Goal: Task Accomplishment & Management: Complete application form

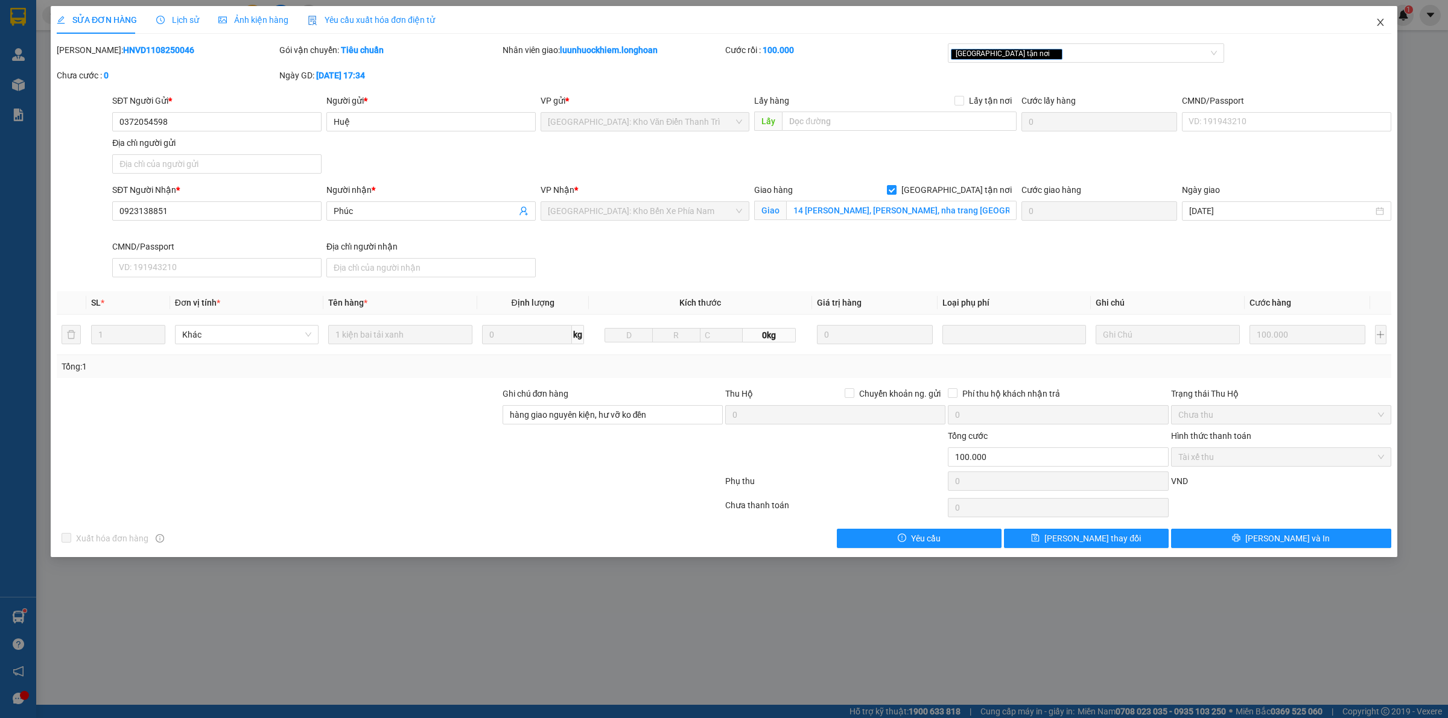
click at [1380, 27] on icon "close" at bounding box center [1380, 22] width 10 height 10
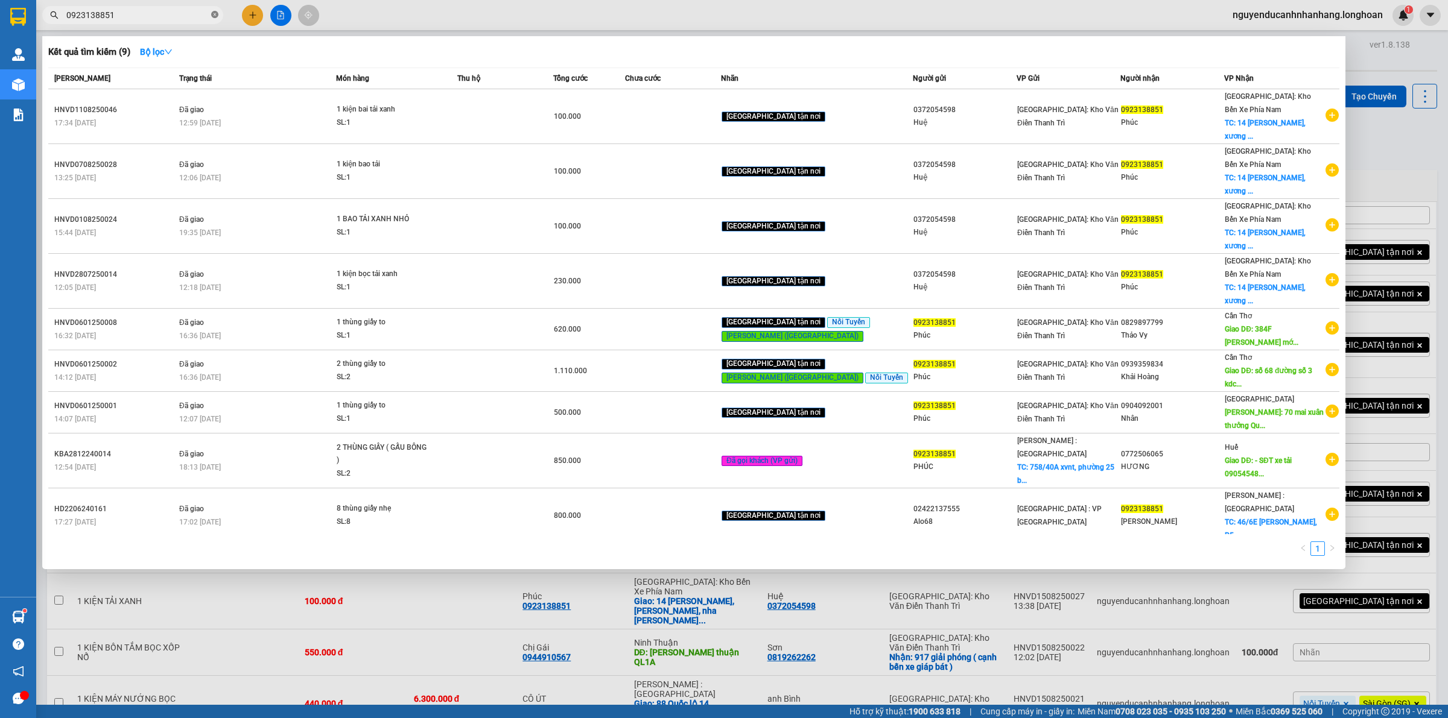
click at [215, 16] on icon "close-circle" at bounding box center [214, 14] width 7 height 7
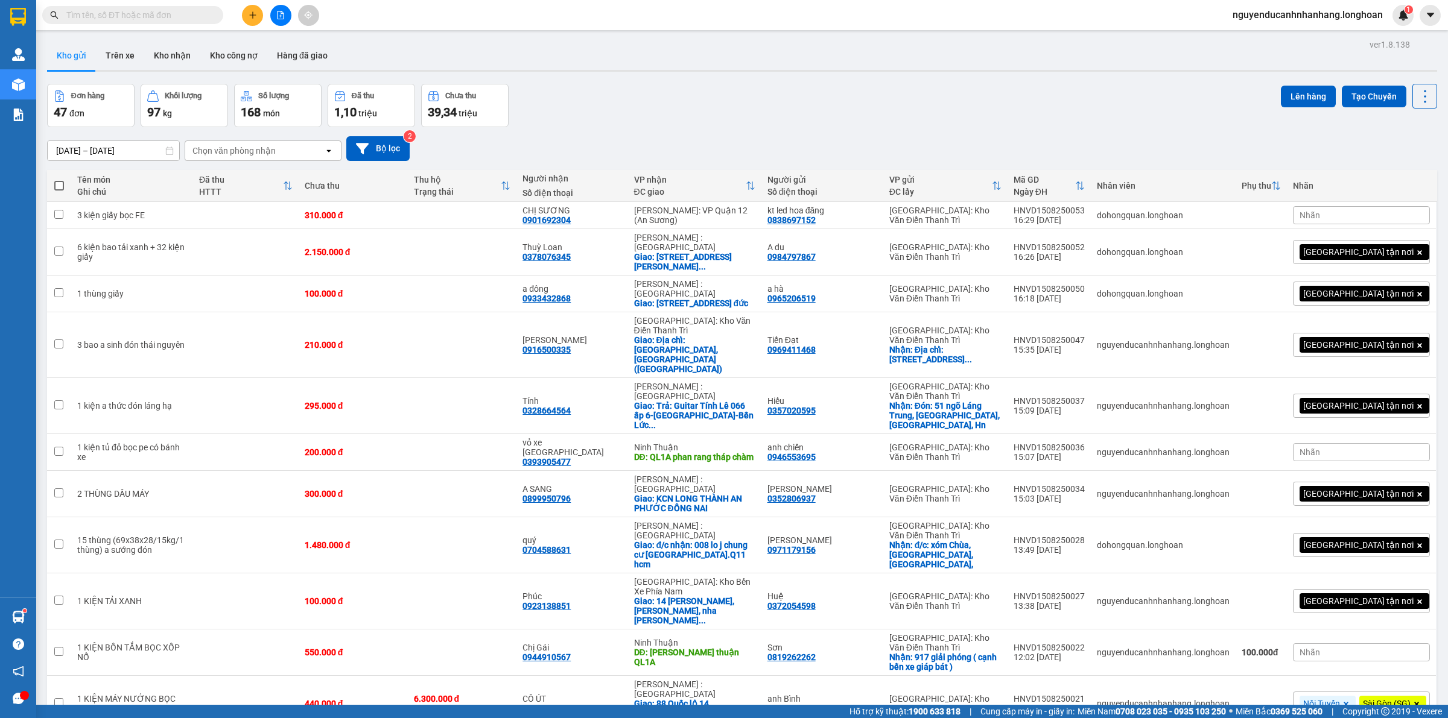
click at [181, 16] on input "text" at bounding box center [137, 14] width 142 height 13
click at [249, 16] on icon "plus" at bounding box center [253, 15] width 8 height 8
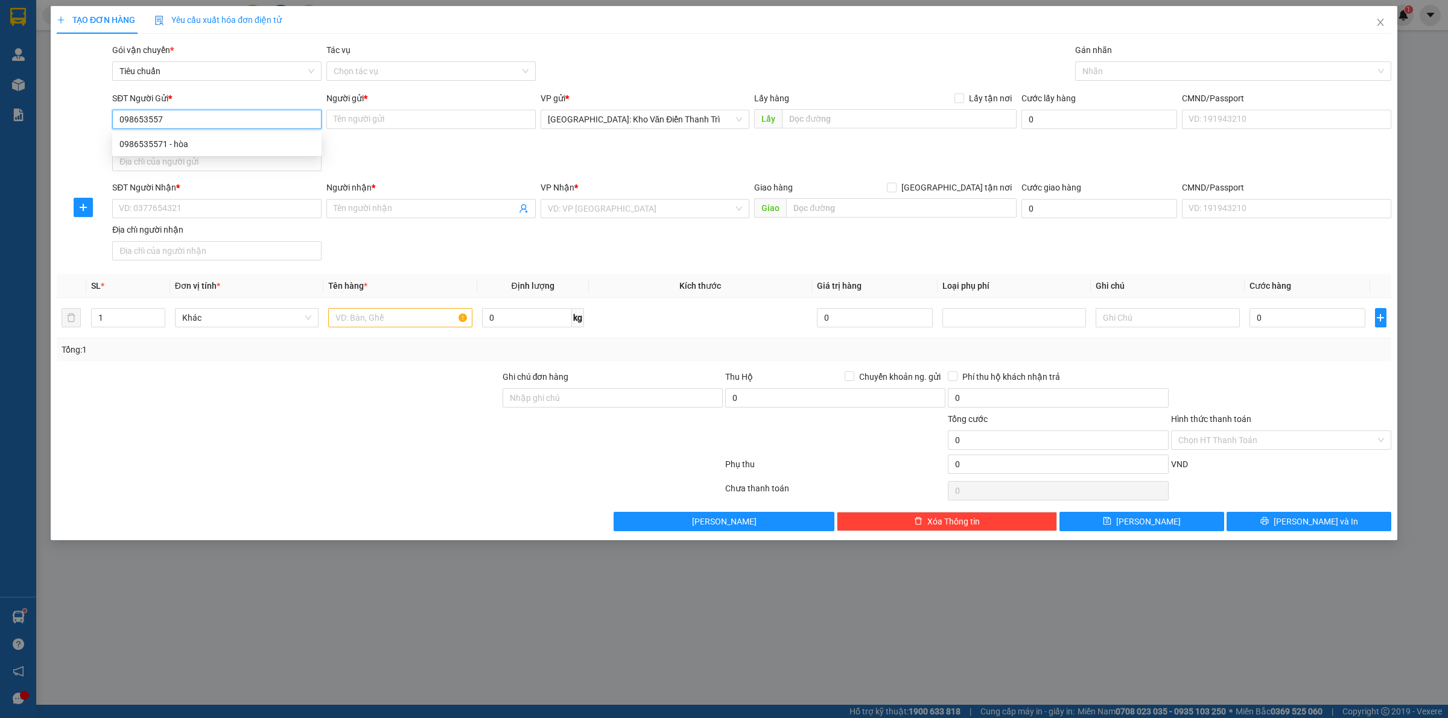
type input "0986535571"
click at [224, 146] on div "0986535571 - hòa" at bounding box center [216, 144] width 195 height 13
type input "hòa"
type input "0986535571"
click at [454, 171] on div "SĐT Người Gửi * 0986535571 Người gửi * hòa VP gửi * [GEOGRAPHIC_DATA]: Kho Văn …" at bounding box center [752, 134] width 1284 height 84
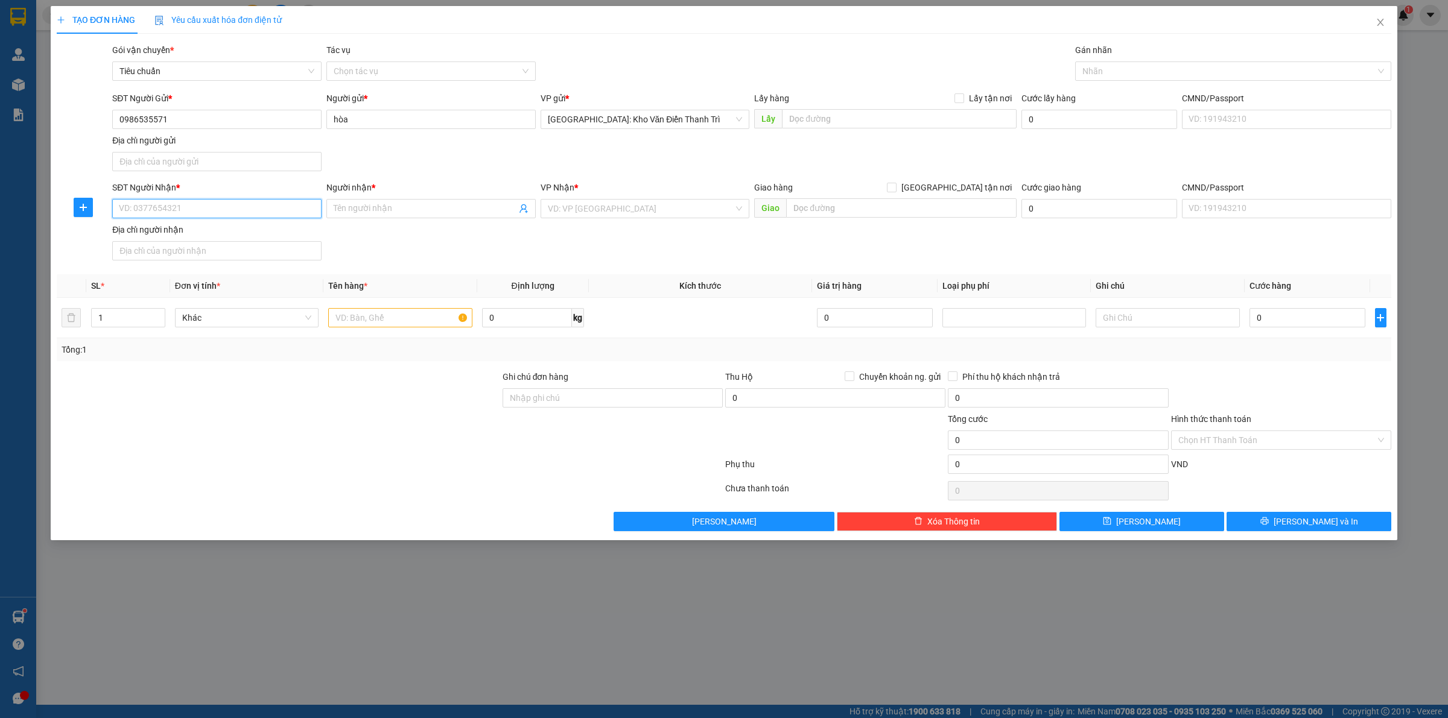
click at [284, 215] on input "SĐT Người Nhận *" at bounding box center [216, 208] width 209 height 19
type input "0983065121"
click at [420, 219] on div "Người nhận * Tên người nhận" at bounding box center [430, 202] width 209 height 42
click at [407, 210] on input "Người nhận *" at bounding box center [425, 208] width 183 height 13
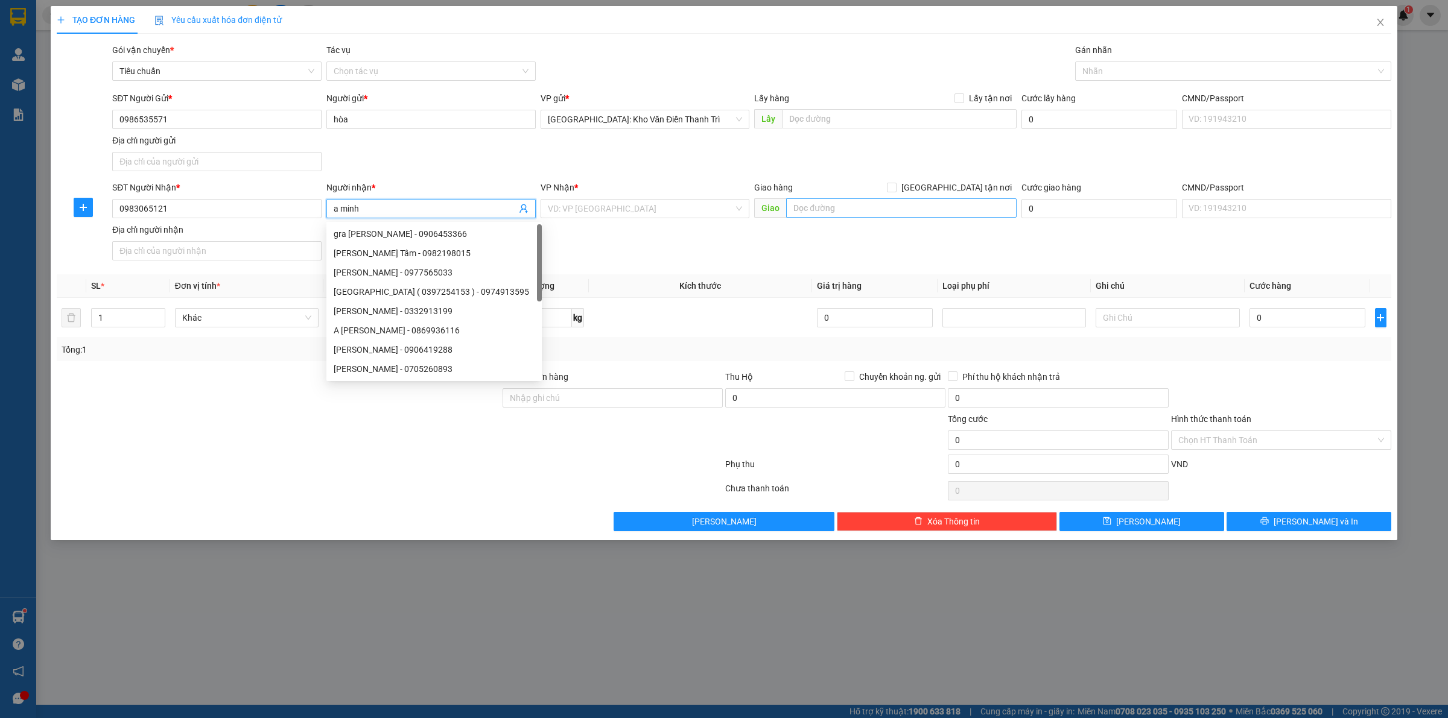
type input "a minh"
click at [813, 209] on input "text" at bounding box center [901, 207] width 230 height 19
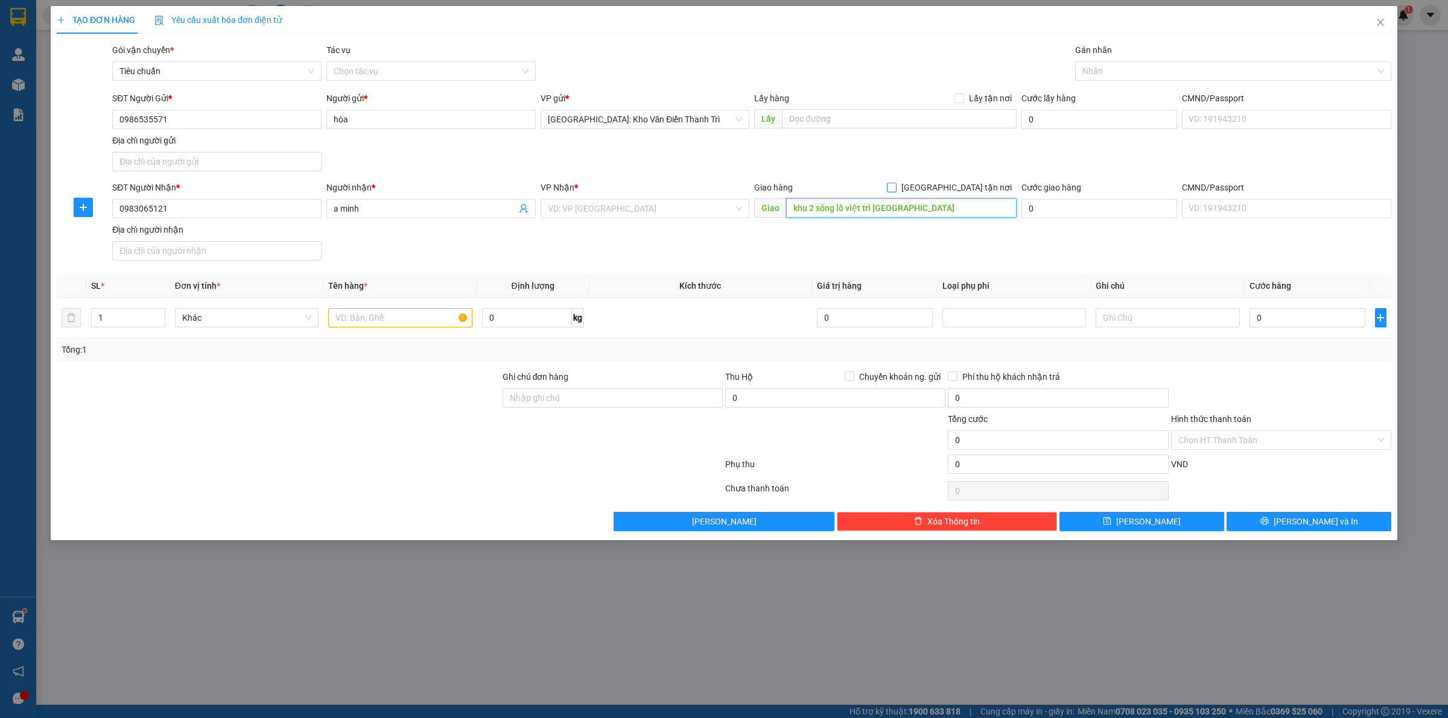
type input "khu 2 sông lô việt trì [GEOGRAPHIC_DATA]"
click at [985, 182] on span "[GEOGRAPHIC_DATA] tận nơi" at bounding box center [956, 187] width 120 height 13
click at [895, 183] on input "[GEOGRAPHIC_DATA] tận nơi" at bounding box center [891, 187] width 8 height 8
checkbox input "true"
click at [1071, 147] on div "SĐT Người Gửi * 0986535571 Người gửi * hòa VP gửi * [GEOGRAPHIC_DATA]: Kho Văn …" at bounding box center [752, 134] width 1284 height 84
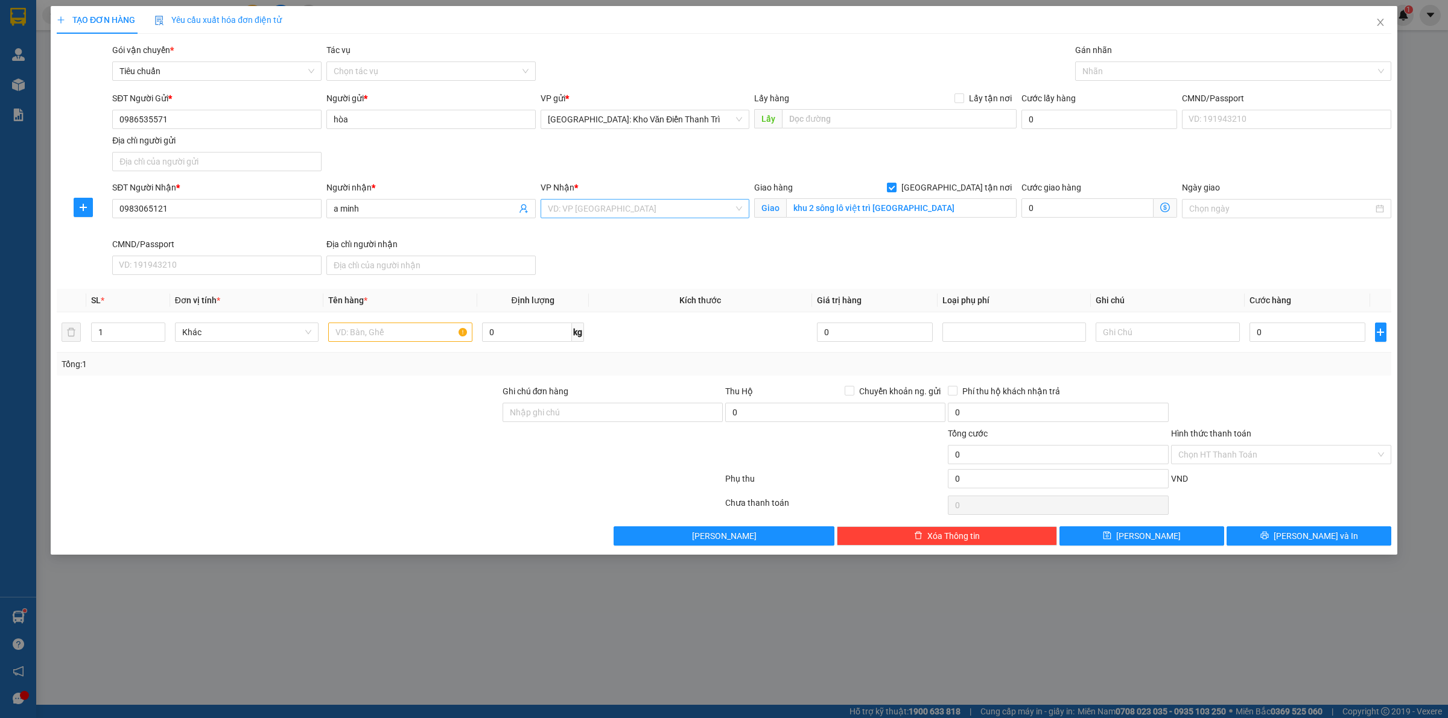
click at [614, 212] on input "search" at bounding box center [641, 209] width 186 height 18
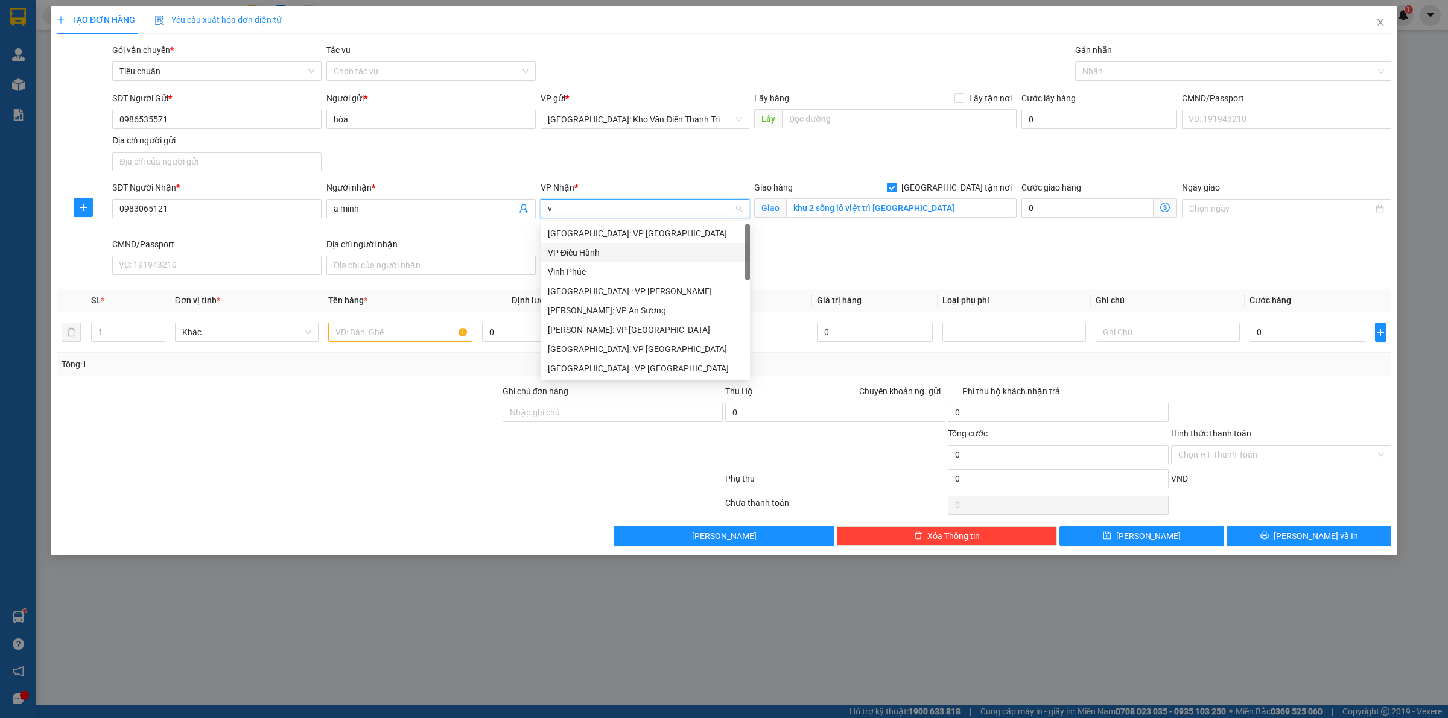
type input "vd"
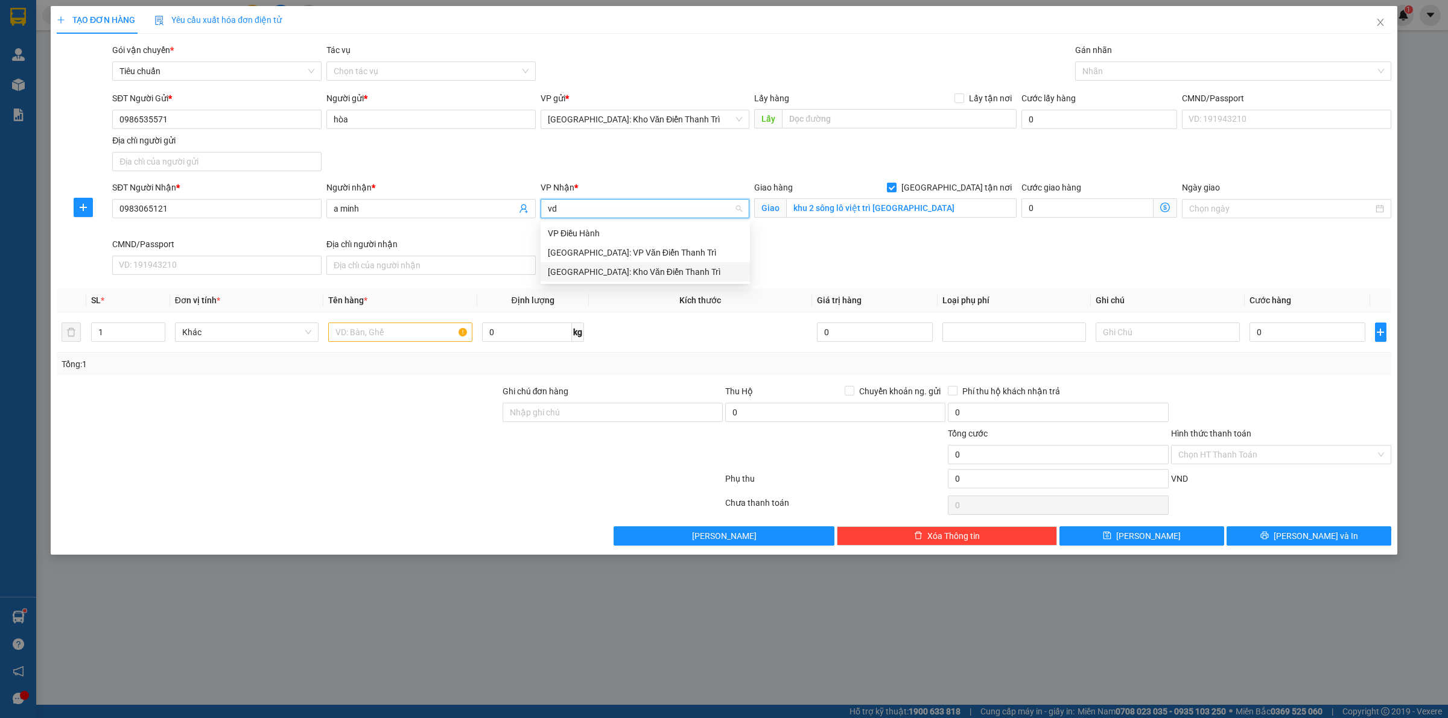
click at [674, 276] on div "[GEOGRAPHIC_DATA]: Kho Văn Điển Thanh Trì" at bounding box center [645, 271] width 195 height 13
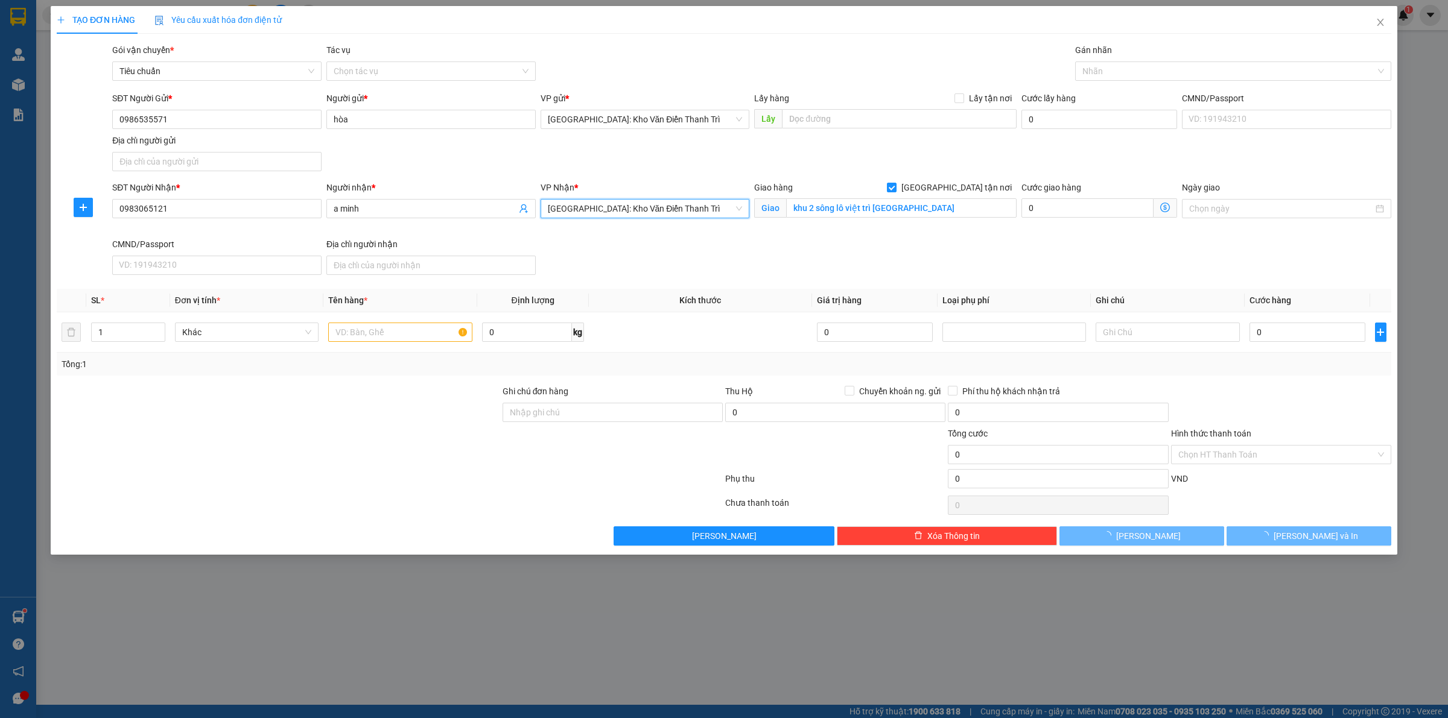
click at [1050, 272] on div "SĐT Người Nhận * 0983065121 Người nhận * a minh VP Nhận * [GEOGRAPHIC_DATA]: Kh…" at bounding box center [752, 230] width 1284 height 99
click at [1123, 71] on div at bounding box center [1227, 71] width 298 height 14
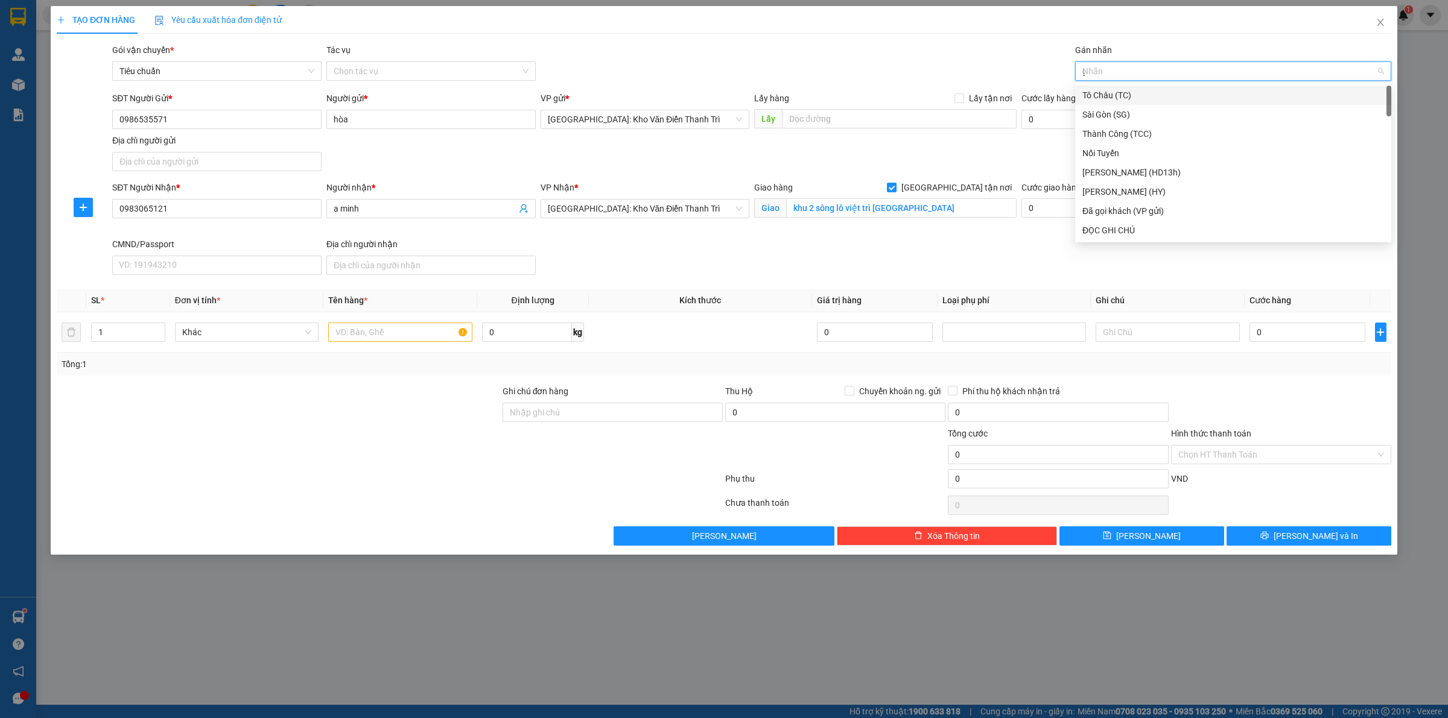
type input "gt"
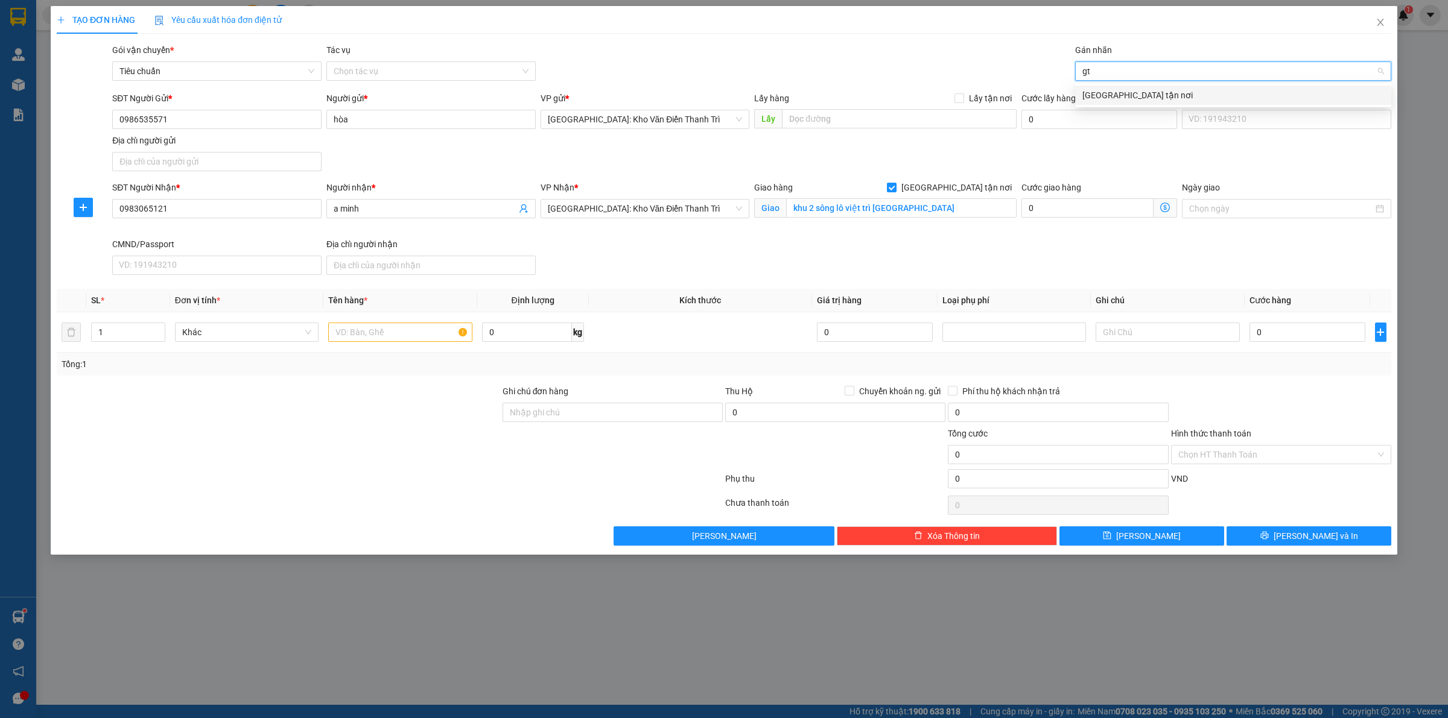
click at [1159, 94] on div "[GEOGRAPHIC_DATA] tận nơi" at bounding box center [1233, 95] width 302 height 13
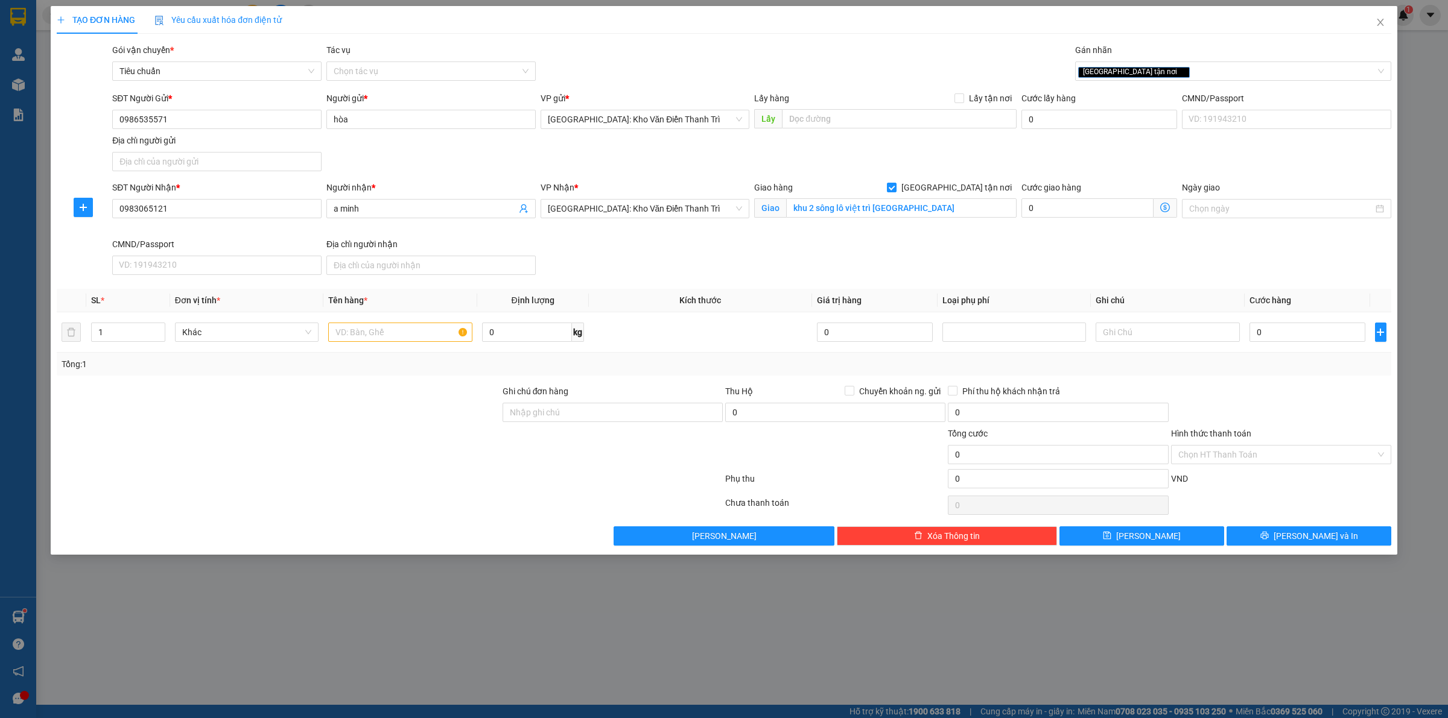
click at [905, 7] on div "TẠO ĐƠN HÀNG Yêu cầu xuất hóa đơn điện tử" at bounding box center [724, 20] width 1334 height 28
click at [406, 330] on input "text" at bounding box center [400, 332] width 144 height 19
type input "4 kiện bọc pe"
click at [183, 400] on div at bounding box center [278, 406] width 446 height 42
click at [127, 336] on input "1" at bounding box center [128, 332] width 73 height 18
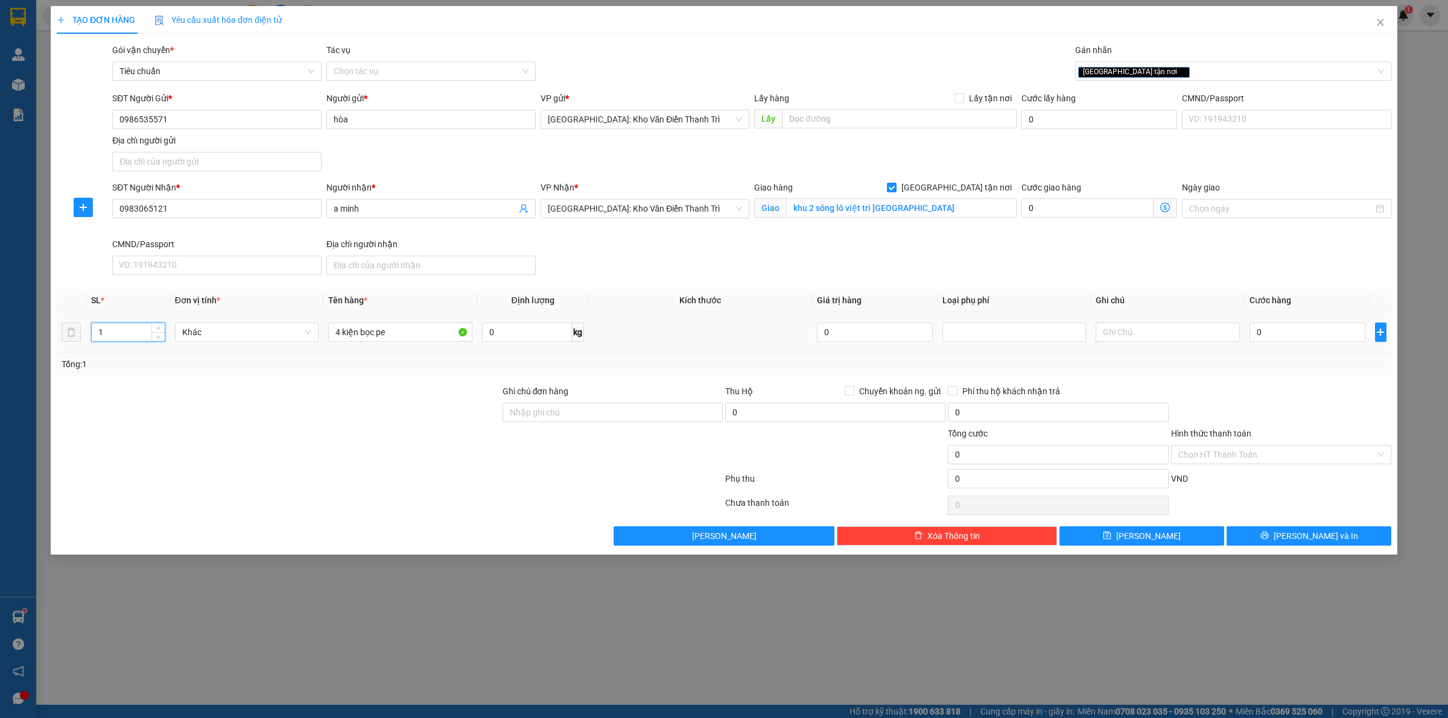
click at [127, 336] on input "1" at bounding box center [128, 332] width 73 height 18
type input "4"
drag, startPoint x: 155, startPoint y: 369, endPoint x: 1358, endPoint y: 442, distance: 1205.1
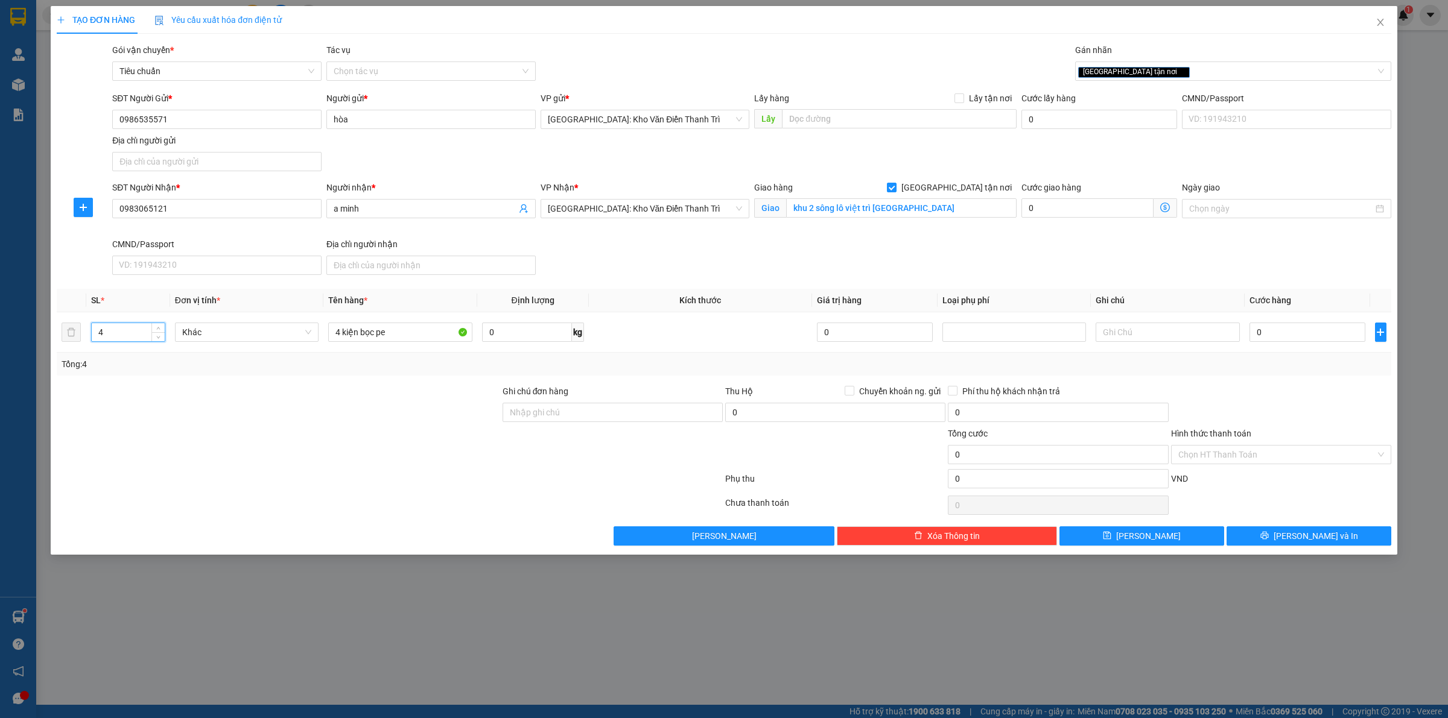
click at [160, 369] on div "Tổng: 4" at bounding box center [310, 364] width 497 height 13
click at [1304, 339] on input "0" at bounding box center [1307, 332] width 116 height 19
type input "2"
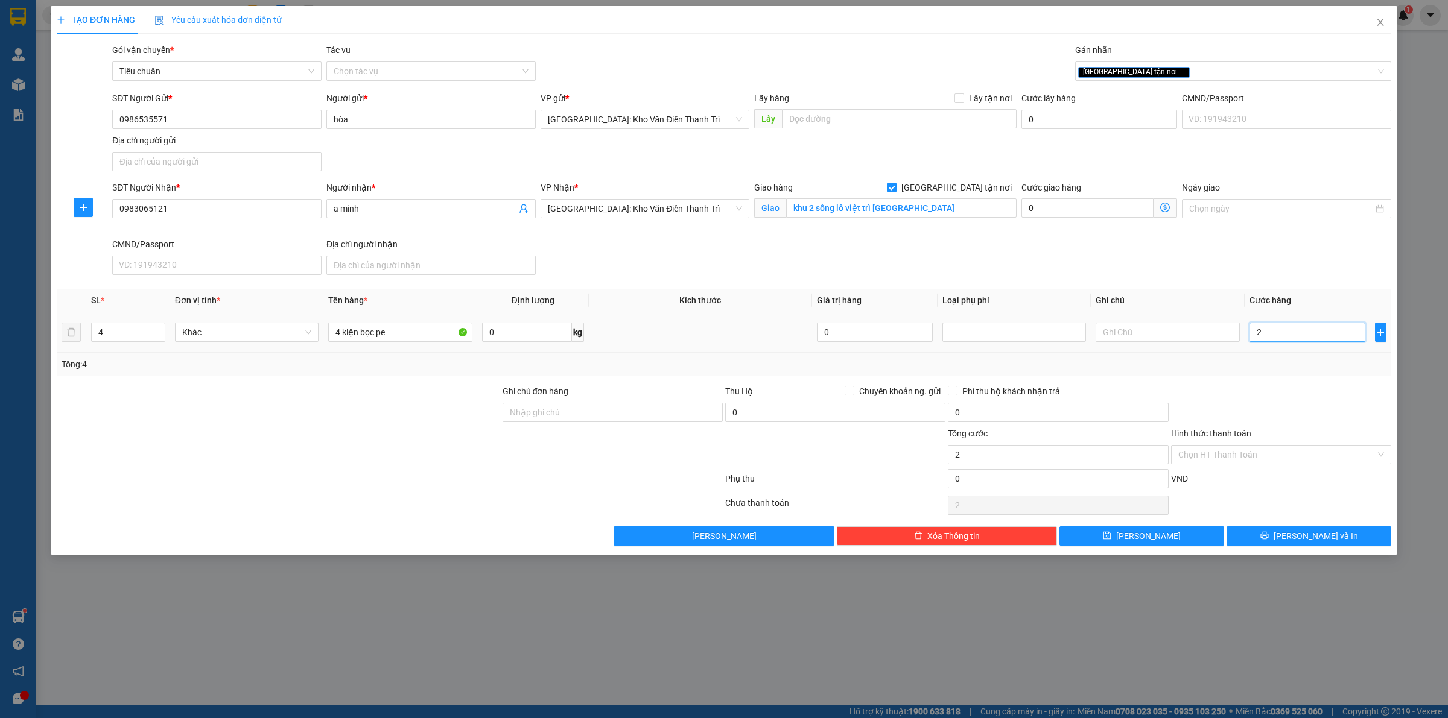
type input "27"
type input "270"
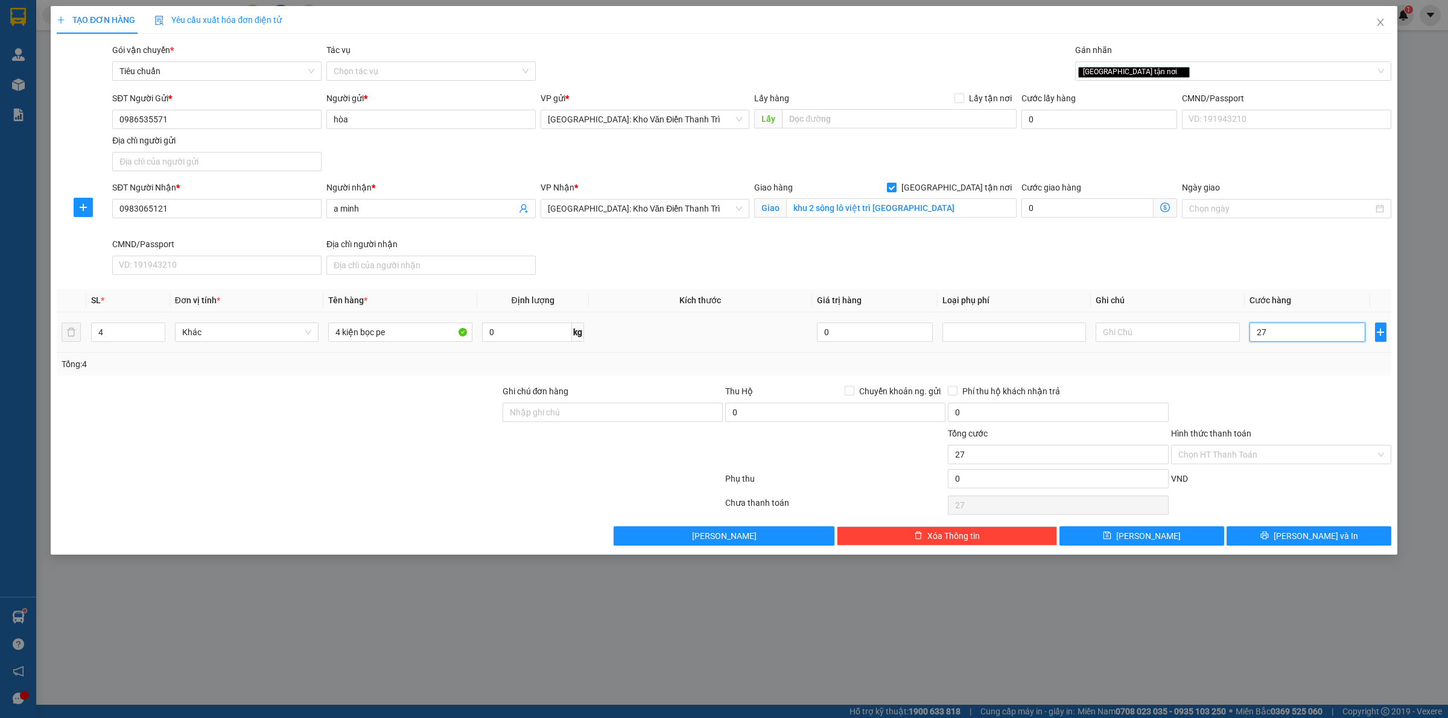
type input "270"
type input "270.000"
click at [1320, 377] on div "Transit Pickup Surcharge Ids Transit Deliver Surcharge Ids Transit Deliver Surc…" at bounding box center [724, 294] width 1334 height 503
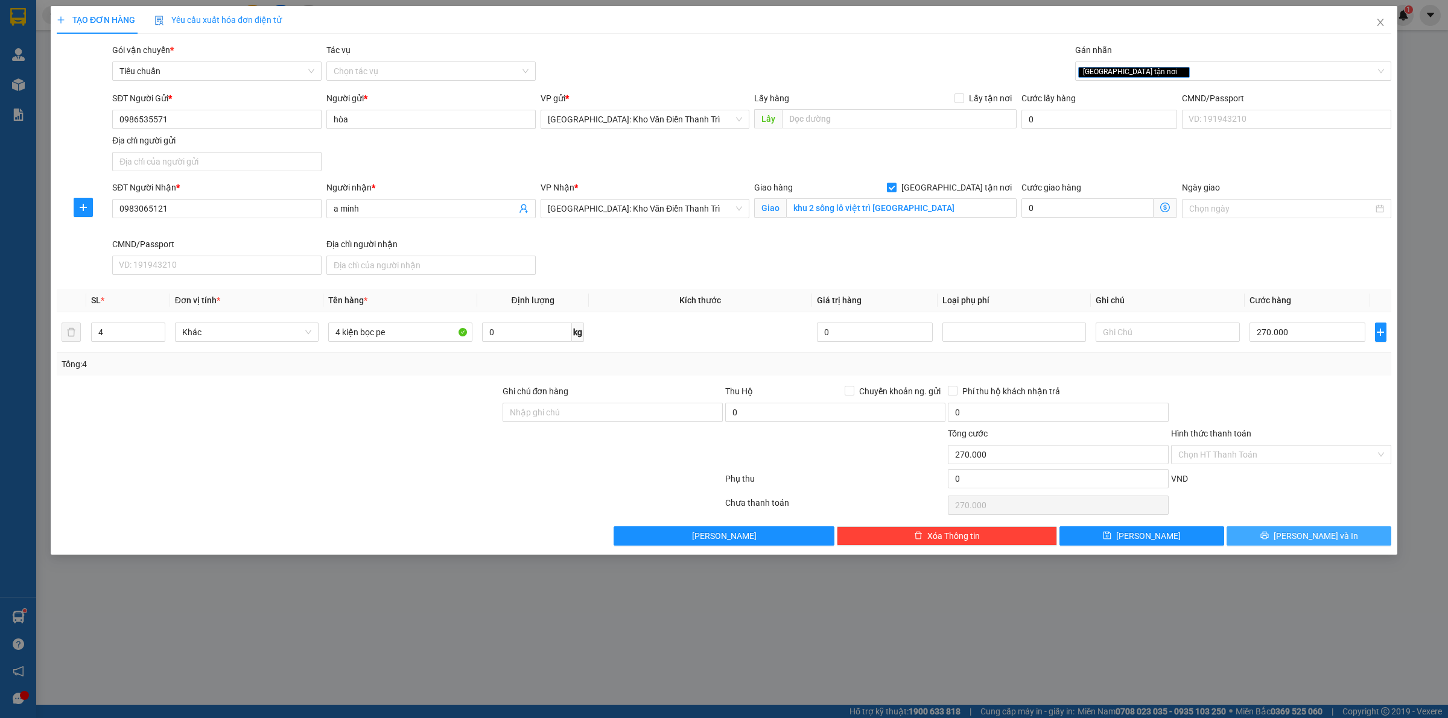
click at [1273, 543] on button "[PERSON_NAME] và In" at bounding box center [1308, 536] width 165 height 19
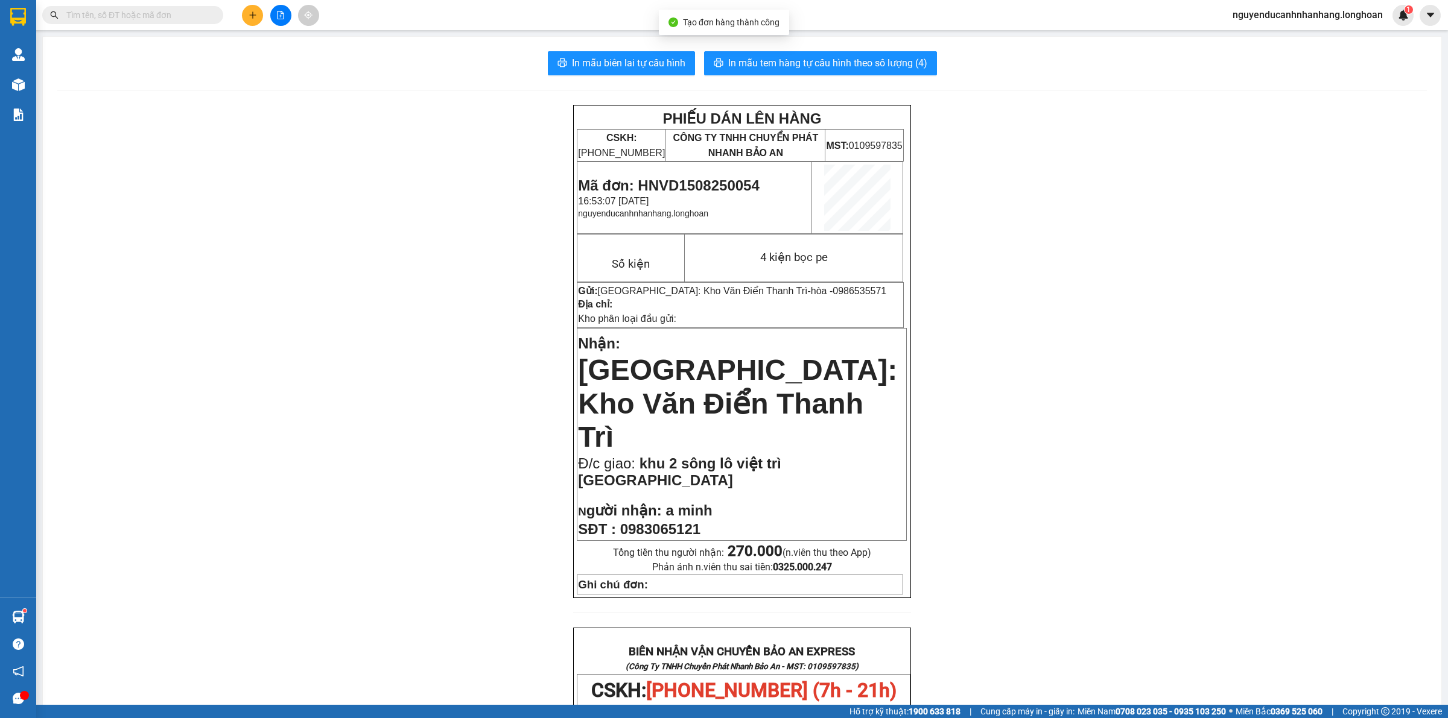
click at [708, 188] on span "Mã đơn: HNVD1508250054" at bounding box center [668, 185] width 181 height 16
copy span "HNVD1508250054"
click at [631, 58] on span "In mẫu biên lai tự cấu hình" at bounding box center [628, 62] width 113 height 15
click at [861, 67] on span "In mẫu tem hàng tự cấu hình theo số lượng (4)" at bounding box center [827, 62] width 199 height 15
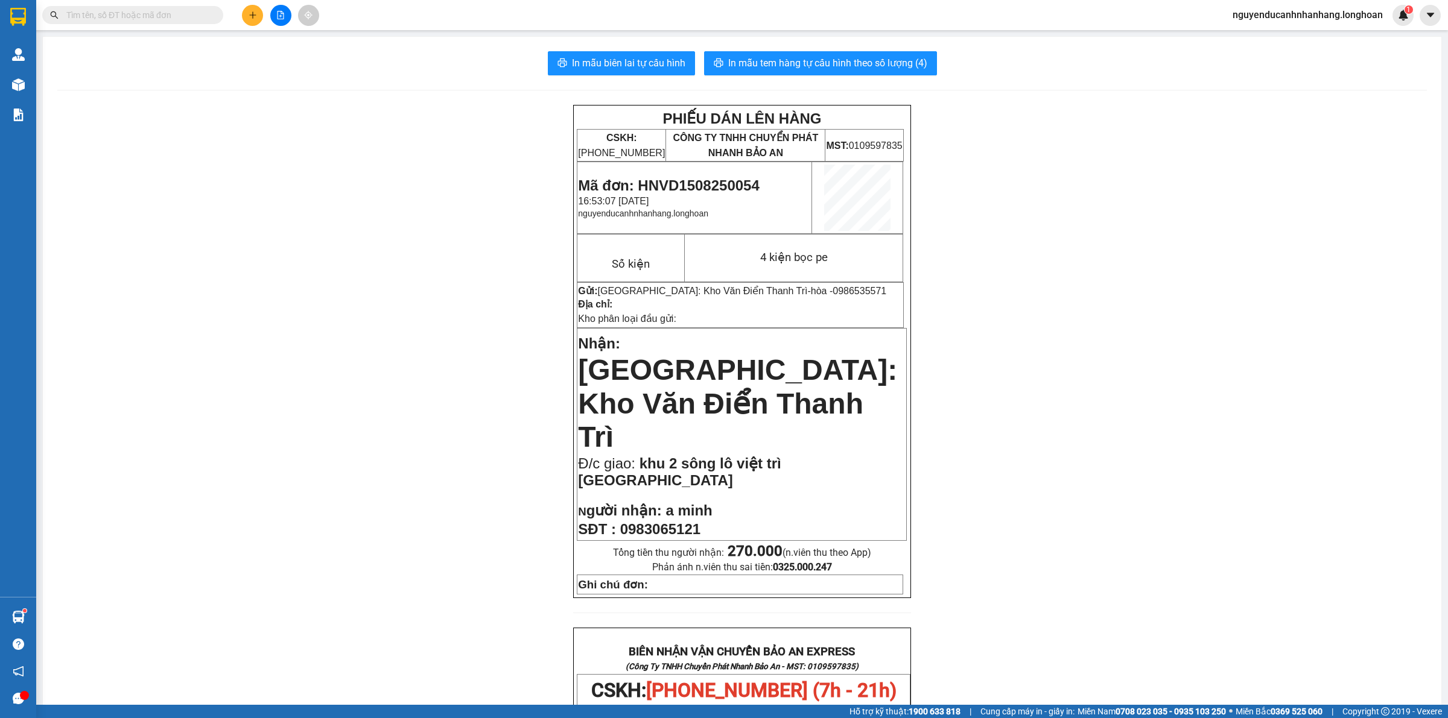
click at [718, 354] on span "[GEOGRAPHIC_DATA]: Kho Văn Điển Thanh Trì" at bounding box center [737, 403] width 319 height 99
click at [737, 354] on span "[GEOGRAPHIC_DATA]: Kho Văn Điển Thanh Trì" at bounding box center [737, 403] width 319 height 99
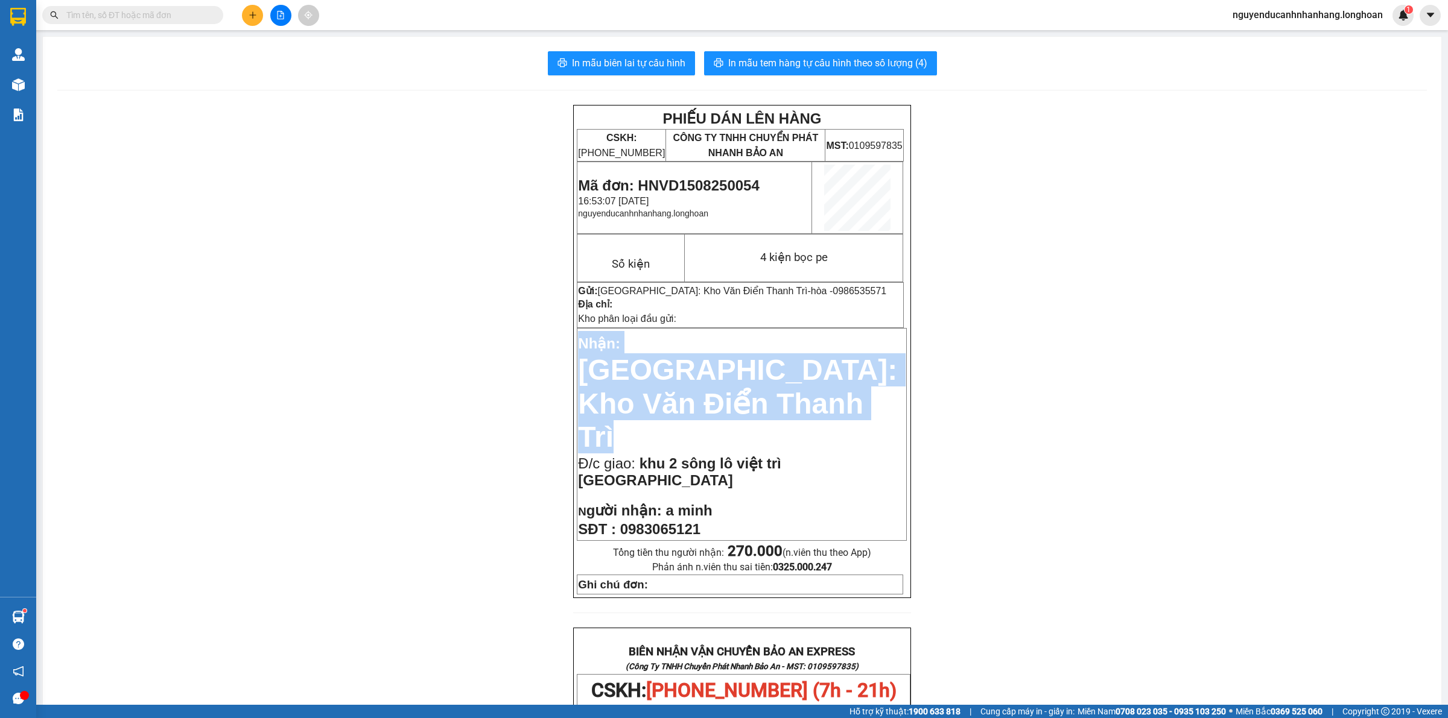
click at [737, 354] on span "[GEOGRAPHIC_DATA]: Kho Văn Điển Thanh Trì" at bounding box center [737, 403] width 319 height 99
click at [820, 354] on span "[GEOGRAPHIC_DATA]: Kho Văn Điển Thanh Trì" at bounding box center [737, 403] width 319 height 99
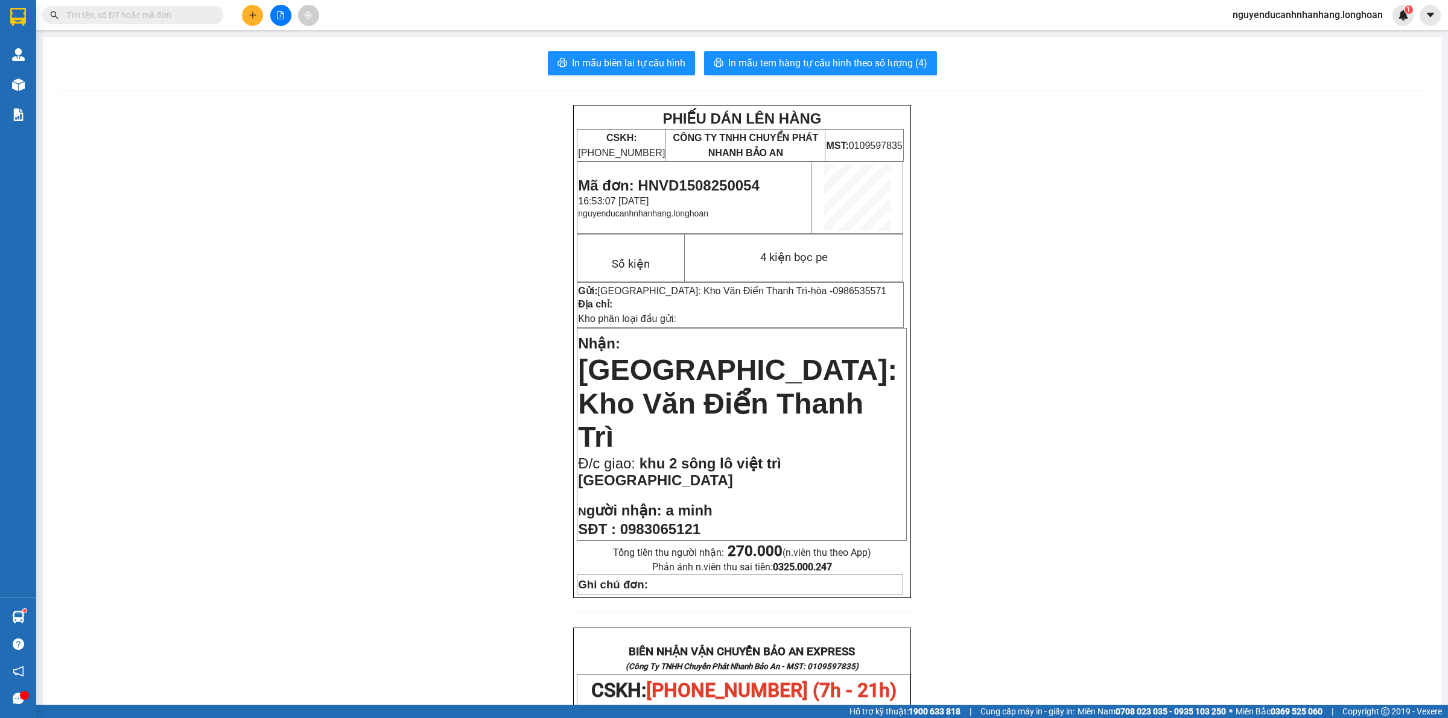
click at [764, 380] on span "[GEOGRAPHIC_DATA]: Kho Văn Điển Thanh Trì" at bounding box center [737, 403] width 319 height 99
click at [690, 391] on span "[GEOGRAPHIC_DATA]: Kho Văn Điển Thanh Trì" at bounding box center [737, 403] width 319 height 99
click at [609, 391] on span "[GEOGRAPHIC_DATA]: Kho Văn Điển Thanh Trì" at bounding box center [737, 403] width 319 height 99
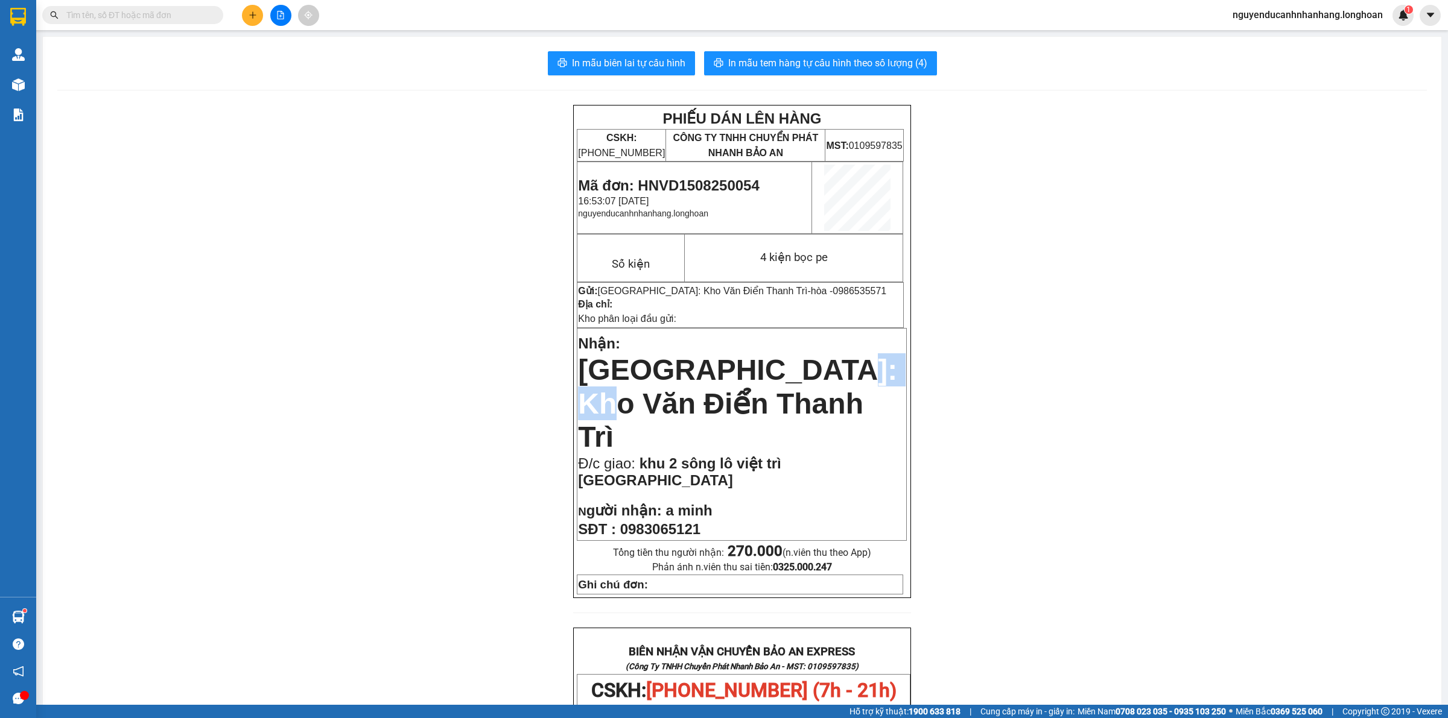
click at [609, 391] on span "[GEOGRAPHIC_DATA]: Kho Văn Điển Thanh Trì" at bounding box center [737, 403] width 319 height 99
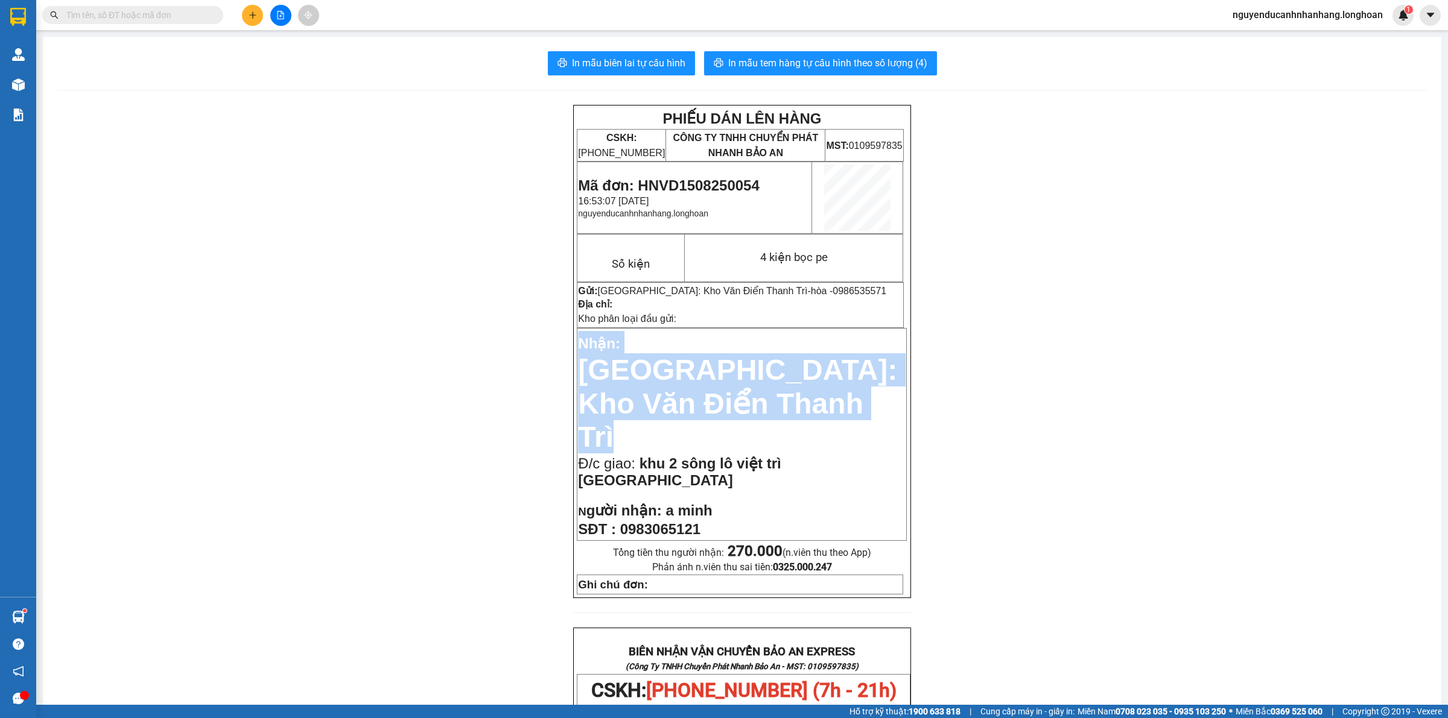
click at [609, 391] on span "[GEOGRAPHIC_DATA]: Kho Văn Điển Thanh Trì" at bounding box center [737, 403] width 319 height 99
click at [685, 357] on span "[GEOGRAPHIC_DATA]: Kho Văn Điển Thanh Trì" at bounding box center [737, 403] width 319 height 99
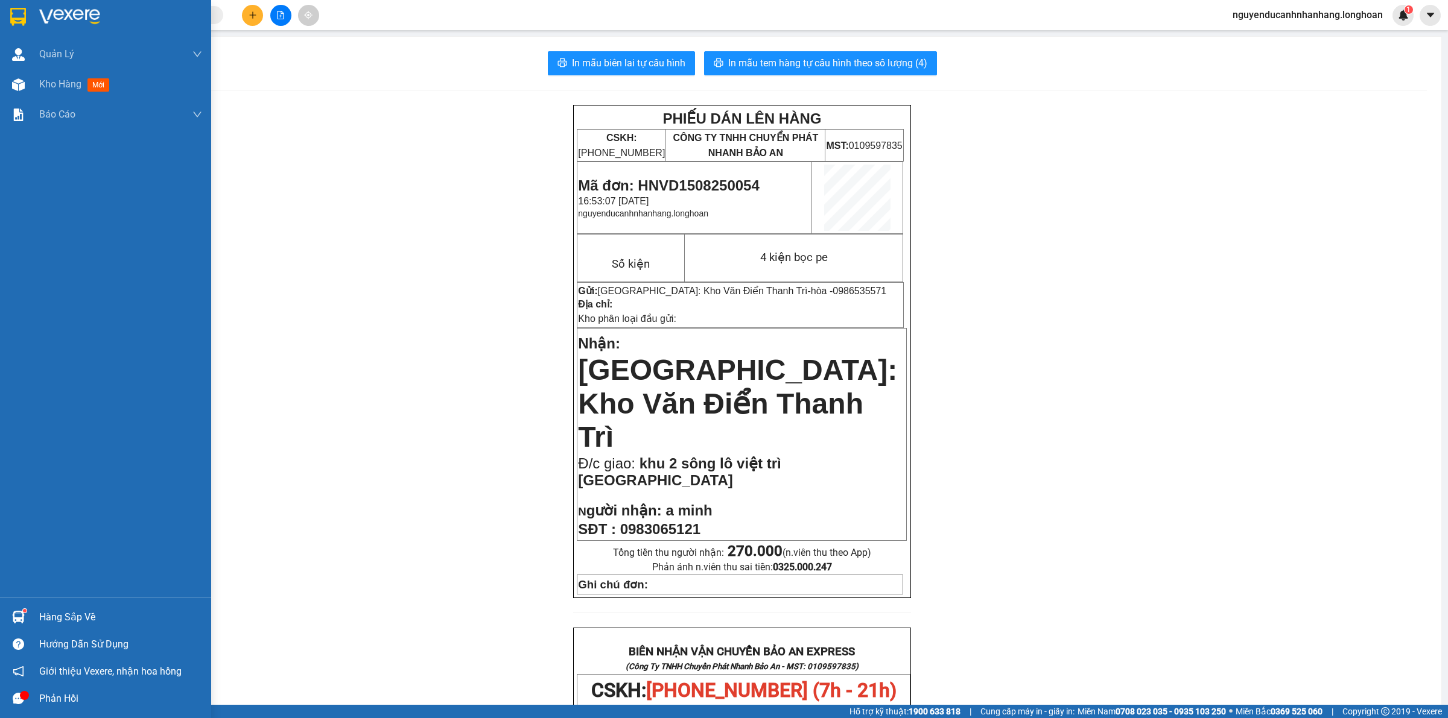
click at [22, 11] on img at bounding box center [18, 17] width 16 height 18
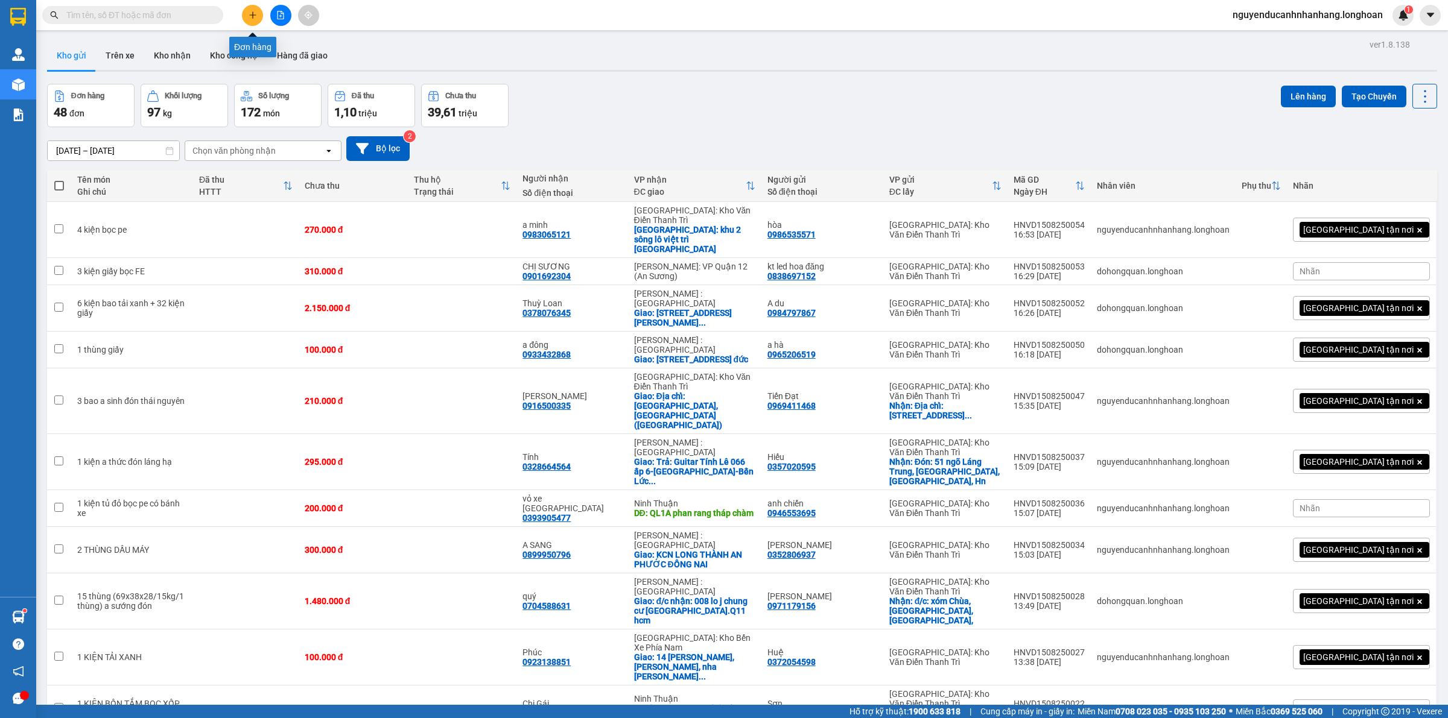
click at [255, 11] on icon "plus" at bounding box center [253, 15] width 8 height 8
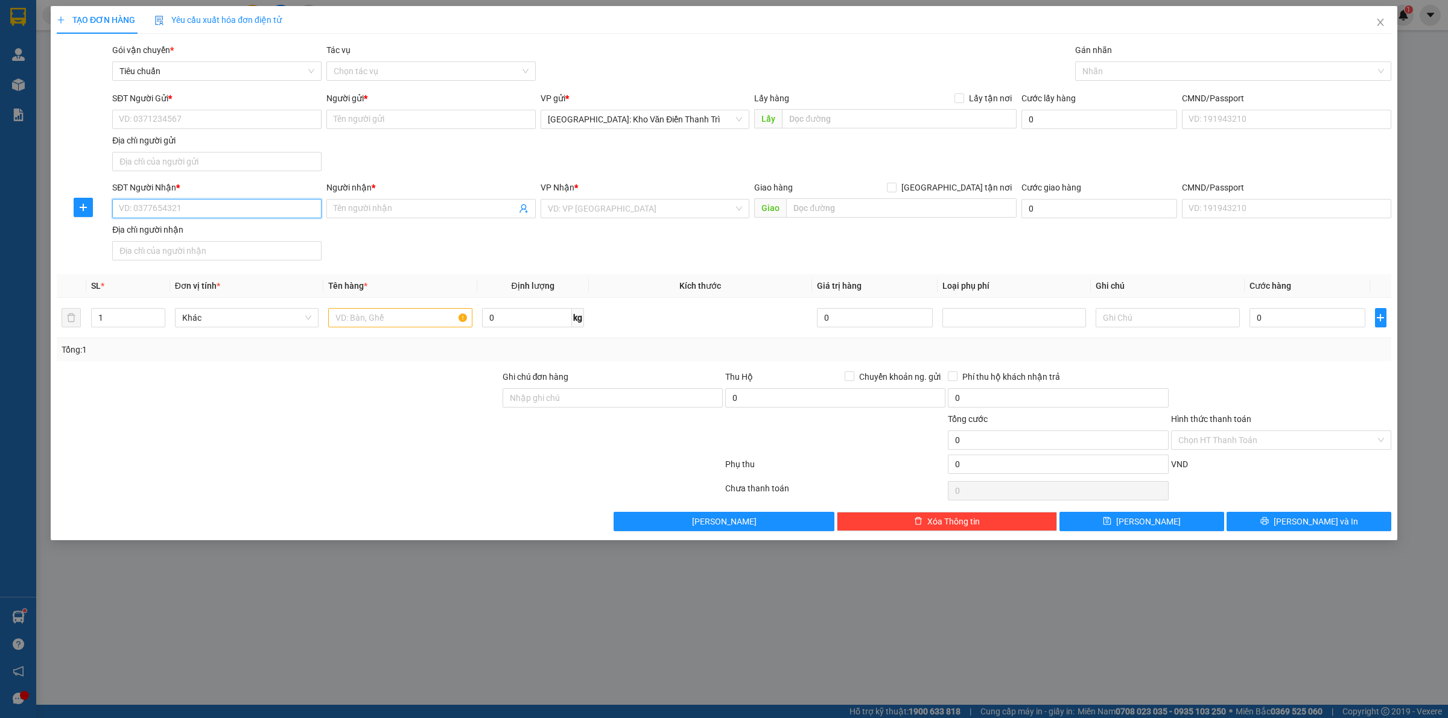
click at [182, 212] on input "SĐT Người Nhận *" at bounding box center [216, 208] width 209 height 19
type input "0325860569"
click at [411, 209] on input "Người nhận *" at bounding box center [425, 208] width 183 height 13
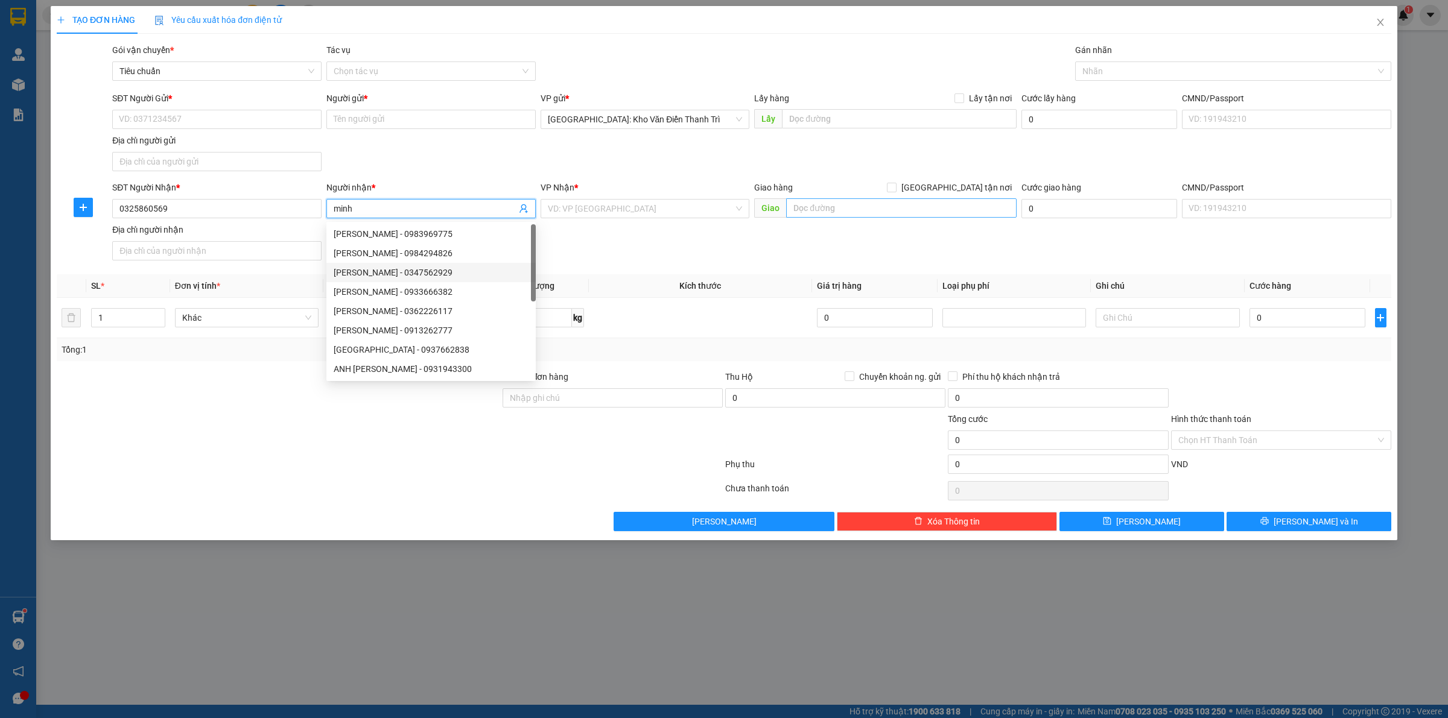
type input "minh"
click at [930, 212] on input "text" at bounding box center [901, 207] width 230 height 19
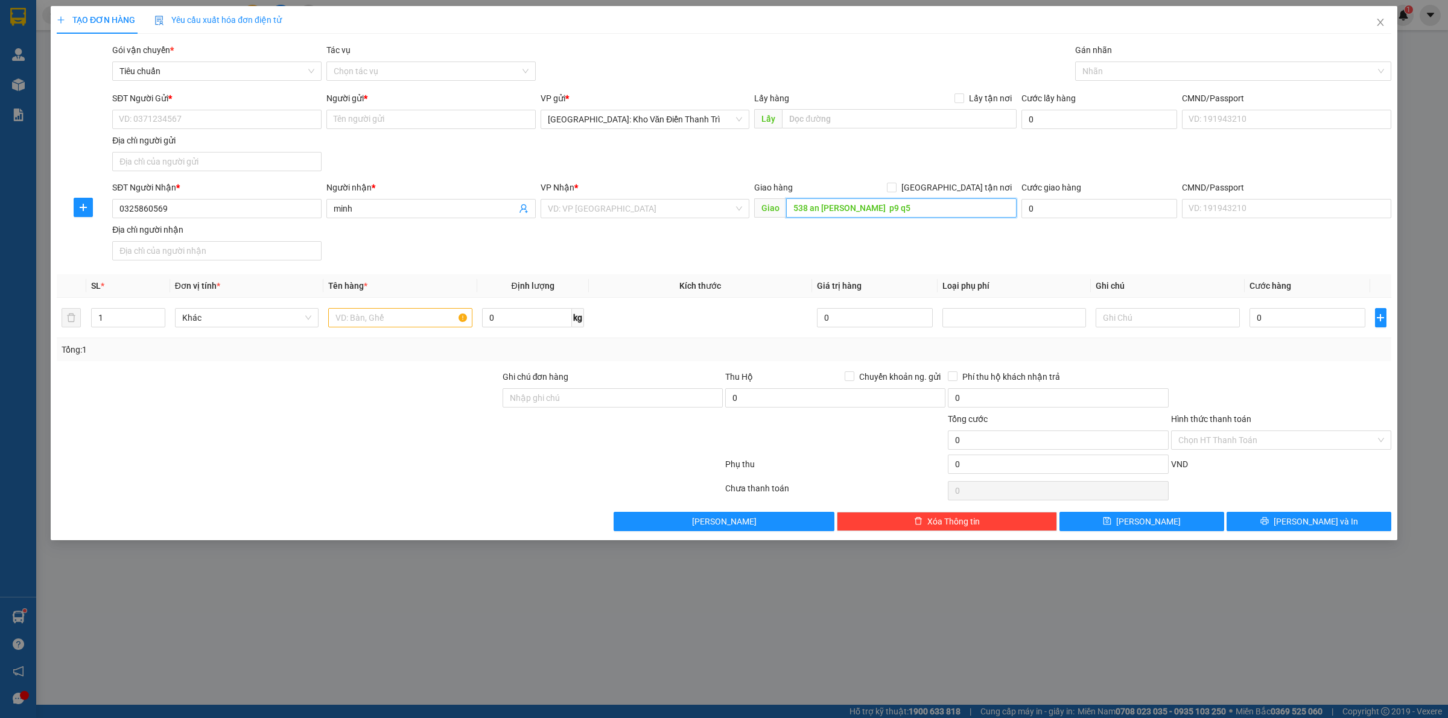
type input "538 an [PERSON_NAME] p9 q5"
click at [975, 179] on form "SĐT Người Gửi * VD: 0371234567 Người gửi * Tên người gửi VP gửi * [GEOGRAPHIC_D…" at bounding box center [724, 179] width 1334 height 174
click at [965, 189] on span "[GEOGRAPHIC_DATA] tận nơi" at bounding box center [956, 187] width 120 height 13
click at [895, 189] on input "[GEOGRAPHIC_DATA] tận nơi" at bounding box center [891, 187] width 8 height 8
checkbox input "true"
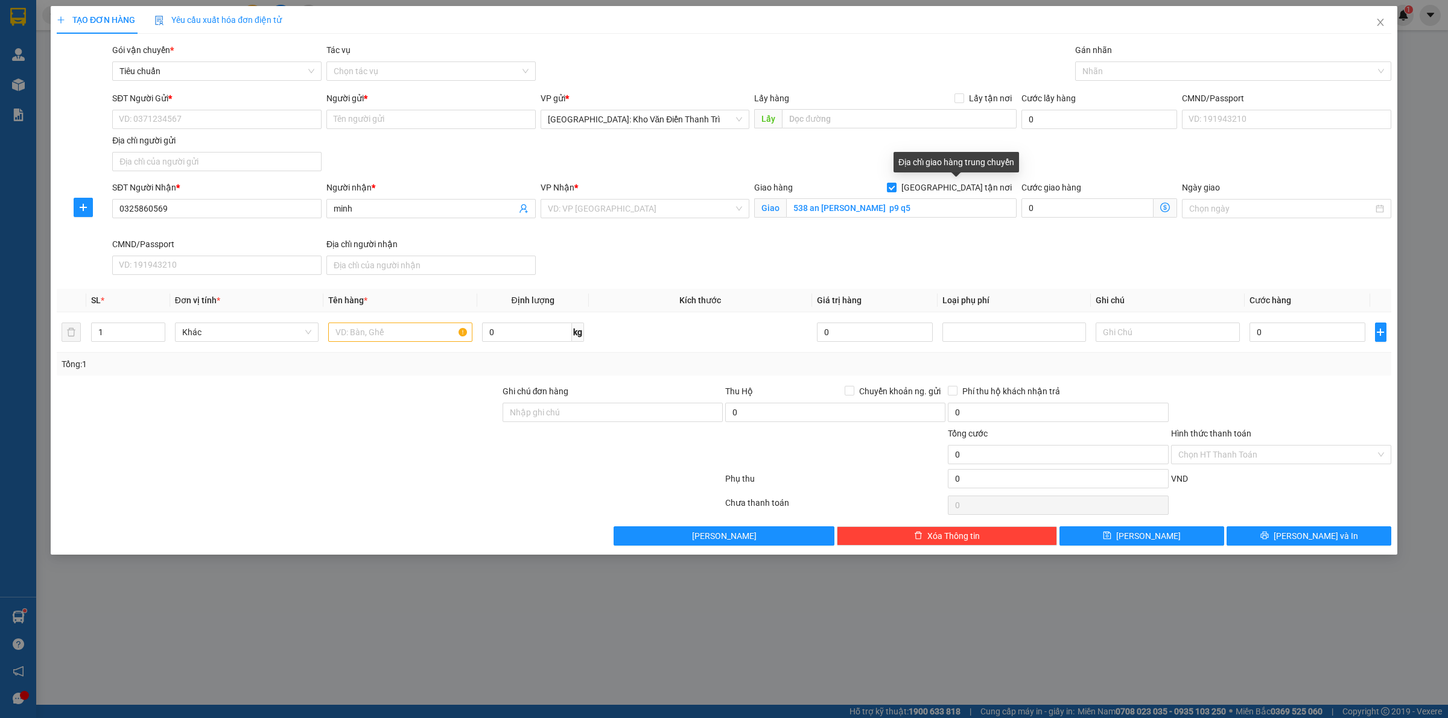
click at [1023, 154] on div "SĐT Người Gửi * VD: 0371234567 Người gửi * Tên người gửi VP gửi * [GEOGRAPHIC_D…" at bounding box center [752, 134] width 1284 height 84
click at [600, 212] on input "search" at bounding box center [641, 209] width 186 height 18
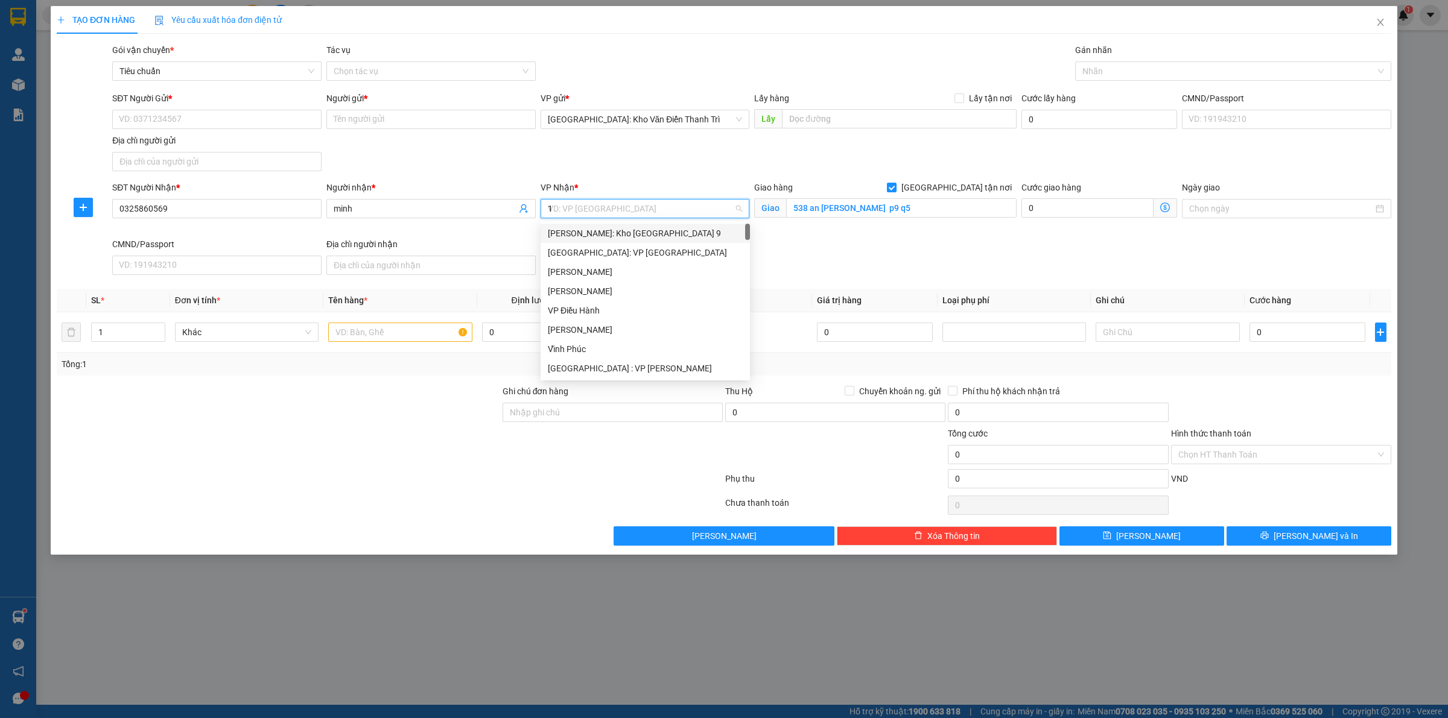
type input "12"
click at [659, 253] on div "[PERSON_NAME] : [GEOGRAPHIC_DATA]" at bounding box center [645, 252] width 195 height 13
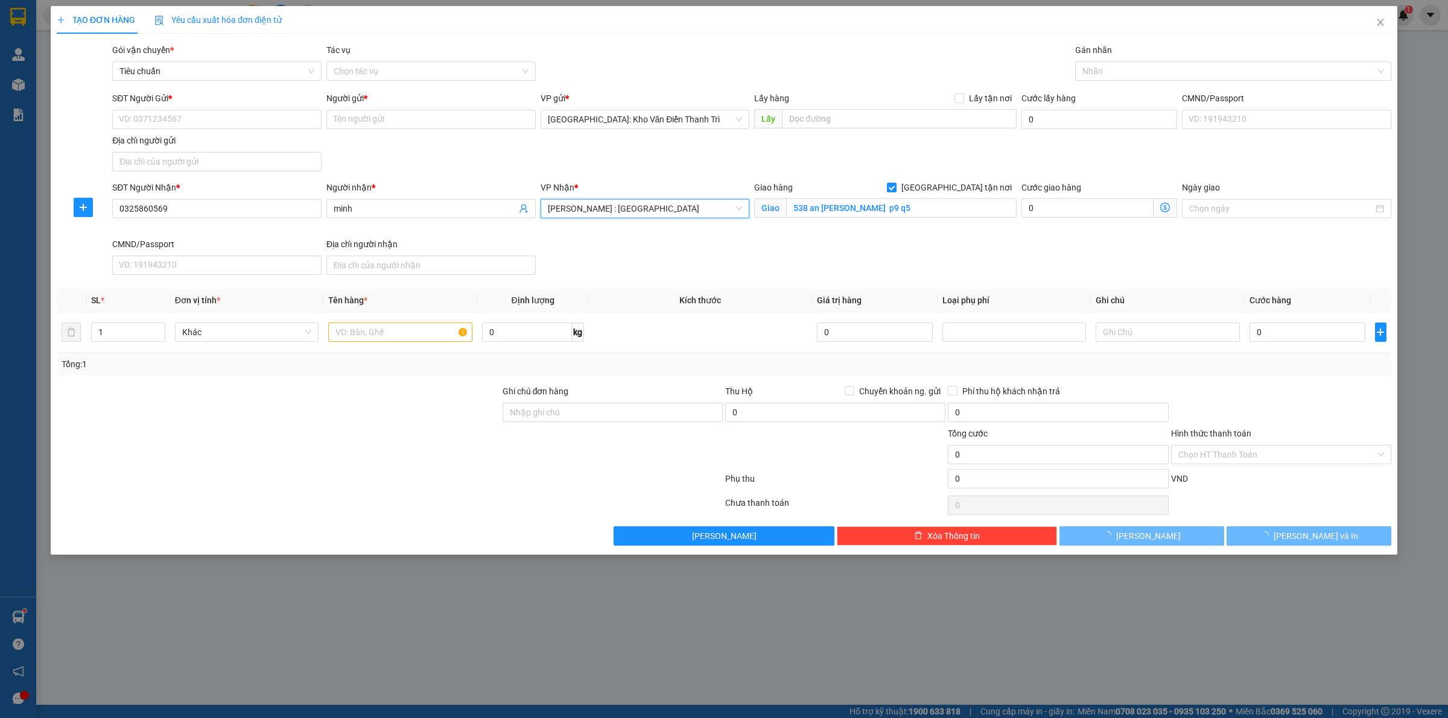
click at [921, 272] on div "SĐT Người Nhận * 0325860569 Người nhận * minh VP Nhận * [GEOGRAPHIC_DATA] : [GE…" at bounding box center [752, 230] width 1284 height 99
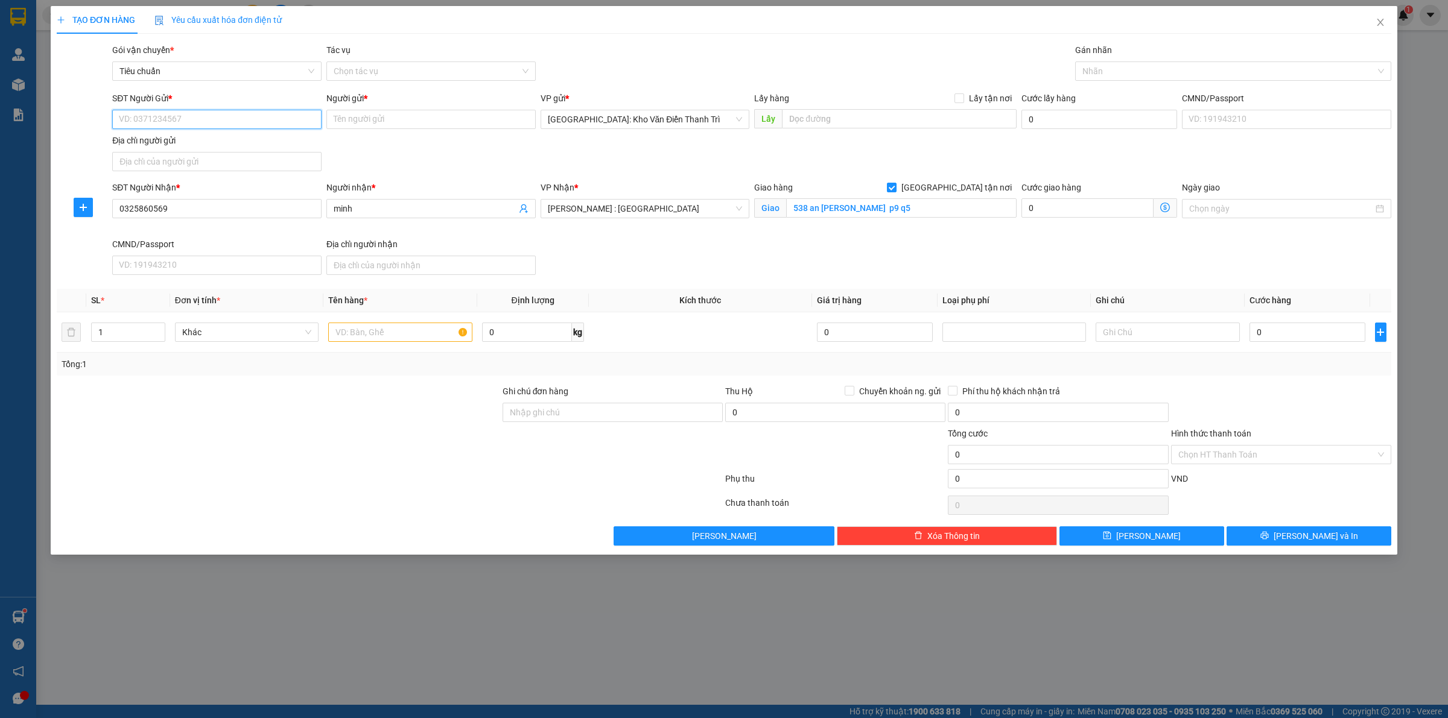
click at [212, 124] on input "SĐT Người Gửi *" at bounding box center [216, 119] width 209 height 19
click at [230, 122] on input "SĐT Người Gửi *" at bounding box center [216, 119] width 209 height 19
type input "0363534301"
click at [261, 142] on div "0363534301 - [PERSON_NAME]" at bounding box center [216, 144] width 195 height 13
type input "[PERSON_NAME]"
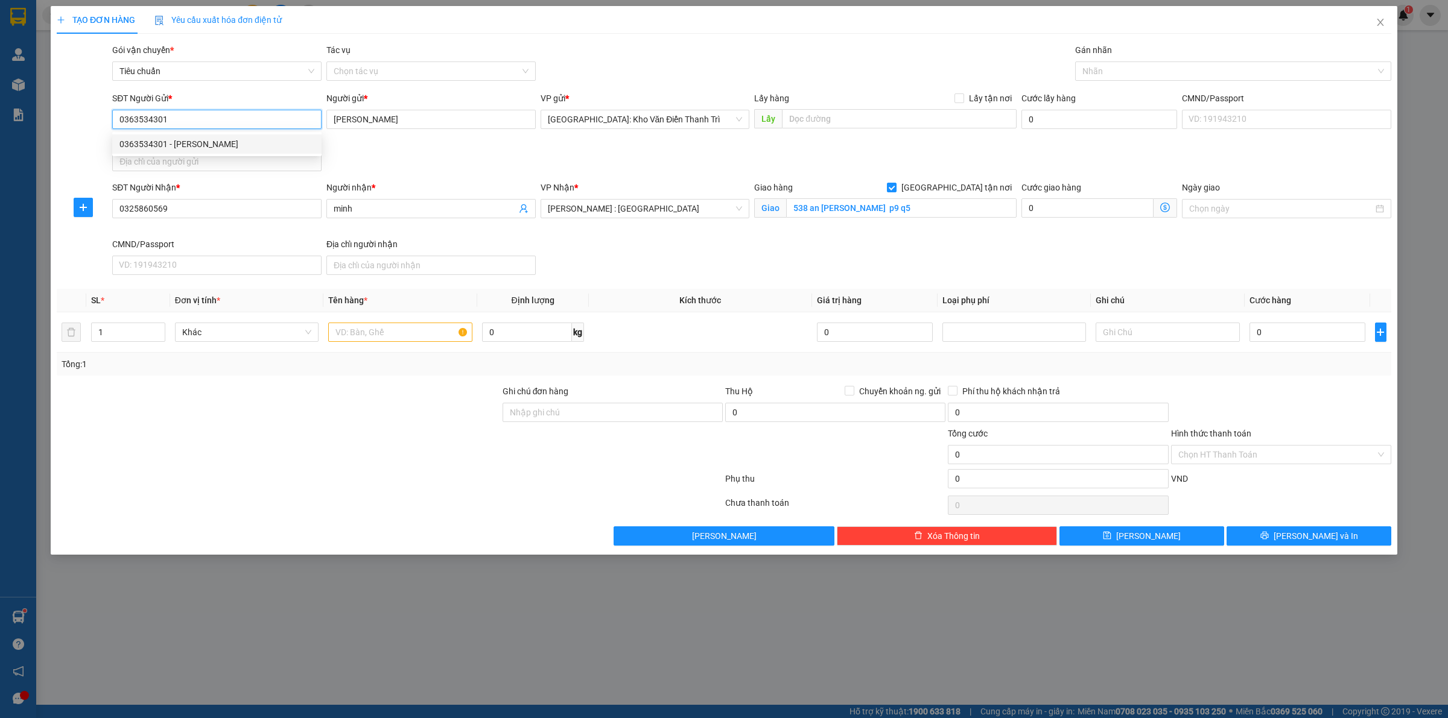
type input "0363534301"
click at [474, 153] on div "SĐT Người Gửi * 0363534301 Người gửi * anh [PERSON_NAME] VP gửi * [GEOGRAPHIC_D…" at bounding box center [752, 134] width 1284 height 84
click at [372, 330] on input "text" at bounding box center [400, 332] width 144 height 19
type input "1 xe đạp"
click at [1321, 367] on div "Tổng: 1" at bounding box center [724, 364] width 1325 height 13
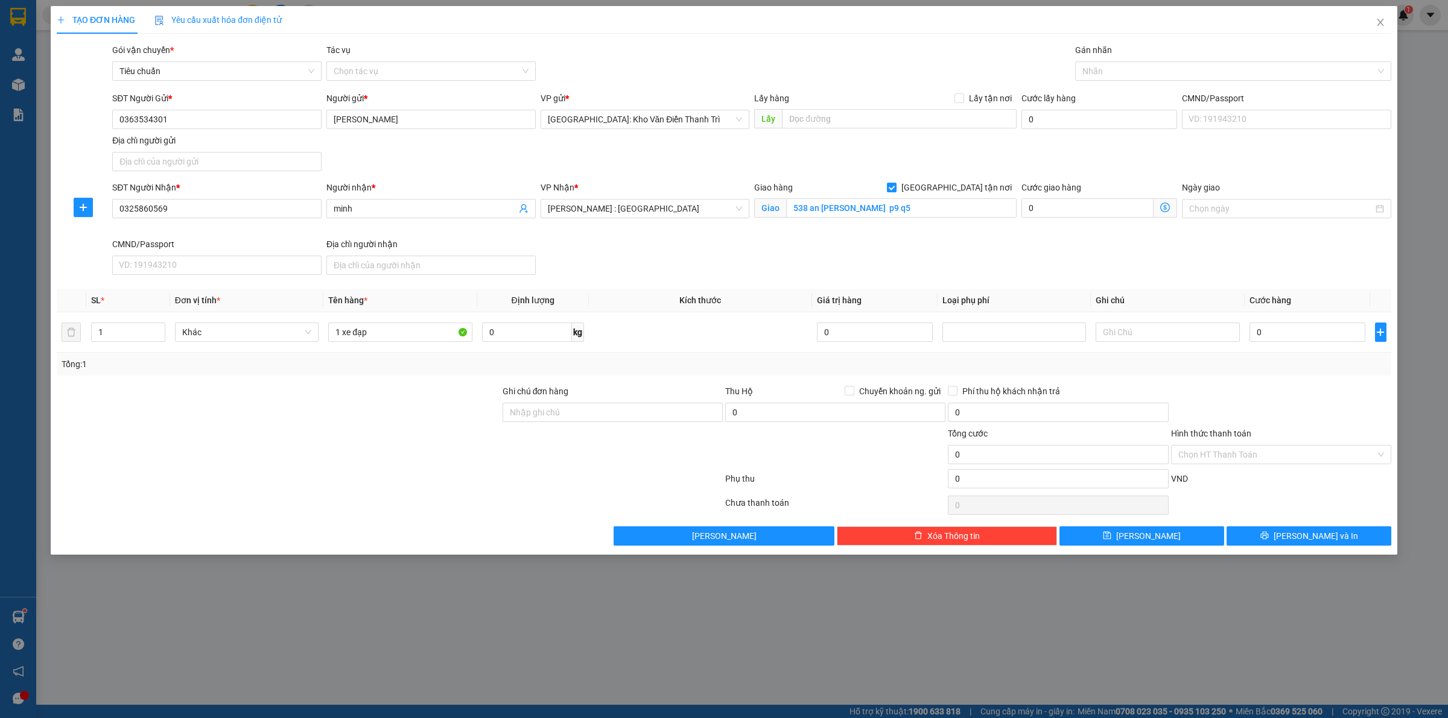
click at [1099, 261] on div "SĐT Người Nhận * 0325860569 Người nhận * minh VP Nhận * [GEOGRAPHIC_DATA] : [GE…" at bounding box center [752, 230] width 1284 height 99
click at [1115, 74] on div at bounding box center [1227, 71] width 298 height 14
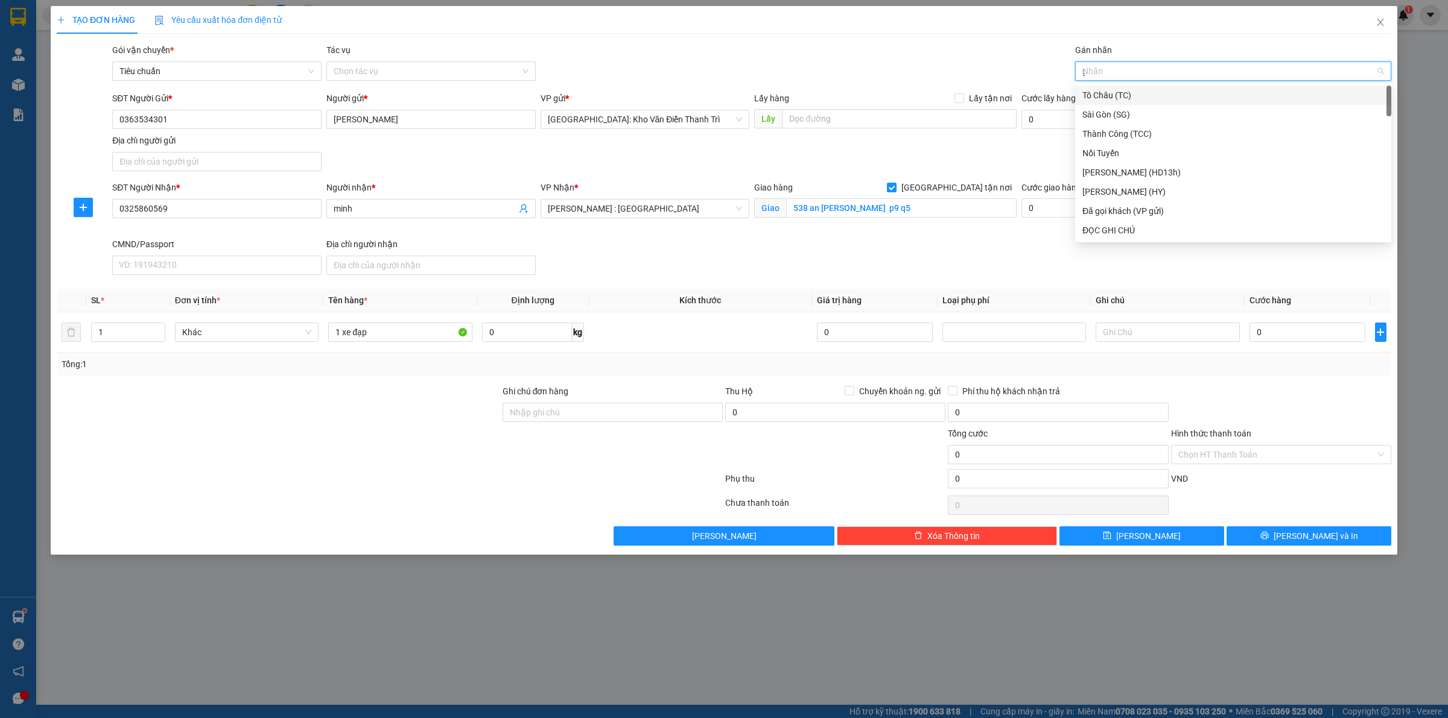
type input "gt"
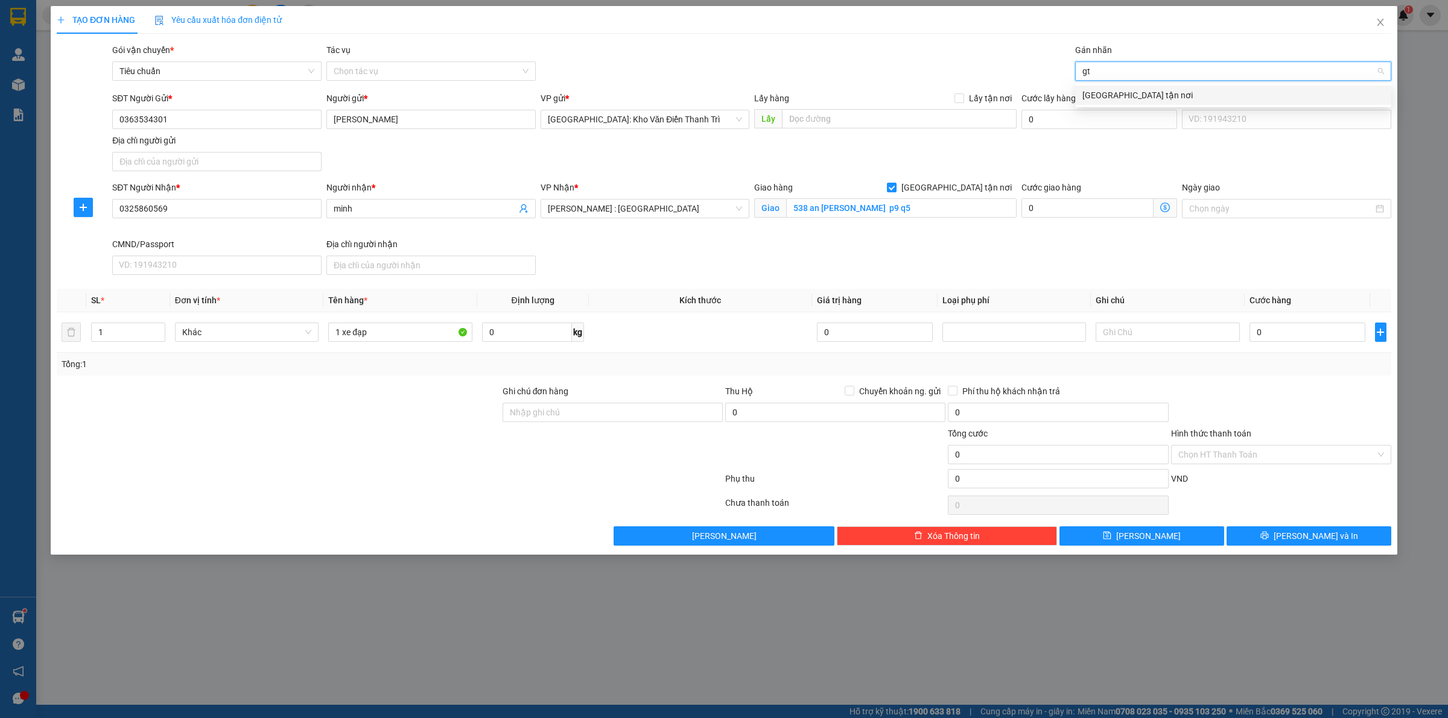
click at [1120, 94] on div "[GEOGRAPHIC_DATA] tận nơi" at bounding box center [1233, 95] width 302 height 13
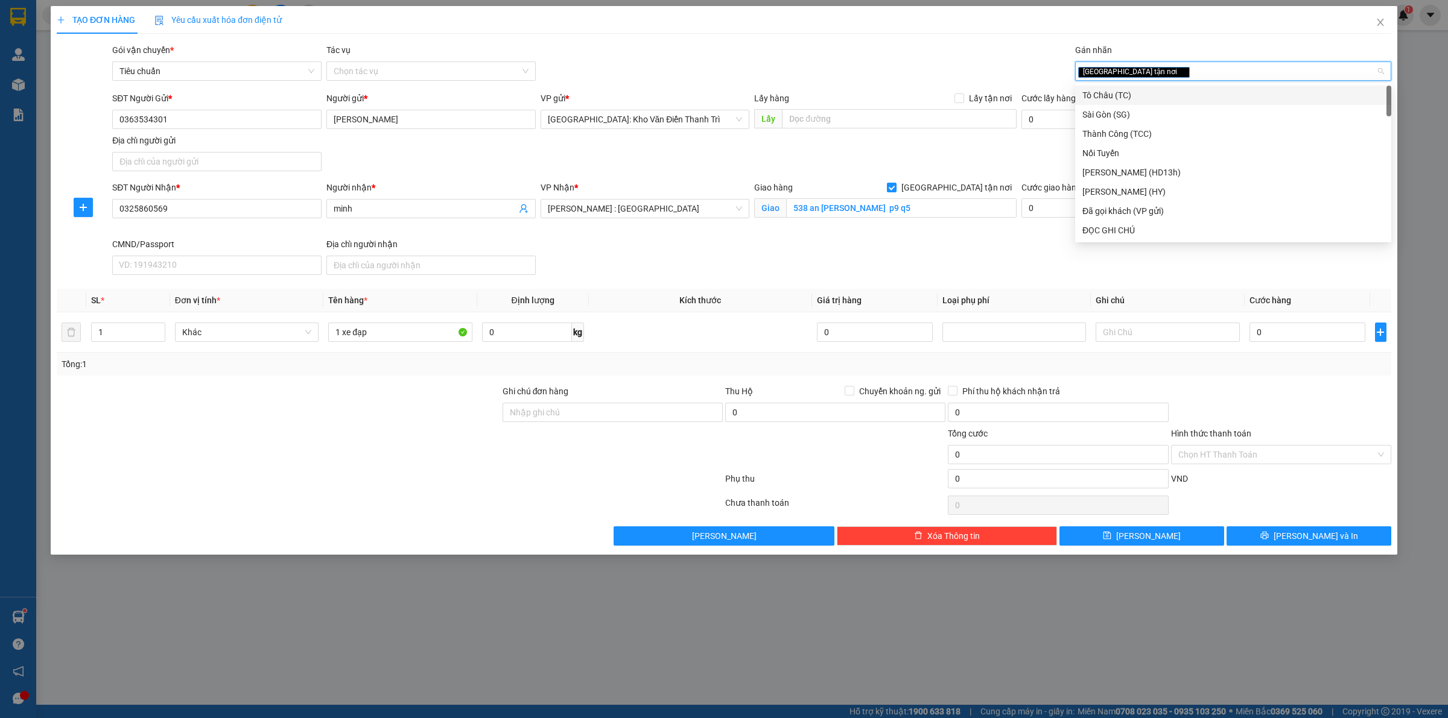
click at [973, 58] on div "Gói vận chuyển * Tiêu chuẩn Tác vụ Chọn tác vụ Gán nhãn Giao tận nơi" at bounding box center [752, 64] width 1284 height 42
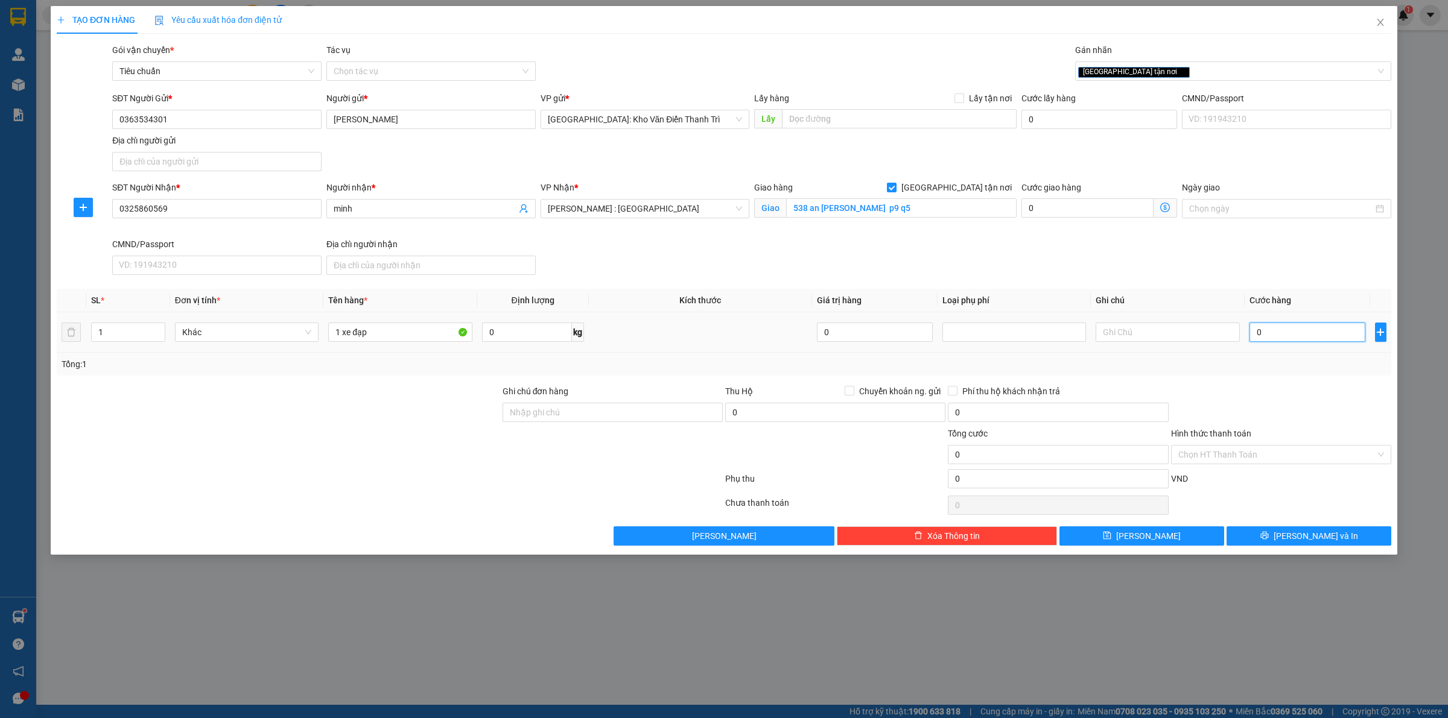
click at [1284, 335] on input "0" at bounding box center [1307, 332] width 116 height 19
type input "3"
type input "30"
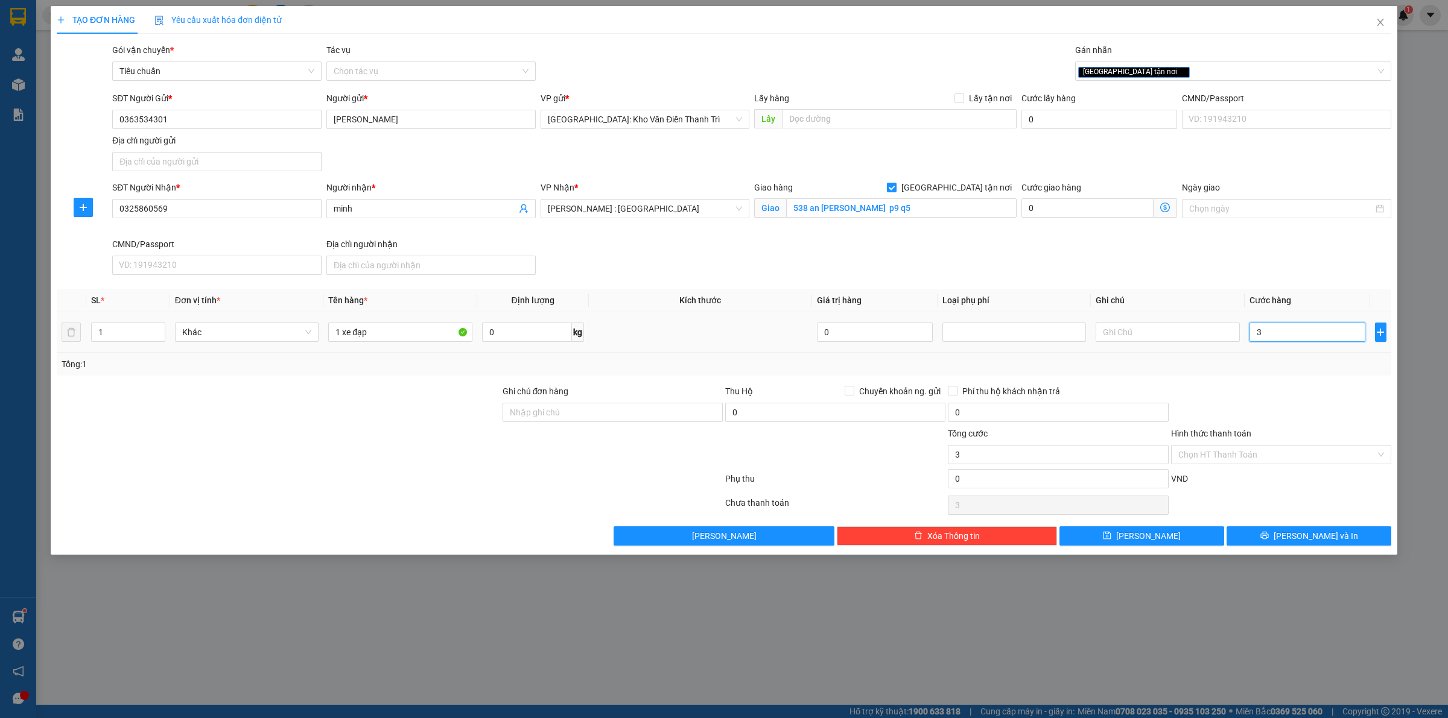
type input "30"
type input "300"
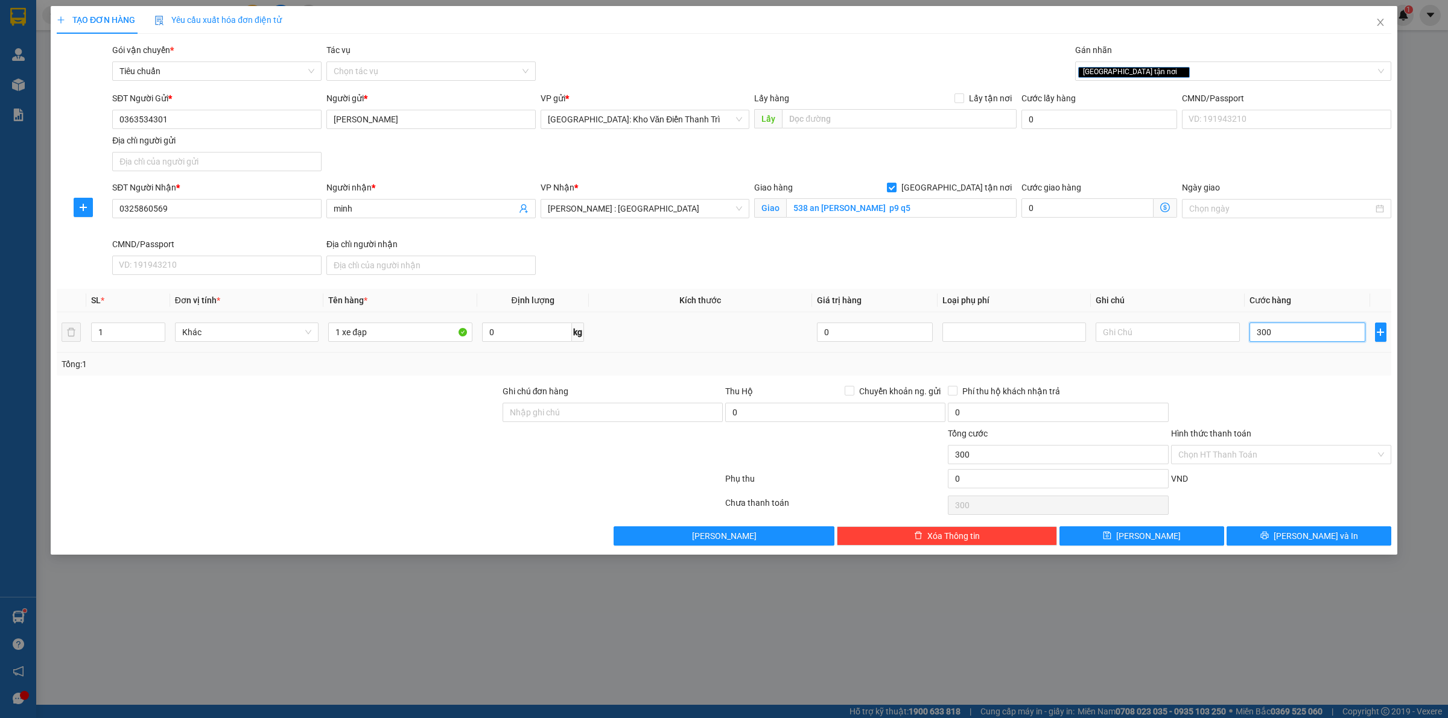
type input "3.000"
type input "30.000"
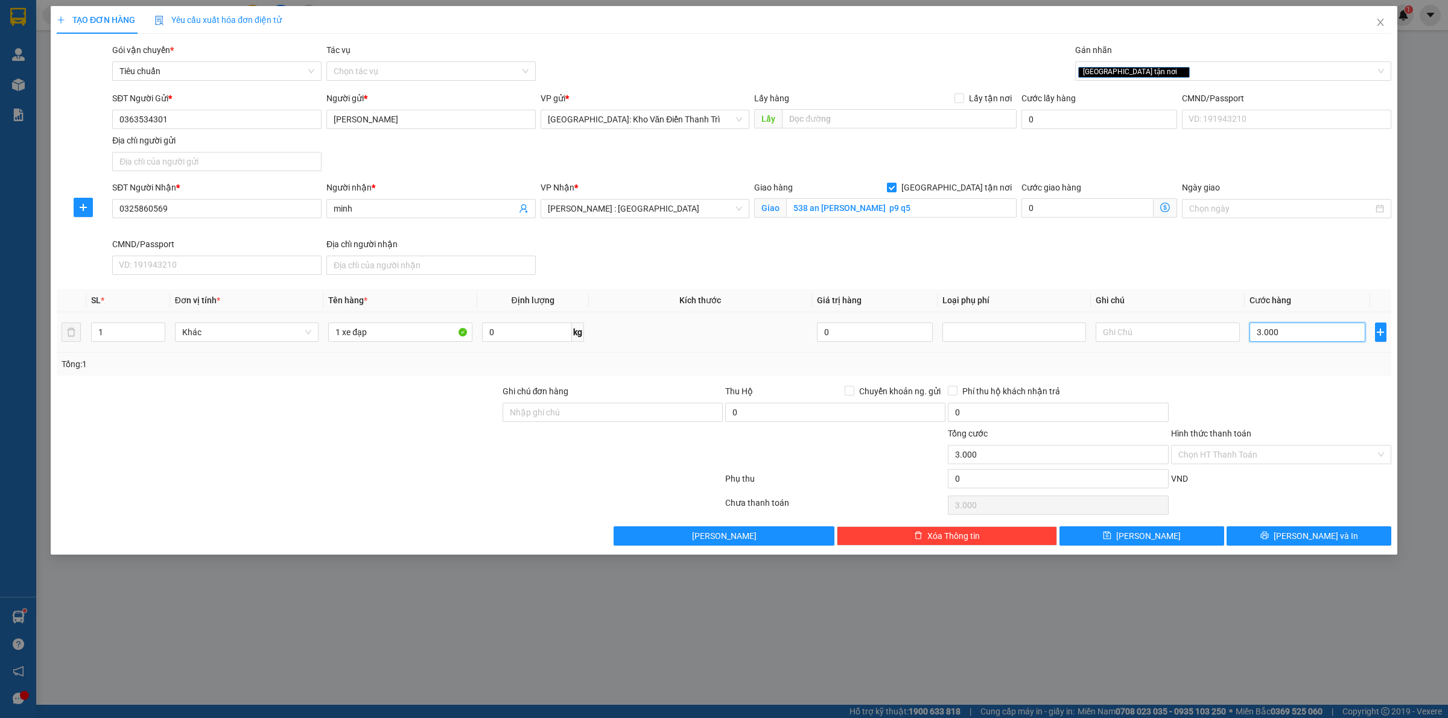
type input "30.000"
type input "300.000"
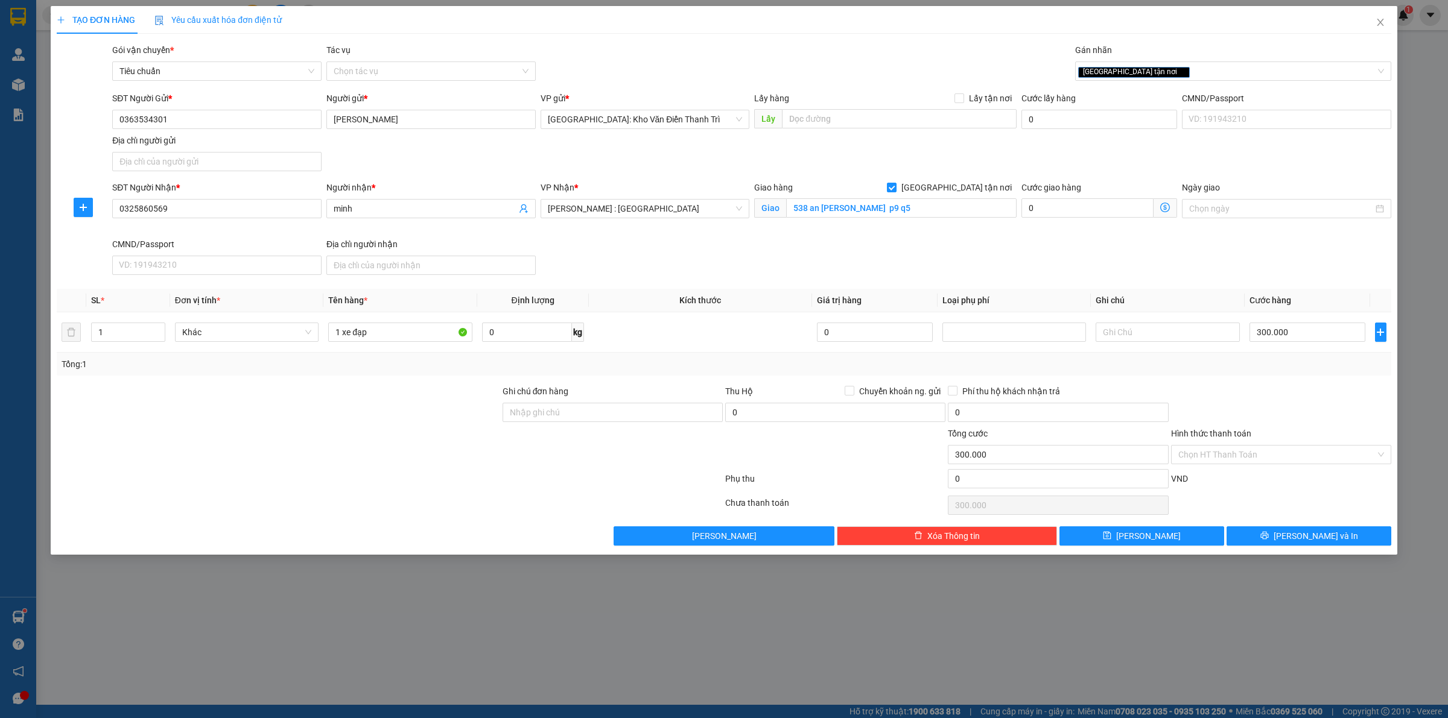
click at [1307, 402] on div at bounding box center [1281, 406] width 223 height 42
click at [1000, 221] on div "Giao hàng [GEOGRAPHIC_DATA] tận nơi Giao 538 an [PERSON_NAME] p9 q5" at bounding box center [885, 202] width 262 height 42
click at [1261, 530] on button "[PERSON_NAME] và In" at bounding box center [1308, 536] width 165 height 19
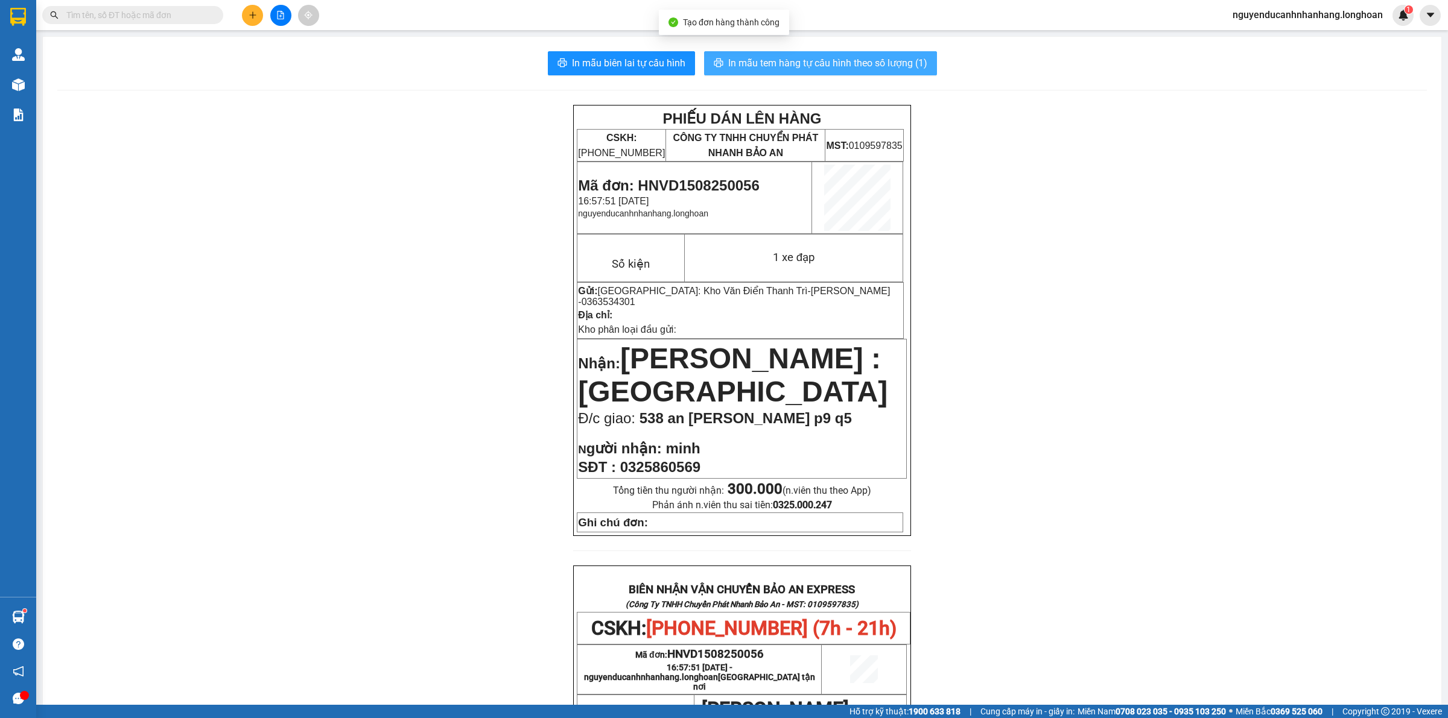
click at [763, 64] on span "In mẫu tem hàng tự cấu hình theo số lượng (1)" at bounding box center [827, 62] width 199 height 15
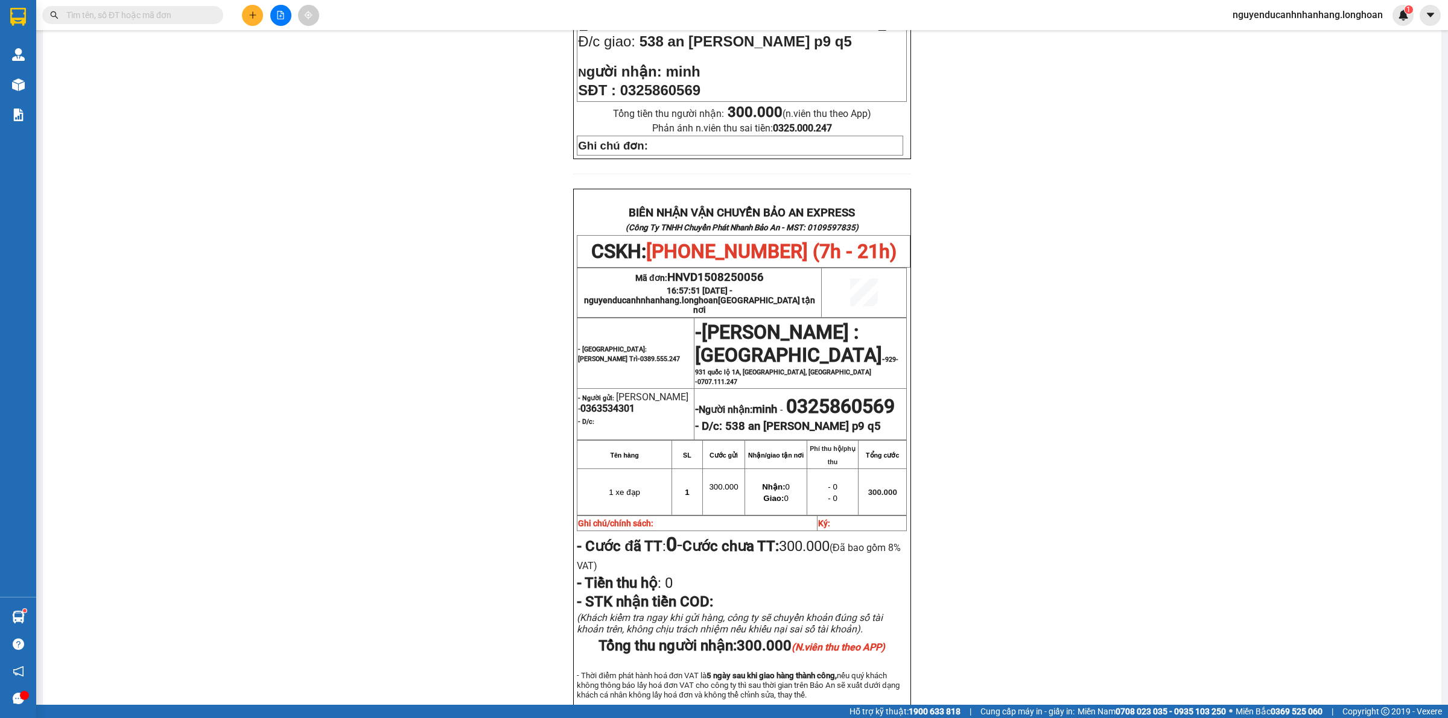
scroll to position [521, 0]
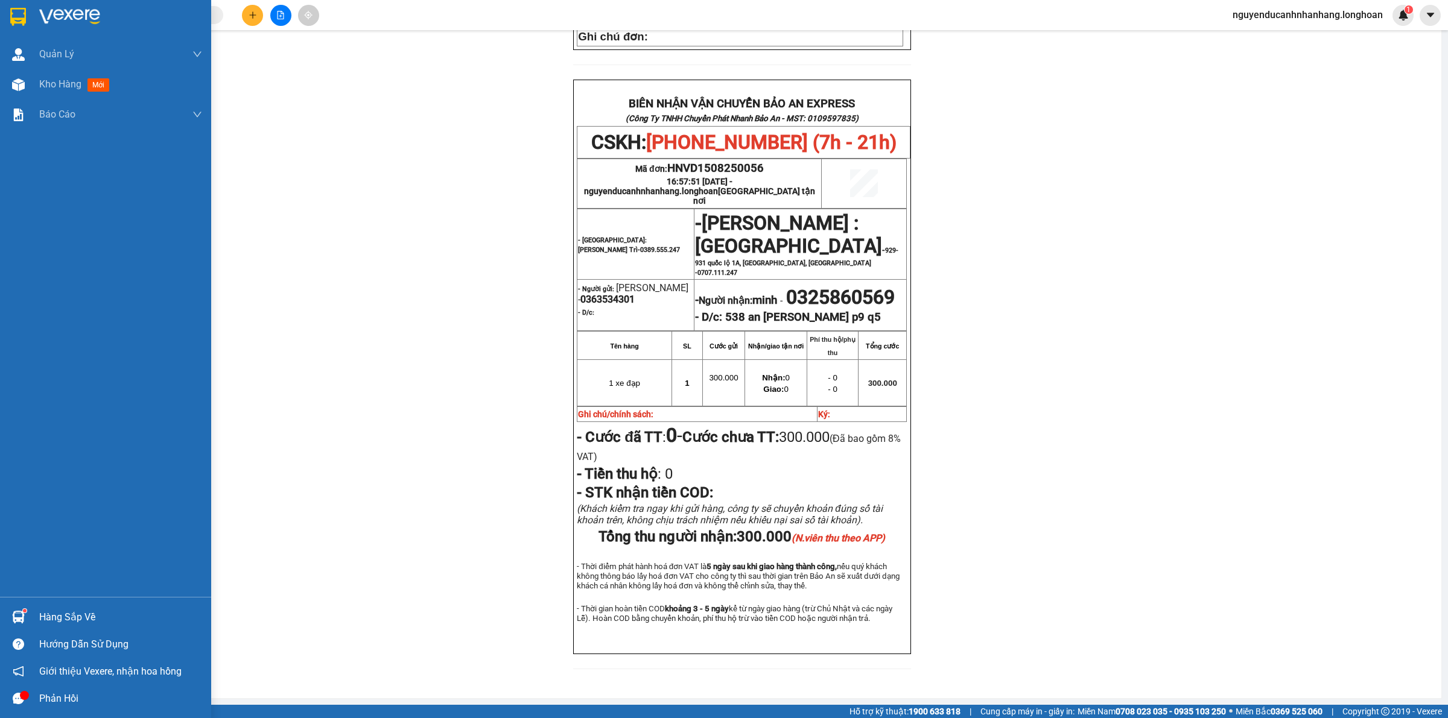
click at [20, 16] on img at bounding box center [18, 17] width 16 height 18
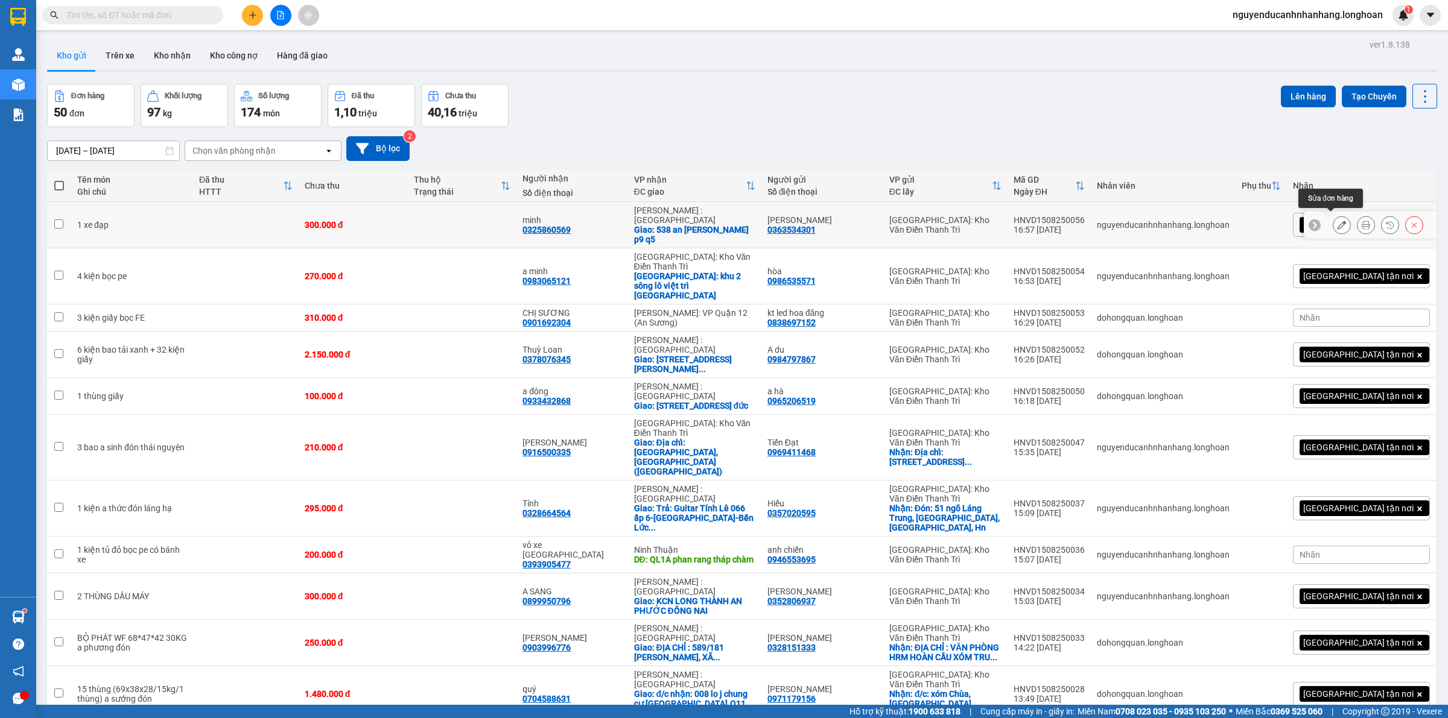
click at [1333, 224] on button at bounding box center [1341, 225] width 17 height 21
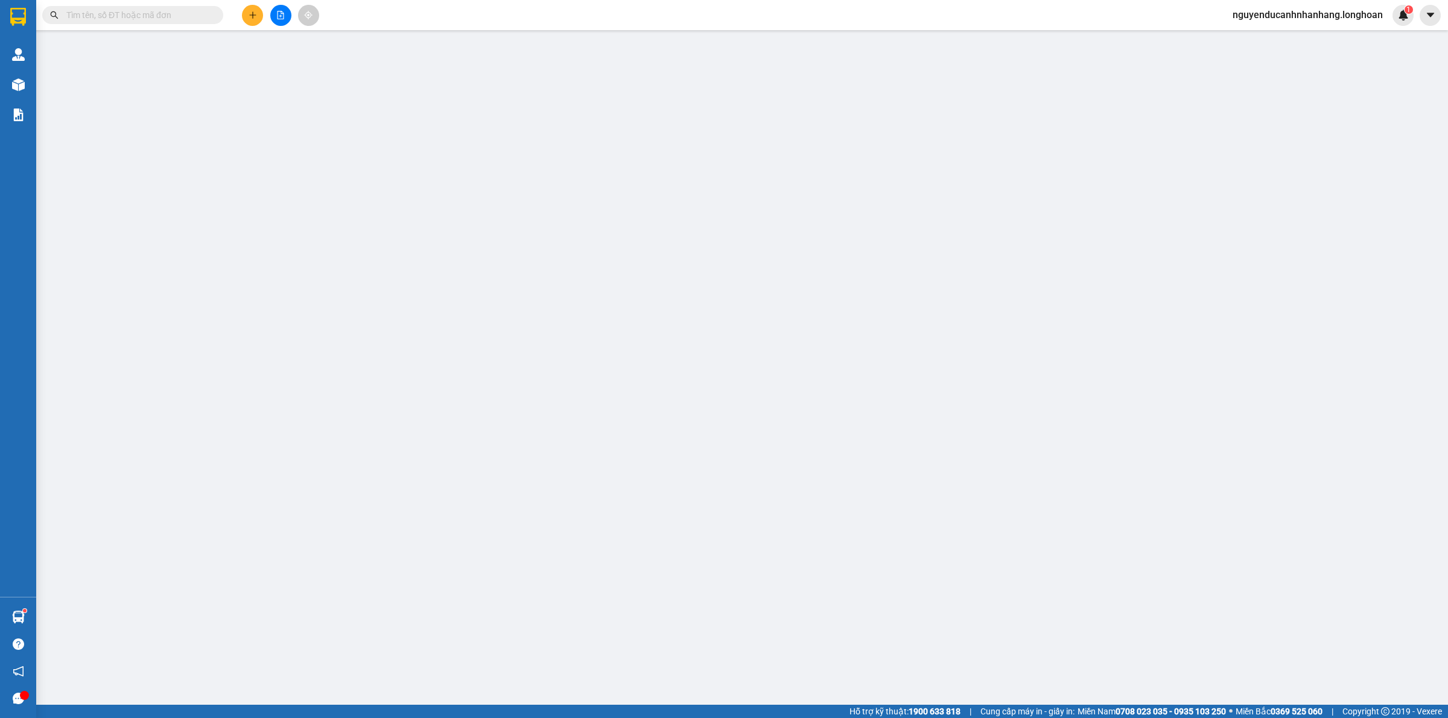
type input "0363534301"
type input "[PERSON_NAME]"
type input "0325860569"
type input "minh"
checkbox input "true"
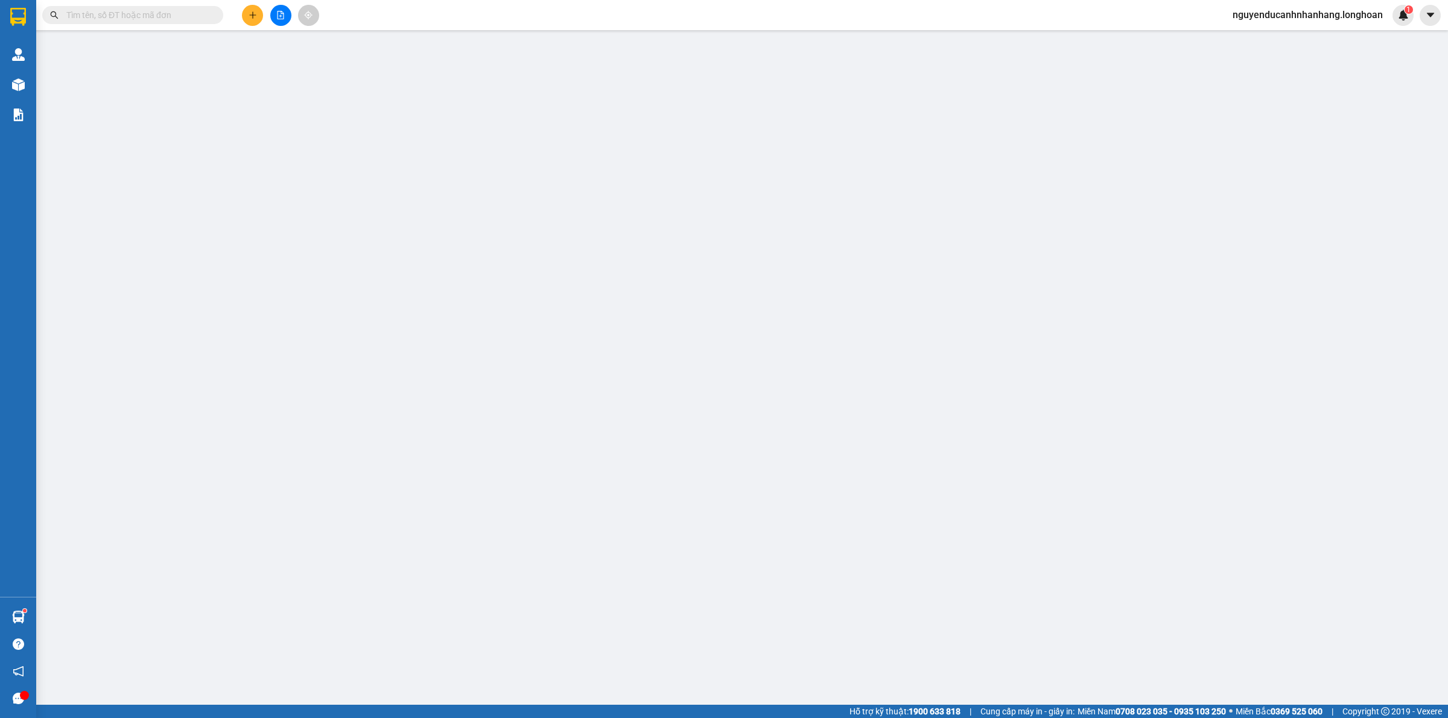
type input "538 an [PERSON_NAME] p9 q5"
type input "300.000"
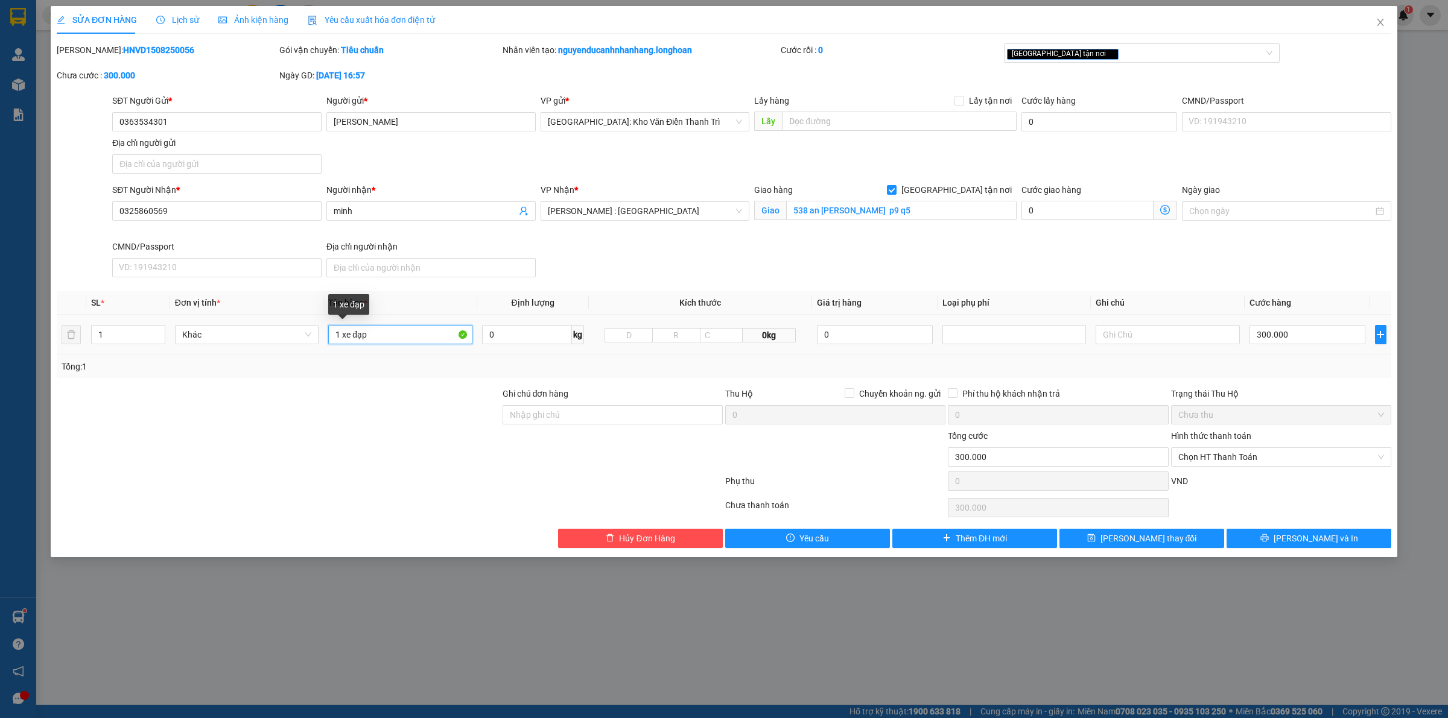
click at [385, 329] on input "1 xe đạp" at bounding box center [400, 334] width 144 height 19
click at [1026, 541] on button "Thêm ĐH mới" at bounding box center [974, 538] width 165 height 19
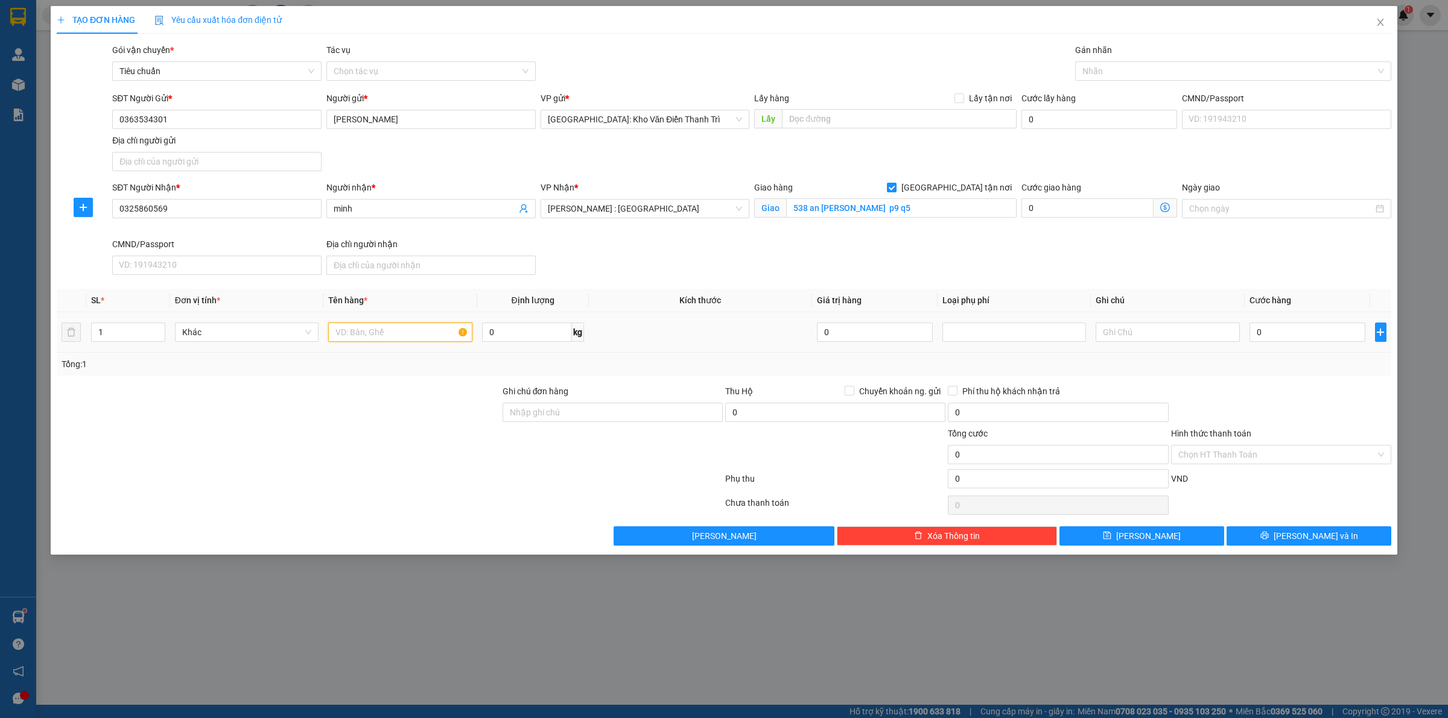
click at [379, 338] on input "text" at bounding box center [400, 332] width 144 height 19
paste input "1 xe đạp"
type input "1 xe đạp"
click at [863, 397] on span "Chuyển khoản ng. gửi" at bounding box center [899, 391] width 91 height 13
click at [853, 395] on input "Chuyển khoản ng. gửi" at bounding box center [849, 390] width 8 height 8
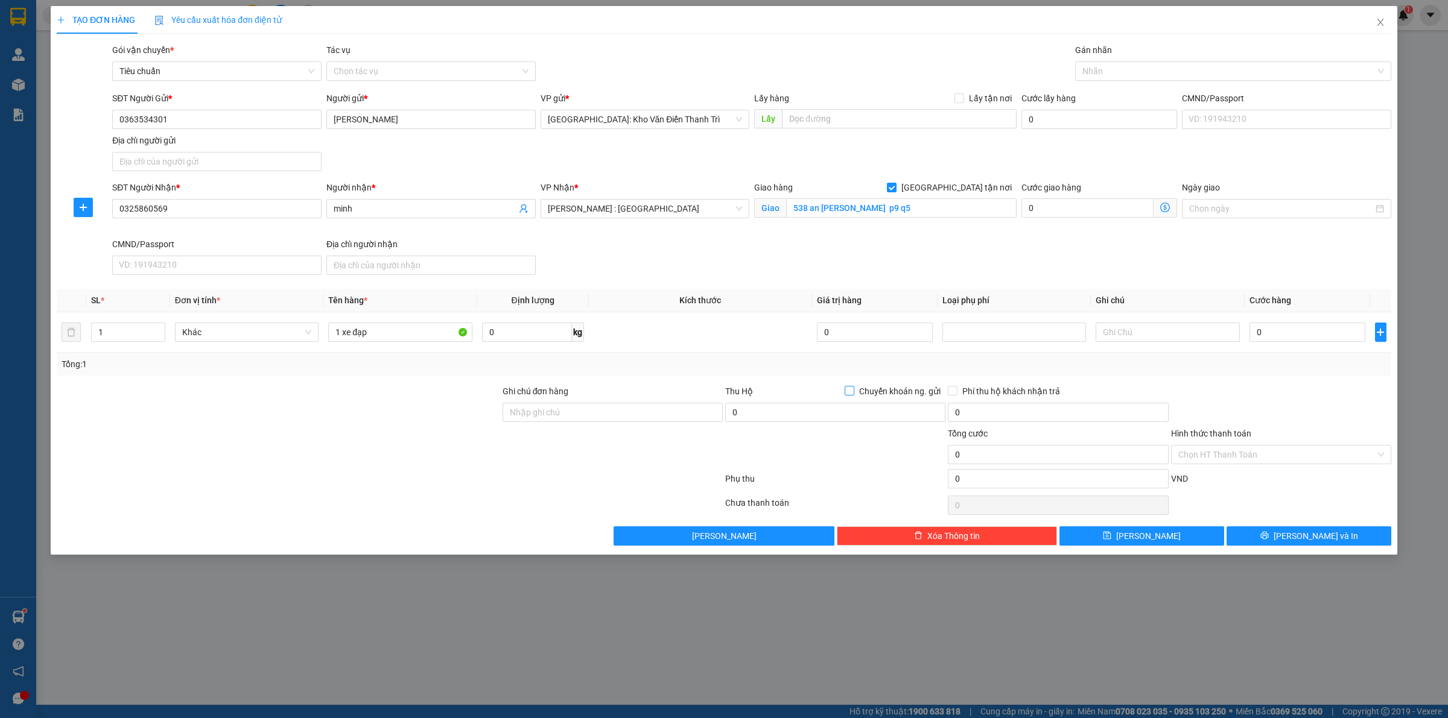
checkbox input "true"
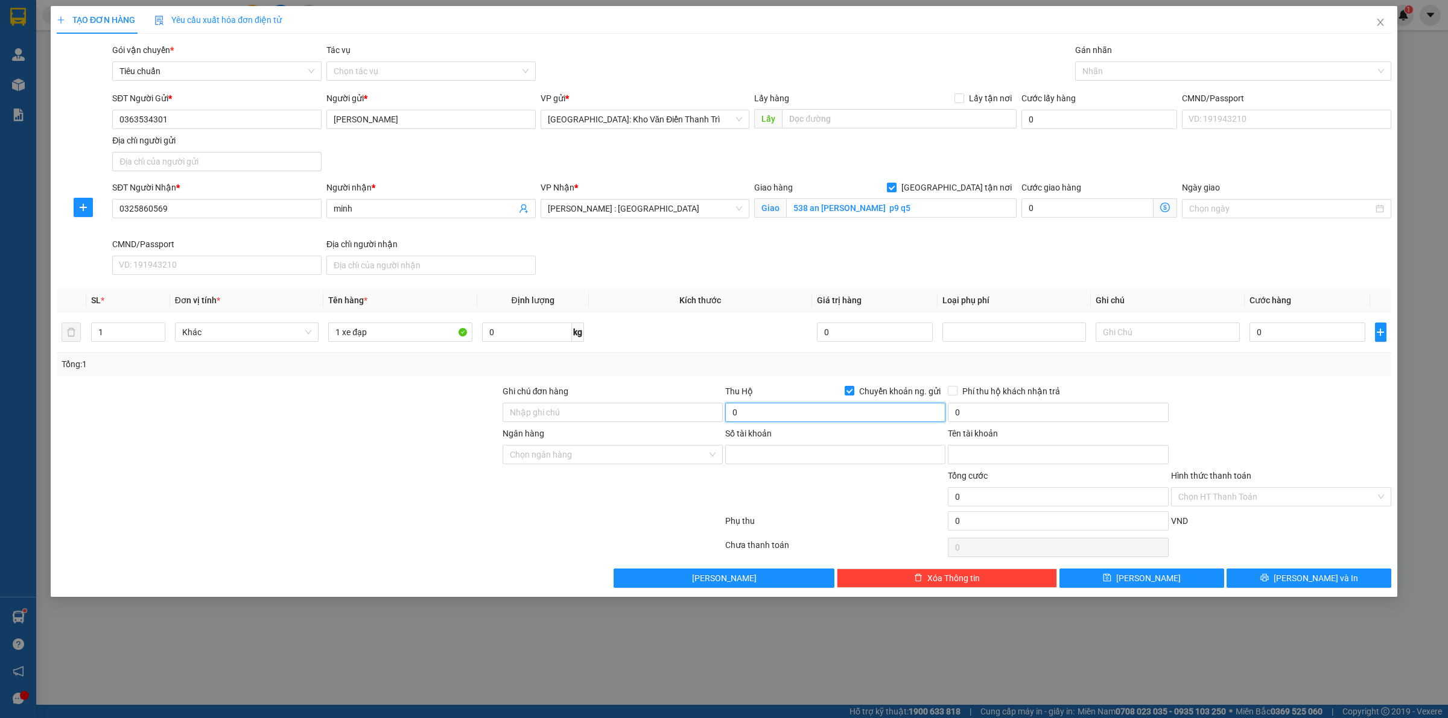
click at [834, 415] on input "0" at bounding box center [835, 412] width 220 height 19
type input "4.500.000"
click at [1231, 378] on div "Transit Pickup Surcharge Ids Transit Deliver Surcharge Ids Transit Deliver Surc…" at bounding box center [724, 315] width 1334 height 545
click at [1064, 410] on input "0" at bounding box center [1058, 412] width 220 height 19
type input "20.000"
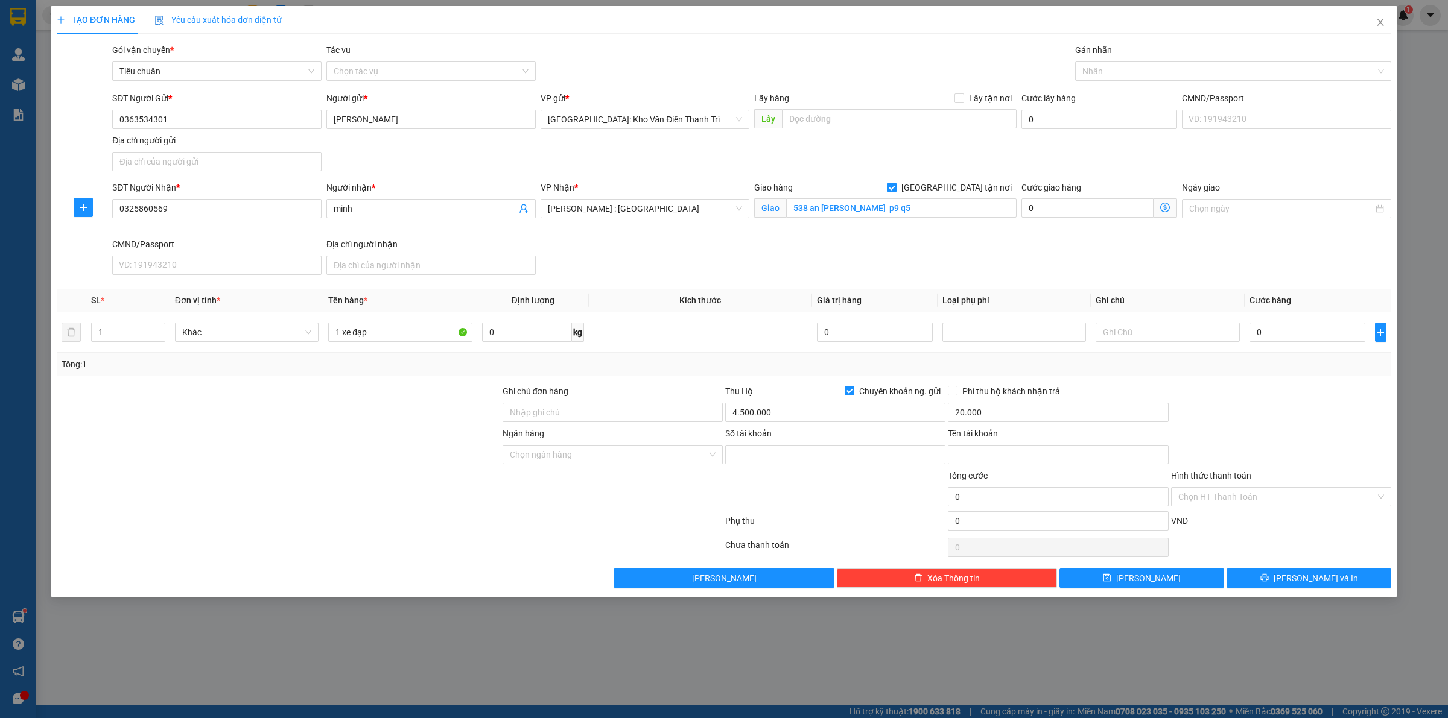
click at [1108, 388] on div "Phí thu hộ khách nhận trả" at bounding box center [1058, 391] width 220 height 13
click at [254, 122] on input "0363534301" at bounding box center [216, 119] width 209 height 19
click at [797, 461] on input "Số tài khoản" at bounding box center [835, 454] width 220 height 19
paste input "09840659999"
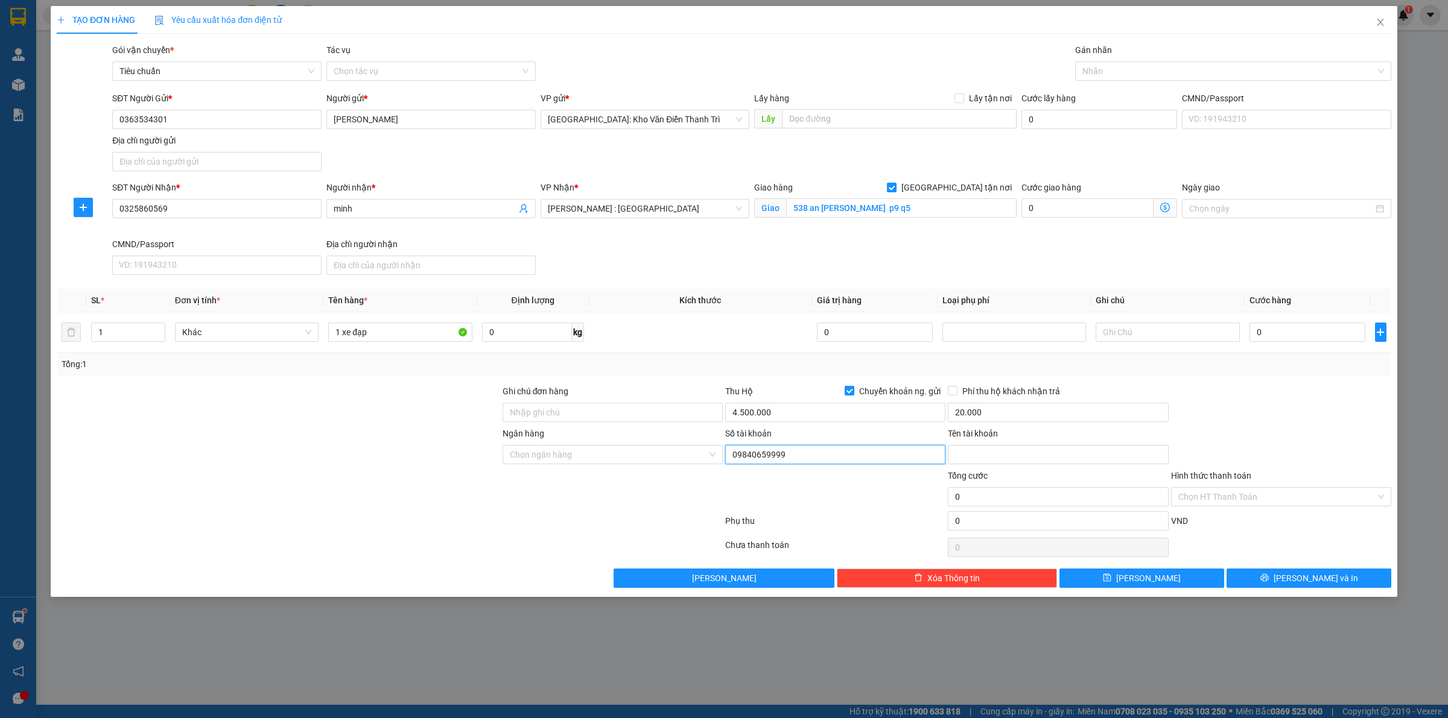
type input "09840659999"
click at [1032, 462] on input "Tên tài khoản" at bounding box center [1058, 454] width 220 height 19
paste input "NGuyễn Quang"
type input "NGuyễn Quang"
click at [524, 456] on input "Ngân hàng" at bounding box center [608, 455] width 197 height 18
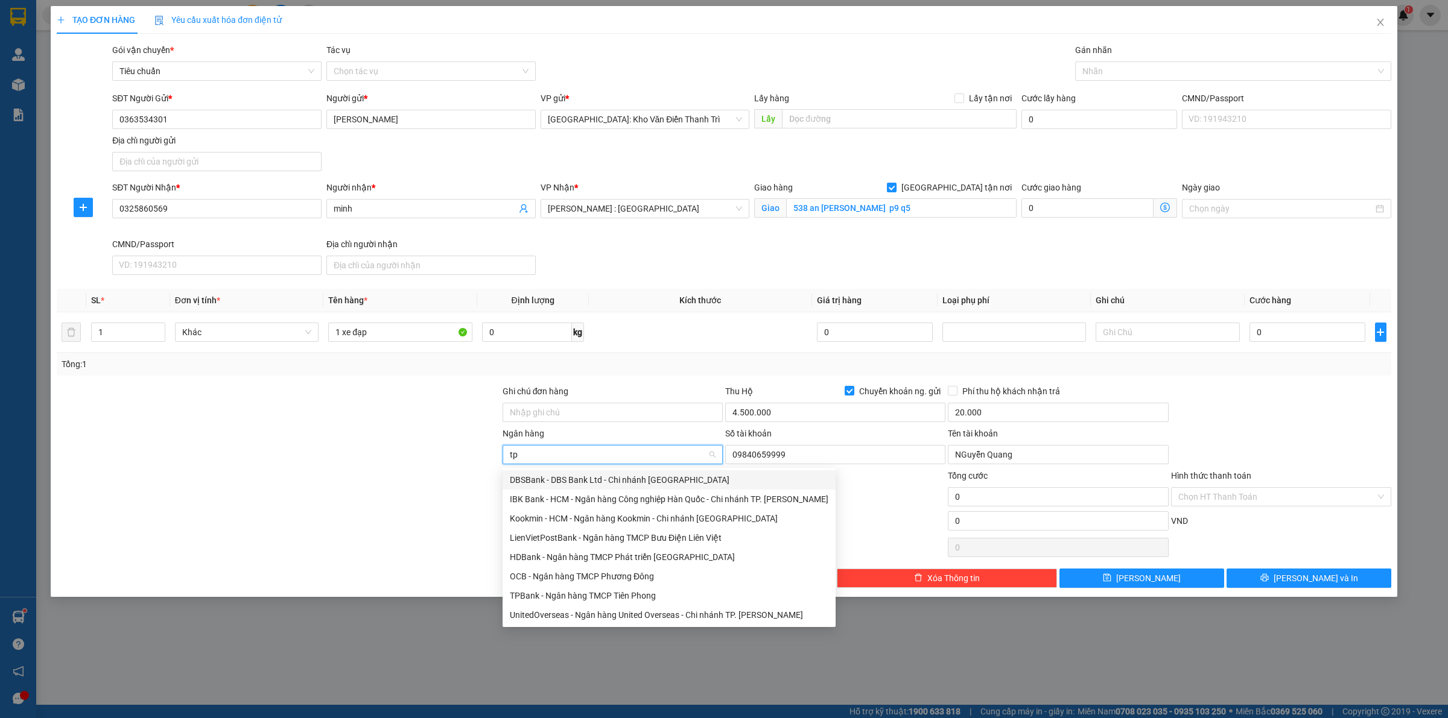
type input "tpb"
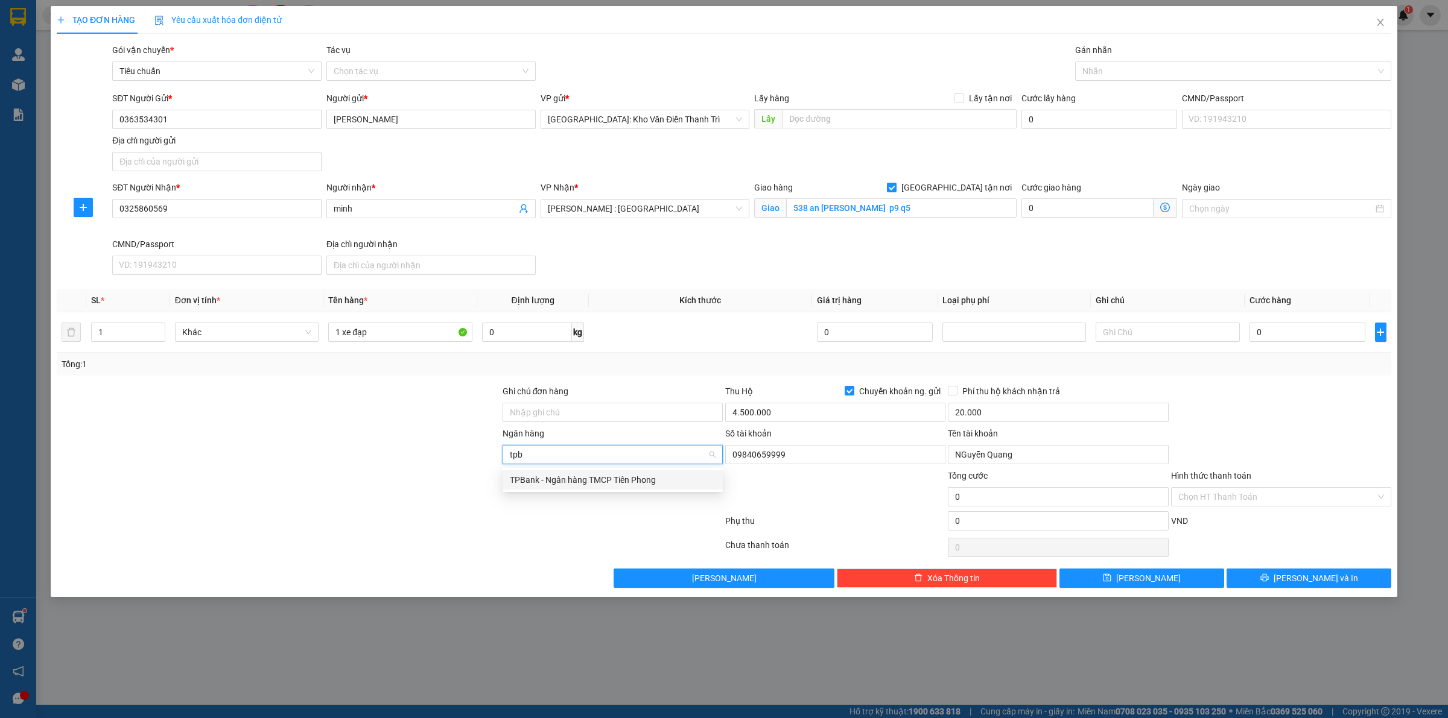
click at [565, 484] on div "TPBank - Ngân hàng TMCP Tiên Phong" at bounding box center [613, 480] width 206 height 13
click at [483, 510] on div at bounding box center [278, 490] width 446 height 42
click at [1135, 76] on div at bounding box center [1227, 71] width 298 height 14
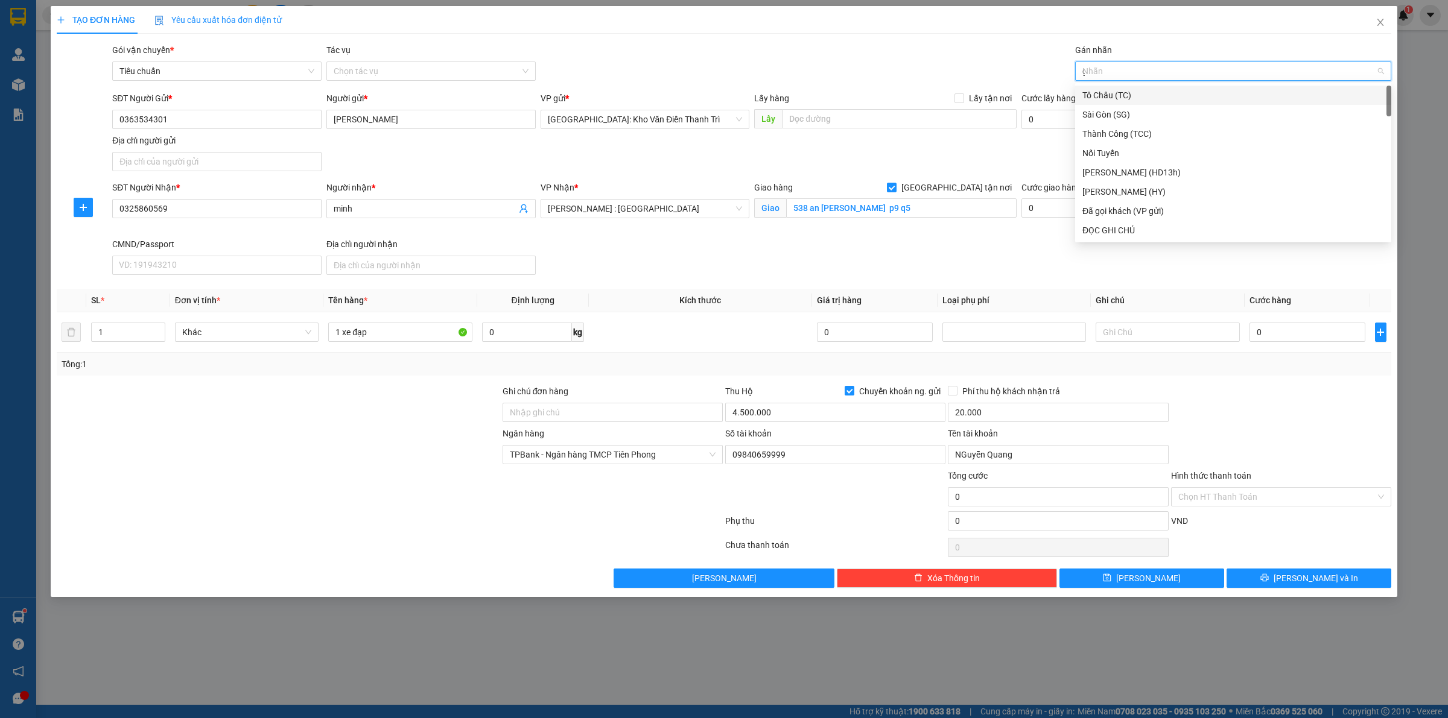
type input "gt"
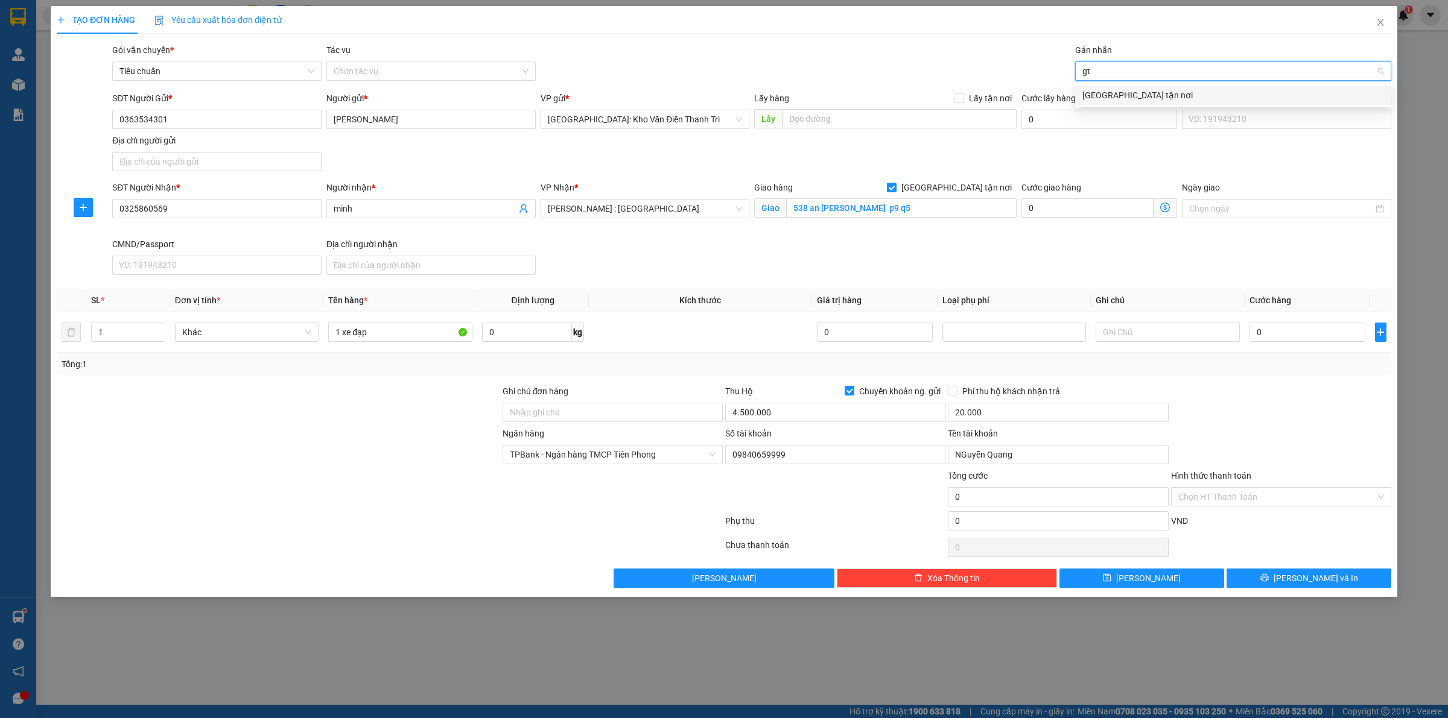
click at [1140, 95] on div "[GEOGRAPHIC_DATA] tận nơi" at bounding box center [1233, 95] width 302 height 13
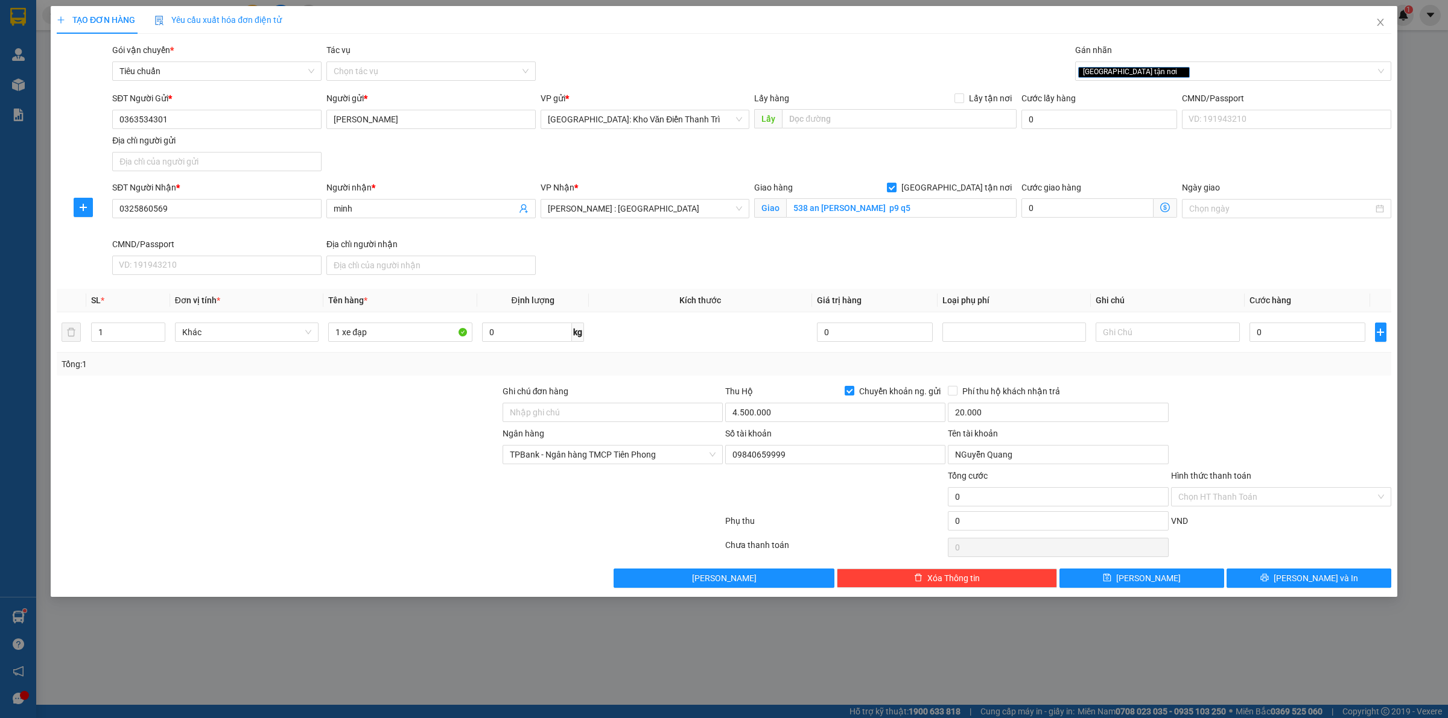
click at [1007, 46] on div "Gói vận chuyển * Tiêu chuẩn Tác vụ Chọn tác vụ Gán nhãn Giao tận nơi" at bounding box center [752, 64] width 1284 height 42
click at [1279, 329] on input "0" at bounding box center [1307, 332] width 116 height 19
type input "3"
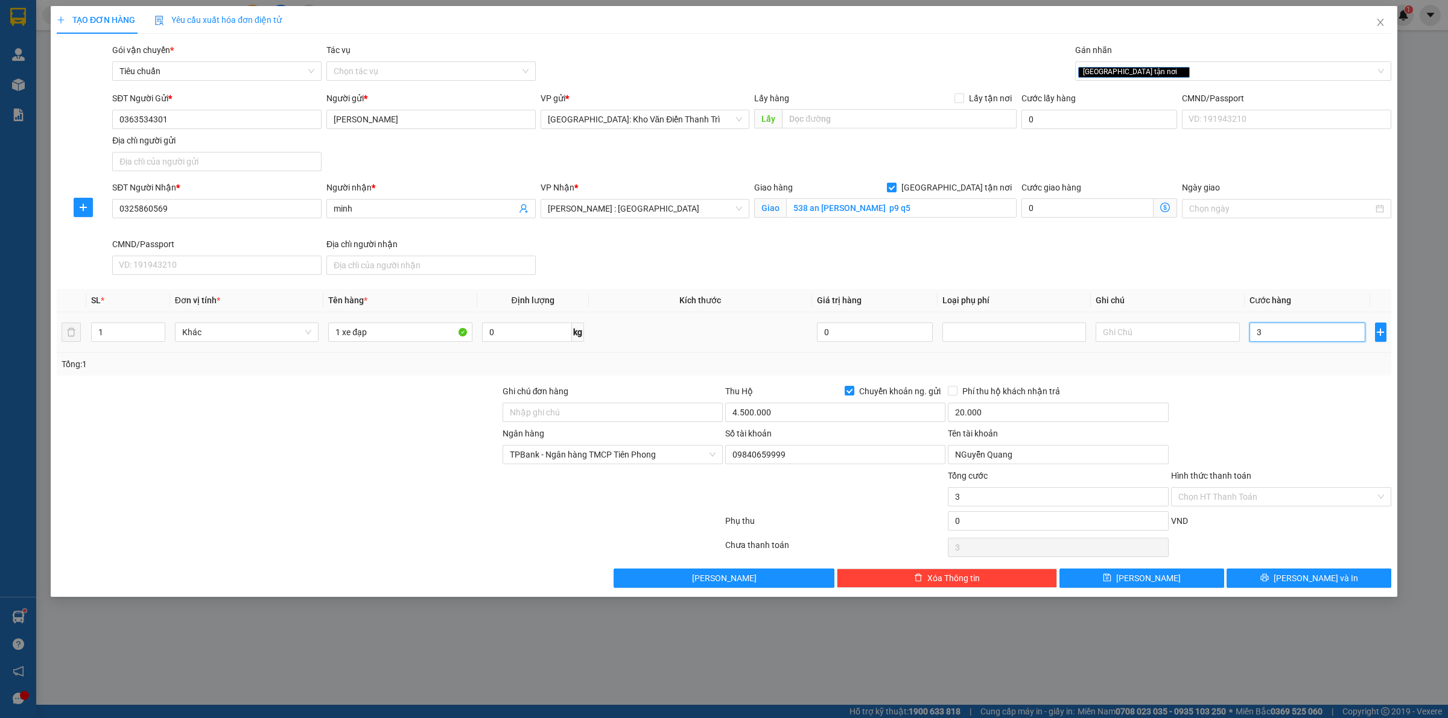
type input "30"
type input "300"
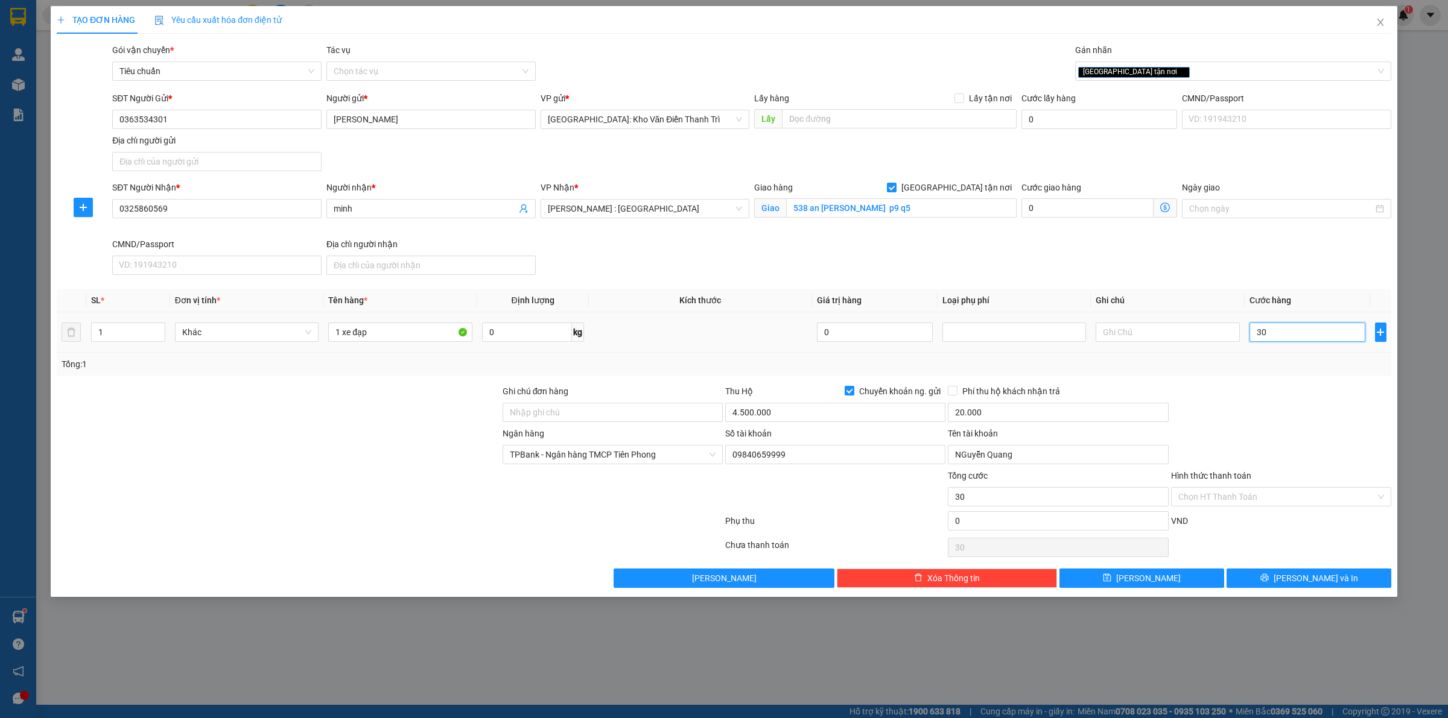
type input "300"
type input "3.000"
type input "30.000"
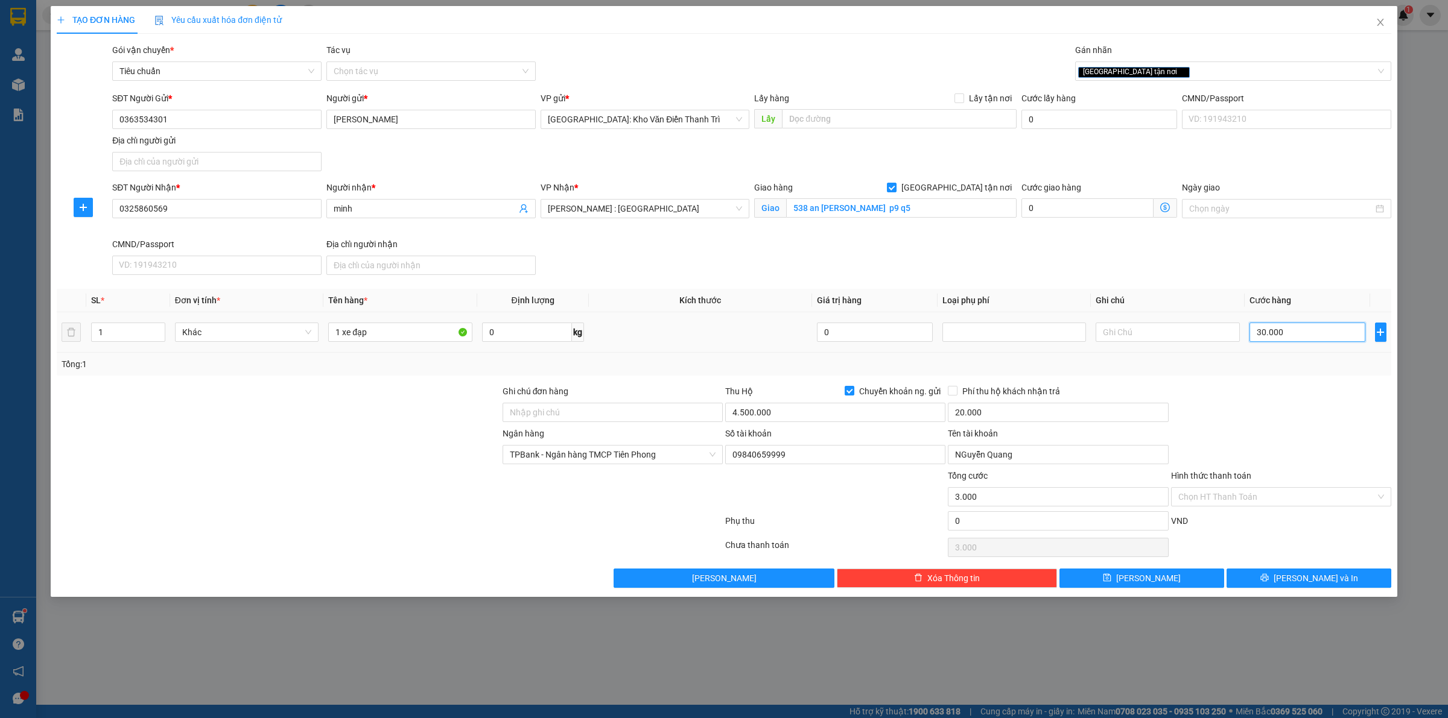
type input "30.000"
type input "300.000"
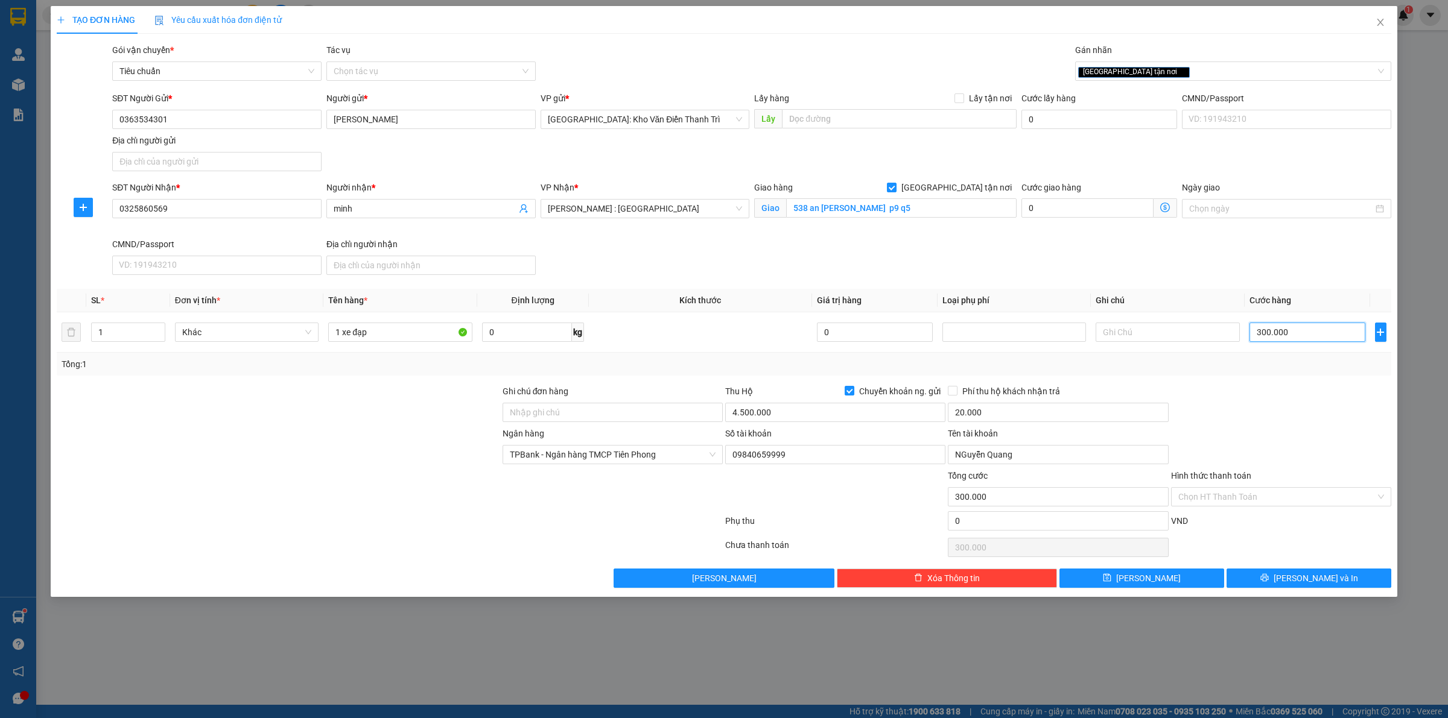
type input "300.000"
click at [1279, 399] on div at bounding box center [1281, 406] width 223 height 42
click at [1305, 582] on span "[PERSON_NAME] và In" at bounding box center [1315, 578] width 84 height 13
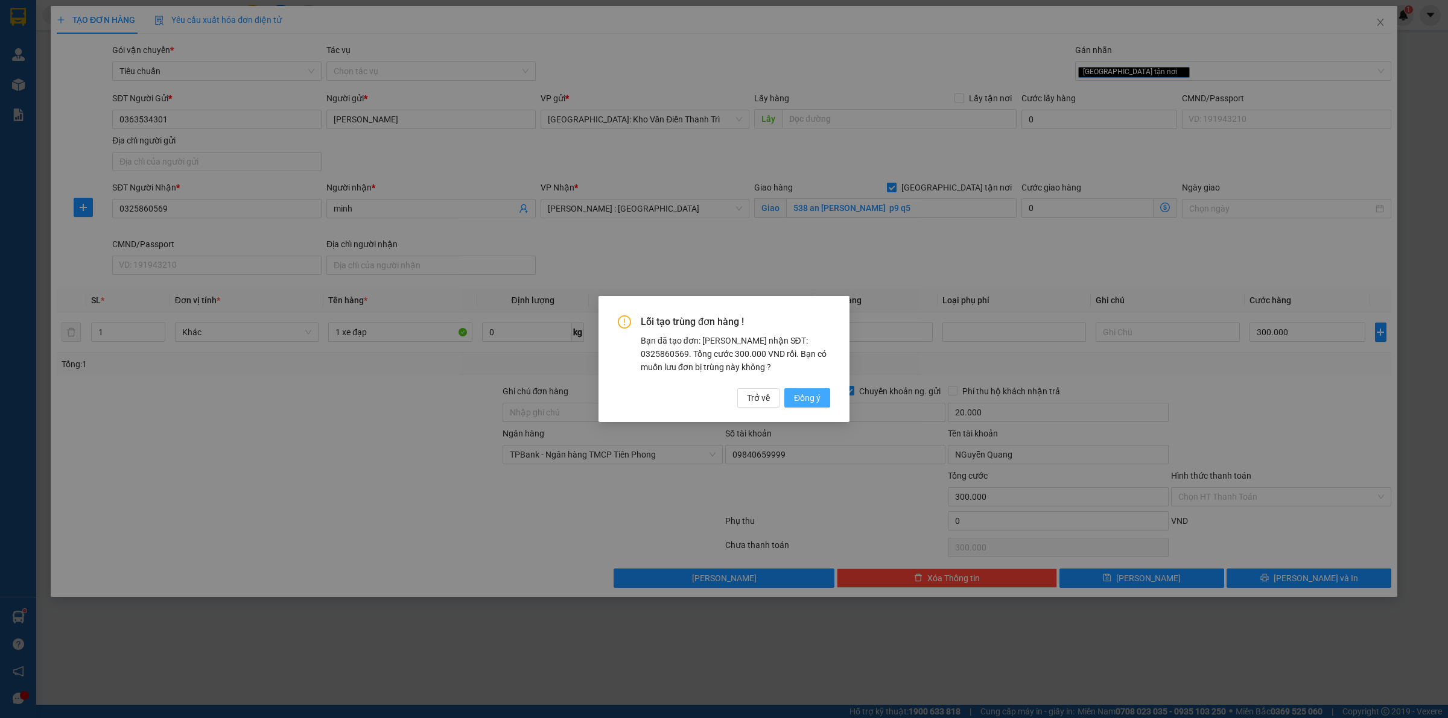
click at [811, 399] on span "Đồng ý" at bounding box center [807, 398] width 27 height 13
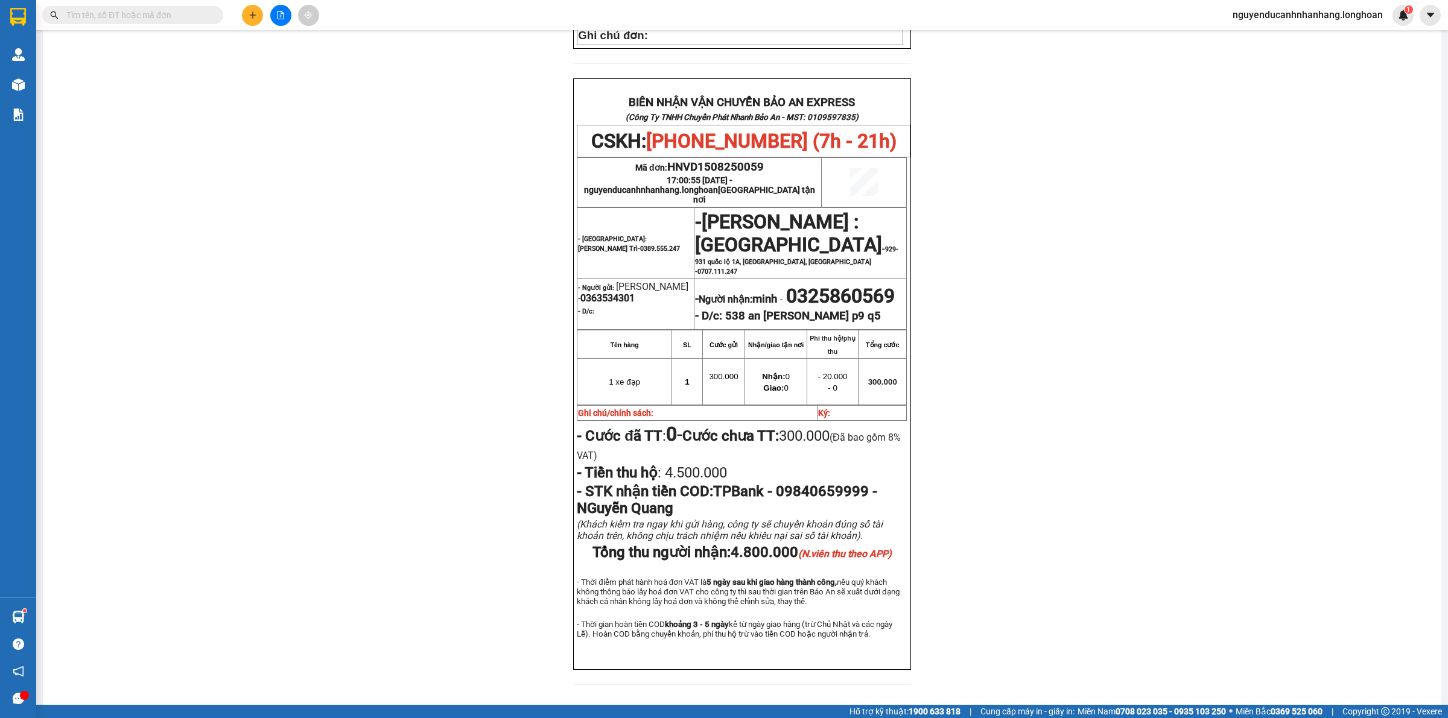
scroll to position [465, 0]
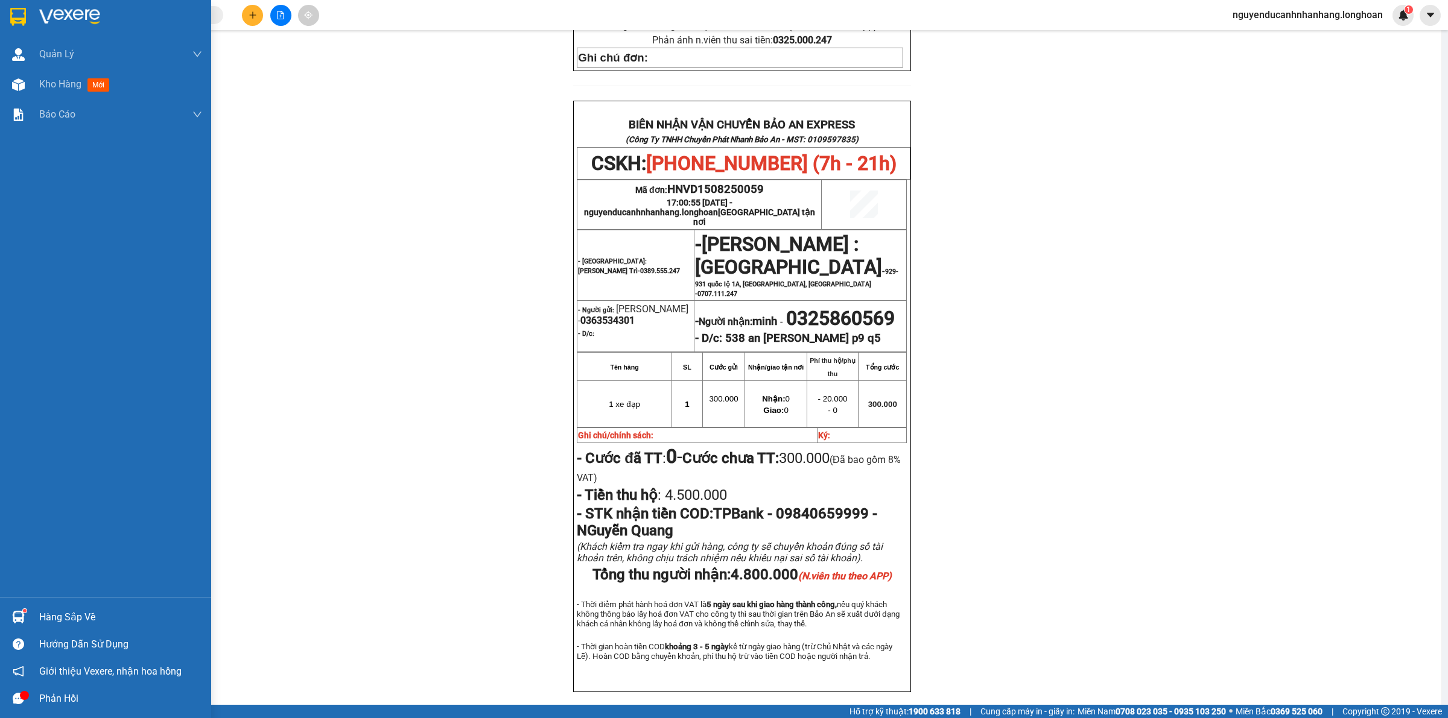
click at [8, 13] on div at bounding box center [18, 16] width 21 height 21
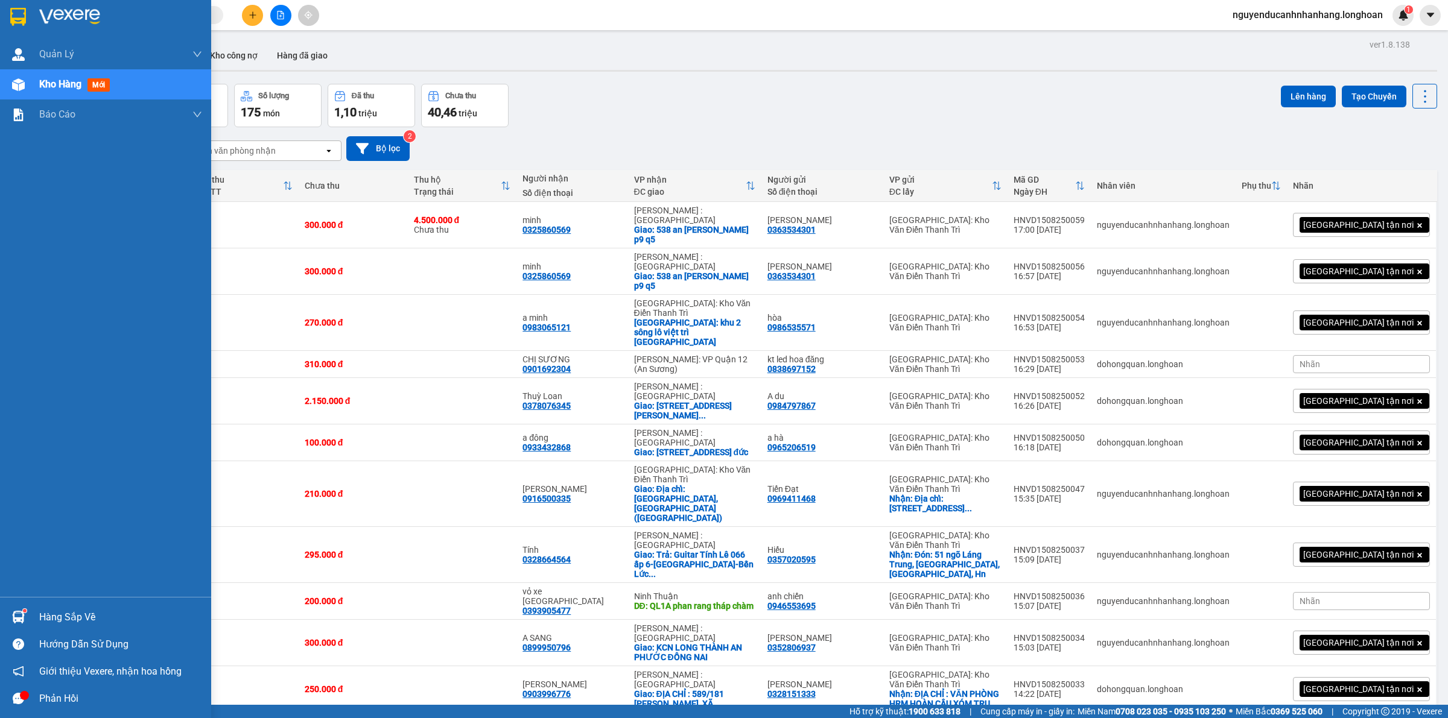
click at [25, 20] on img at bounding box center [18, 17] width 16 height 18
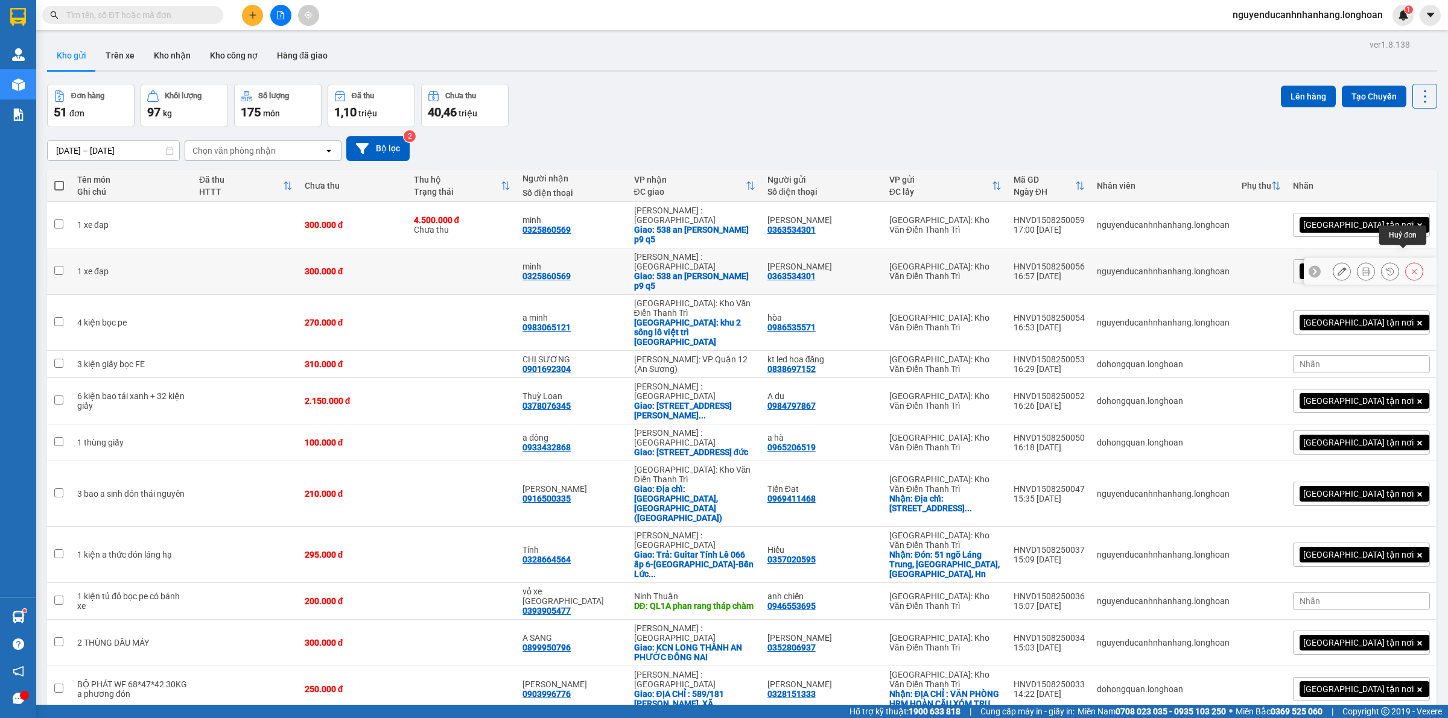
click at [1410, 267] on icon at bounding box center [1414, 271] width 8 height 8
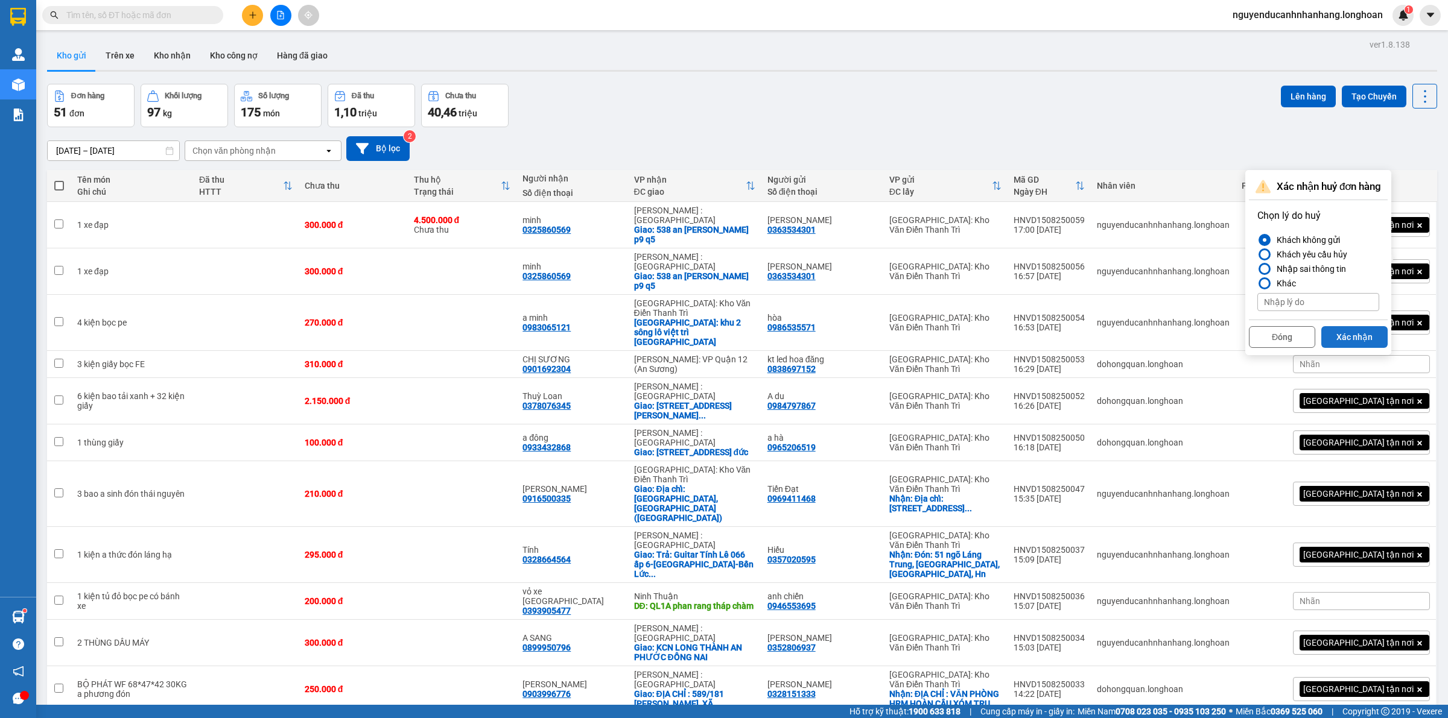
click at [1345, 333] on button "Xác nhận" at bounding box center [1354, 337] width 66 height 22
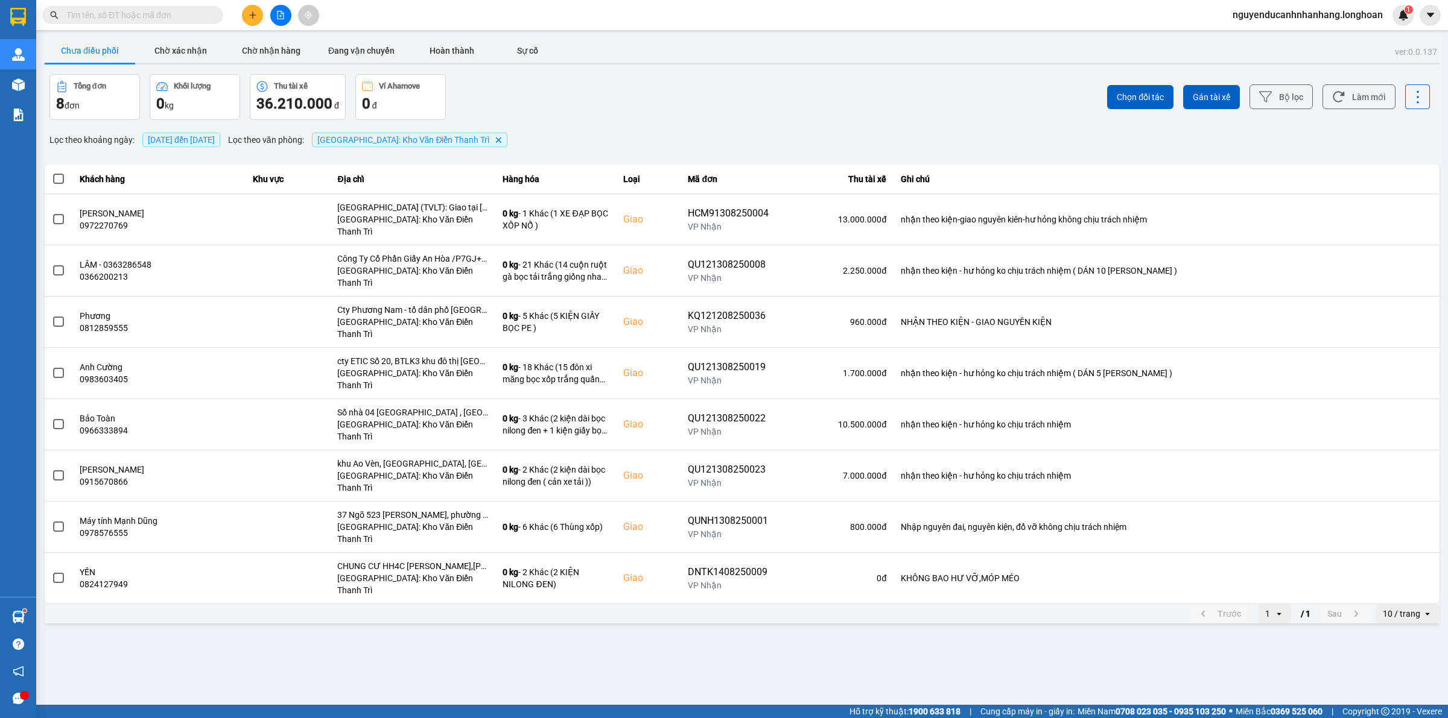
click at [204, 18] on input "text" at bounding box center [137, 14] width 142 height 13
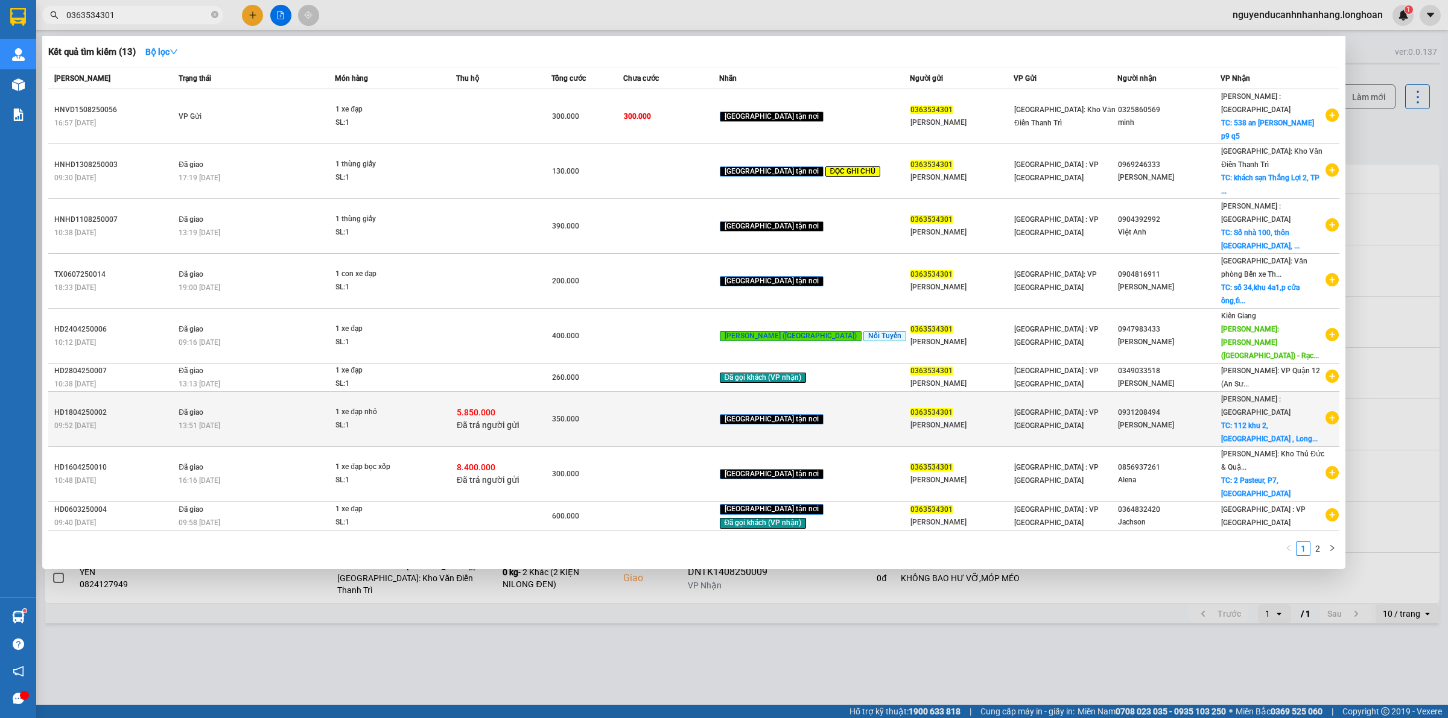
type input "0363534301"
click at [490, 420] on span "Đã trả người gửi" at bounding box center [488, 425] width 63 height 10
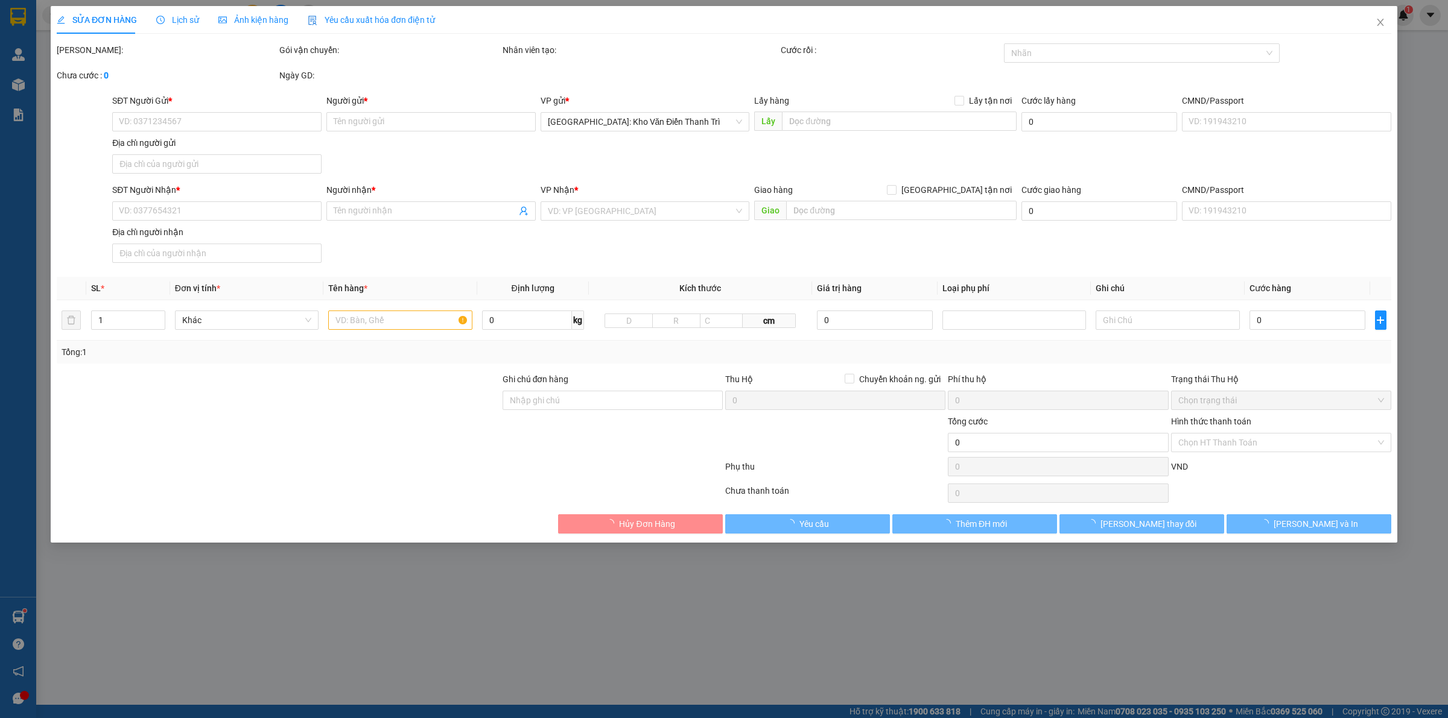
type input "0363534301"
type input "[PERSON_NAME]"
type input "0931208494"
type input "Minh Long"
checkbox input "true"
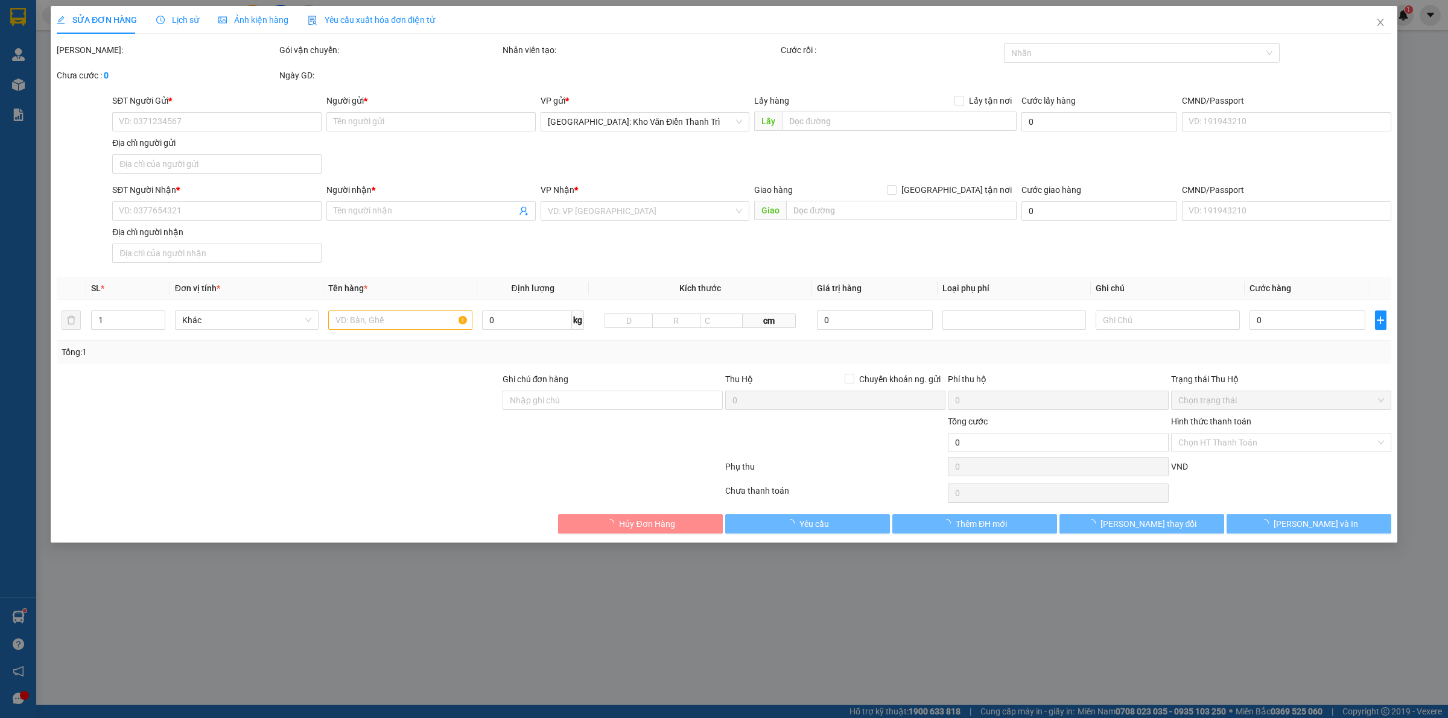
type input "112 khu 2, ấp chánh , Long Hiệp, bến Lức, Long An"
checkbox input "true"
type input "5.850.000"
type input "35.000"
type input "350.000"
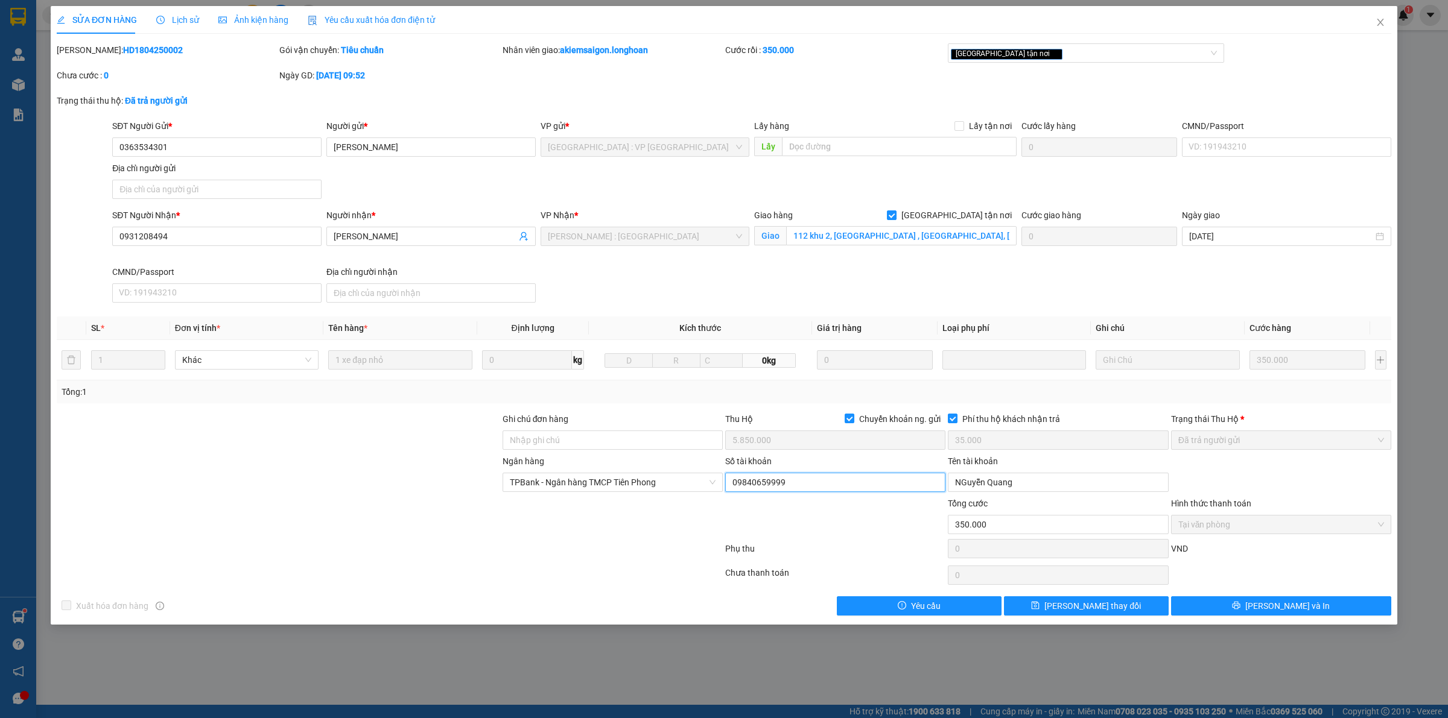
click at [808, 483] on input "09840659999" at bounding box center [835, 482] width 220 height 19
click at [1010, 487] on input "NGuyễn Quang" at bounding box center [1058, 482] width 220 height 19
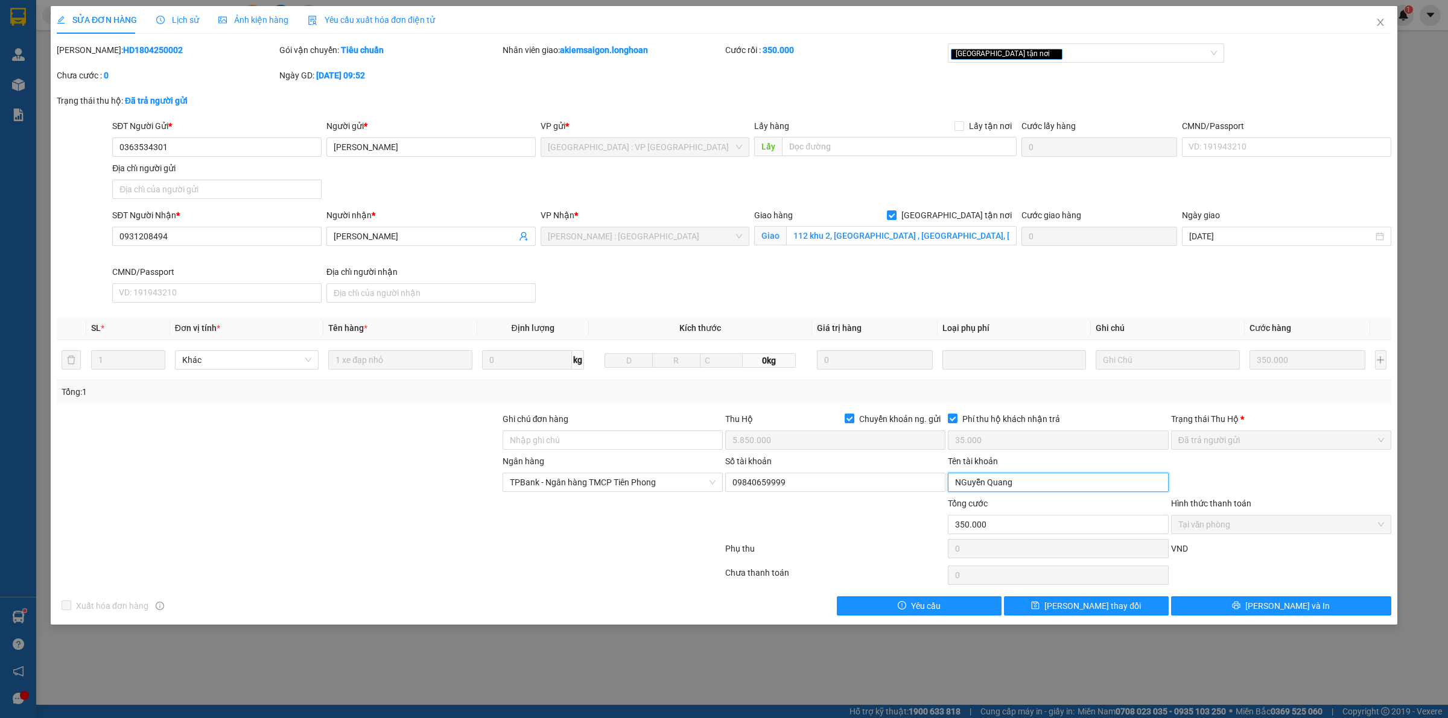
click at [1010, 487] on input "NGuyễn Quang" at bounding box center [1058, 482] width 220 height 19
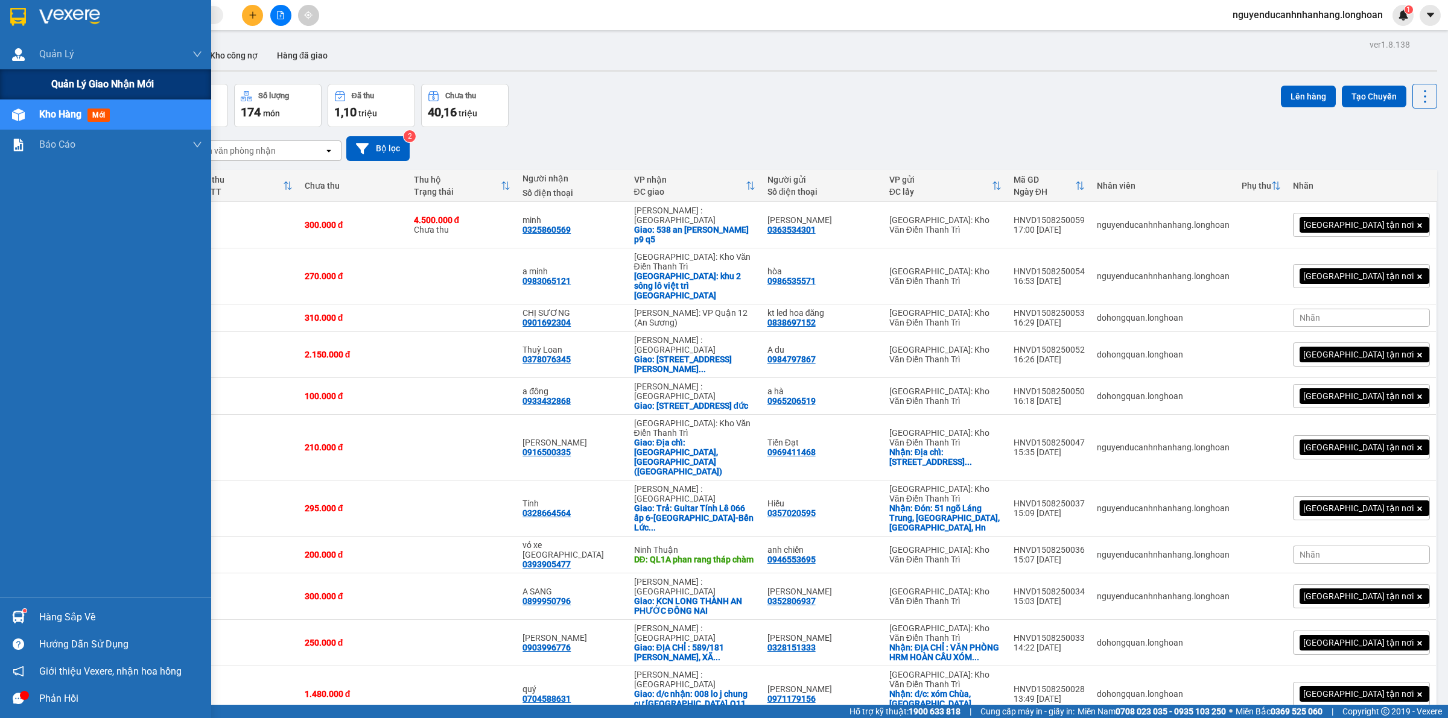
click at [71, 83] on span "Quản lý giao nhận mới" at bounding box center [102, 84] width 103 height 15
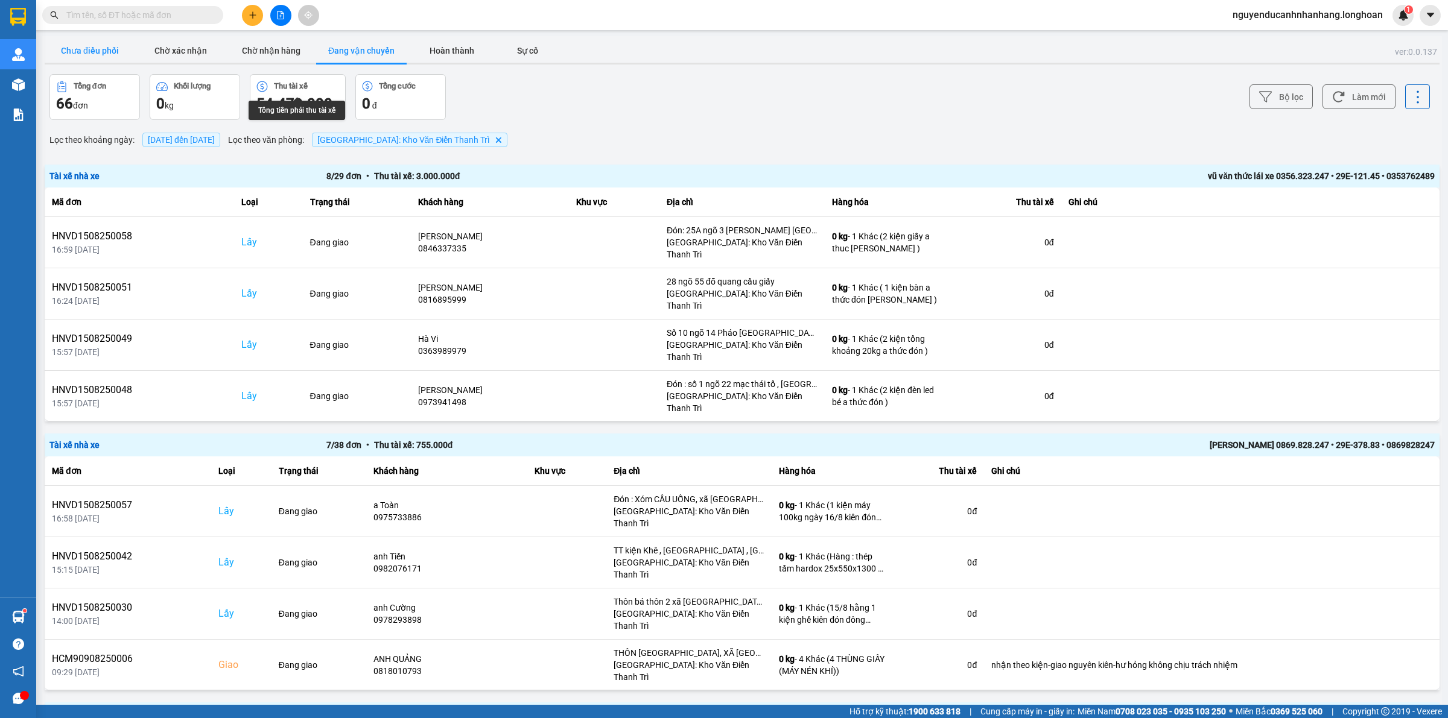
click at [83, 52] on button "Chưa điều phối" at bounding box center [90, 51] width 90 height 24
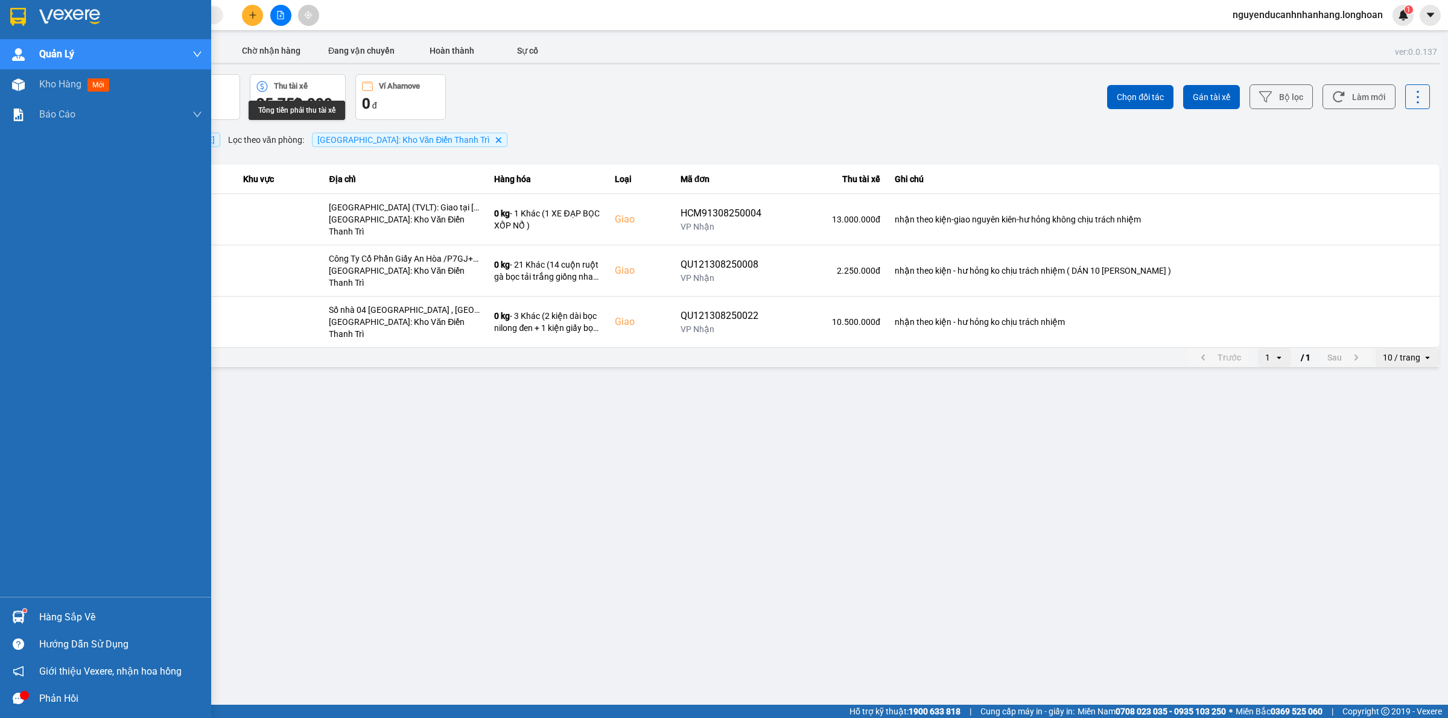
click at [19, 22] on img at bounding box center [18, 17] width 16 height 18
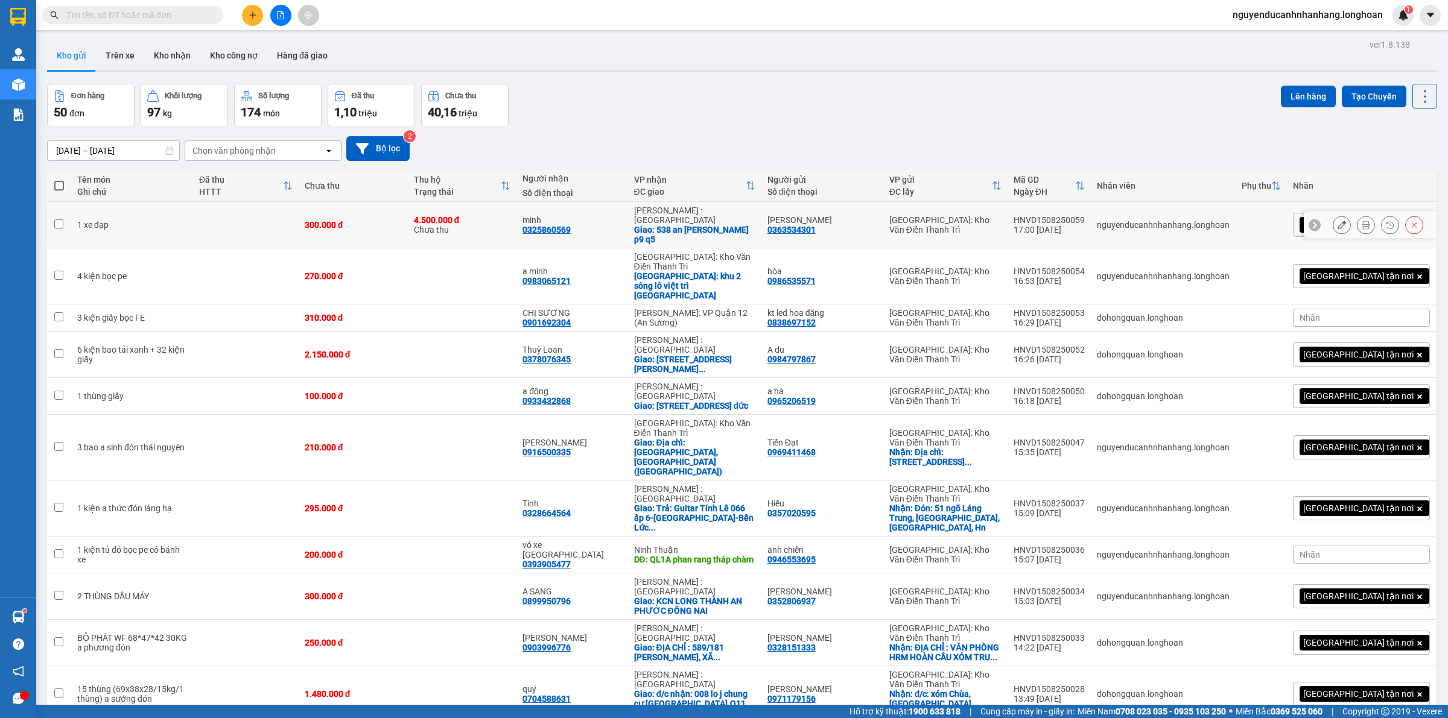
click at [1361, 221] on button at bounding box center [1365, 225] width 17 height 21
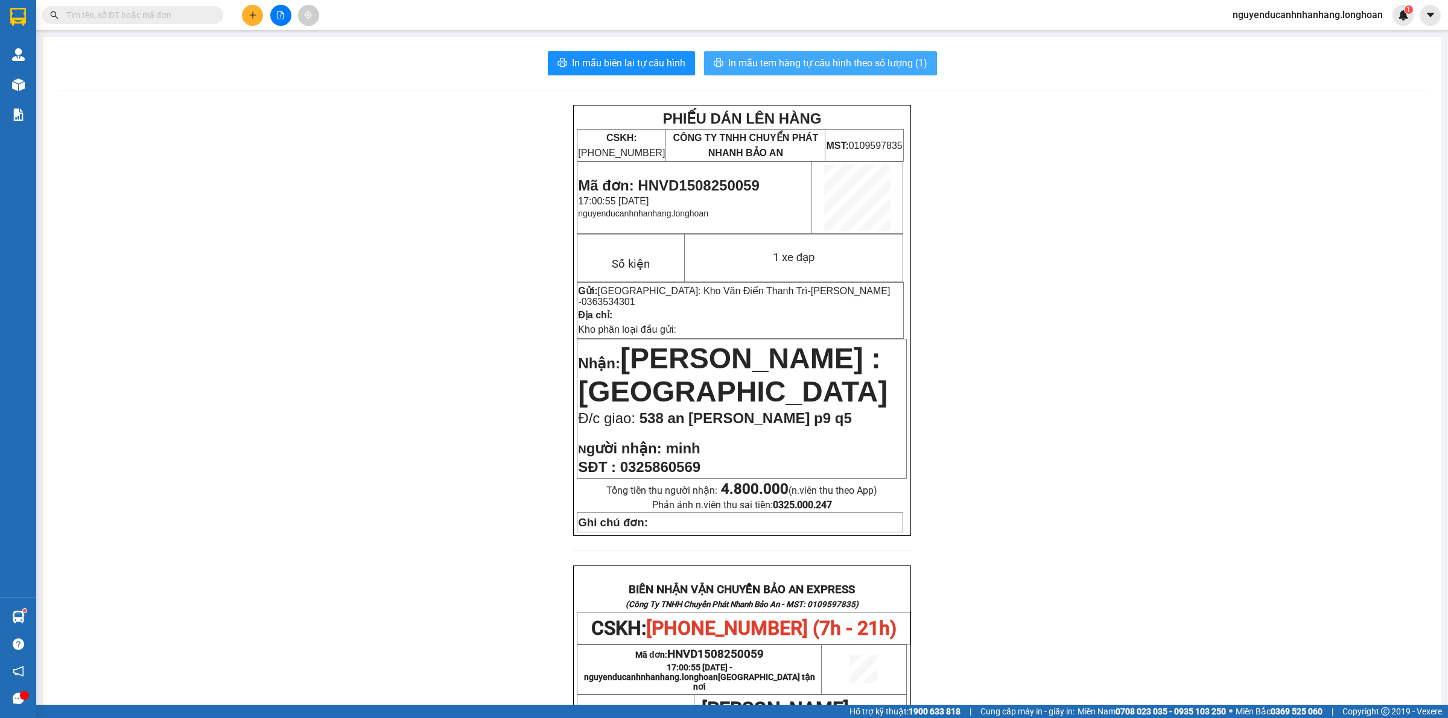
click at [830, 62] on span "In mẫu tem hàng tự cấu hình theo số lượng (1)" at bounding box center [827, 62] width 199 height 15
click at [246, 19] on button at bounding box center [252, 15] width 21 height 21
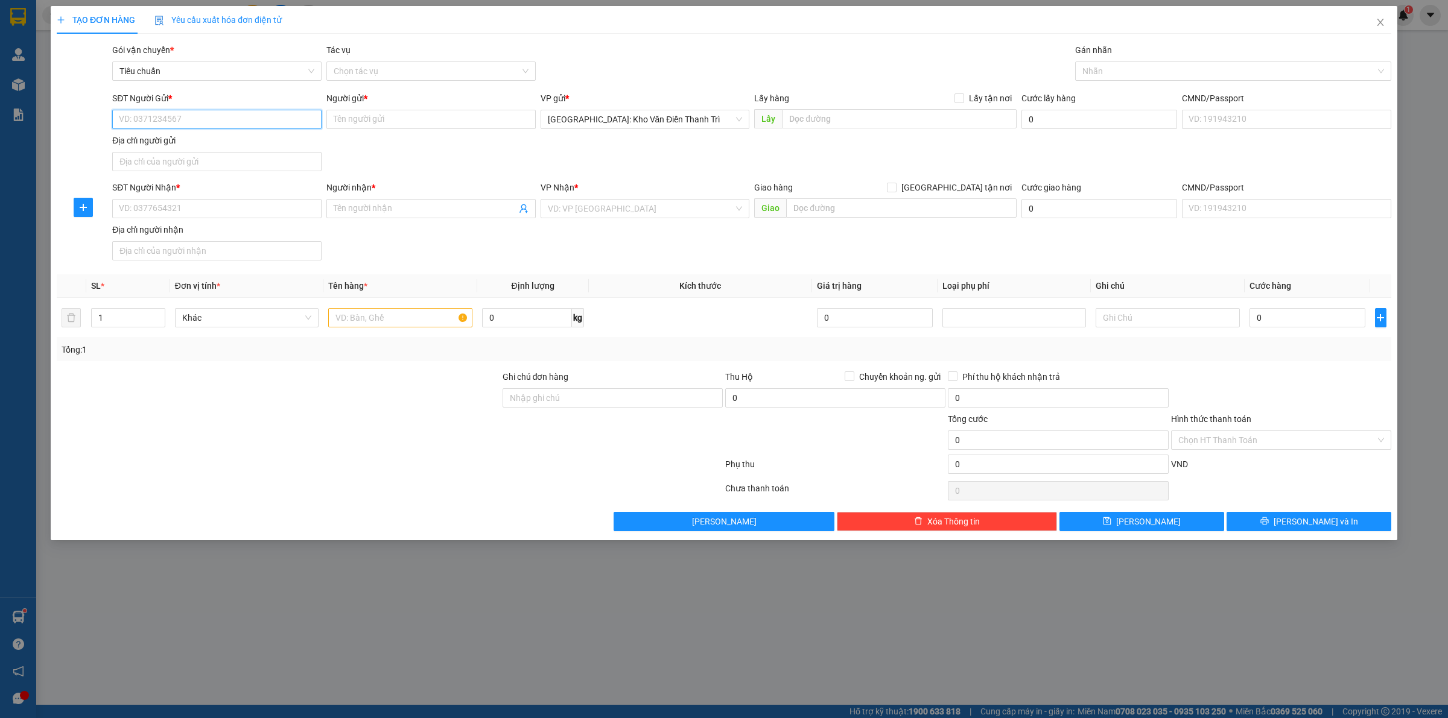
click at [229, 127] on input "SĐT Người Gửi *" at bounding box center [216, 119] width 209 height 19
type input "0868604243"
click at [381, 124] on input "Người gửi *" at bounding box center [430, 119] width 209 height 19
type input "nội thất nhà xanh"
click at [210, 203] on input "SĐT Người Nhận *" at bounding box center [216, 208] width 209 height 19
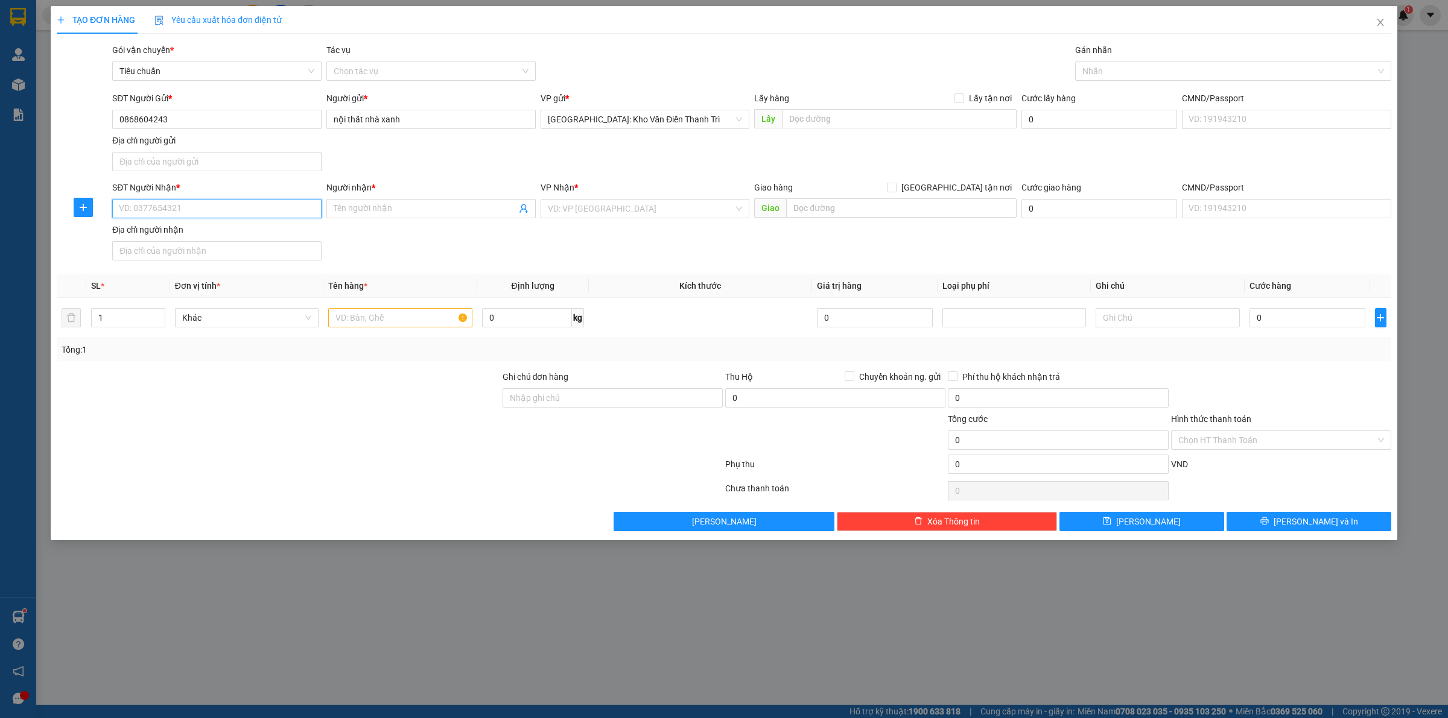
click at [268, 215] on input "SĐT Người Nhận *" at bounding box center [216, 208] width 209 height 19
click at [353, 205] on input "Người nhận *" at bounding box center [425, 208] width 183 height 13
type input "thạch"
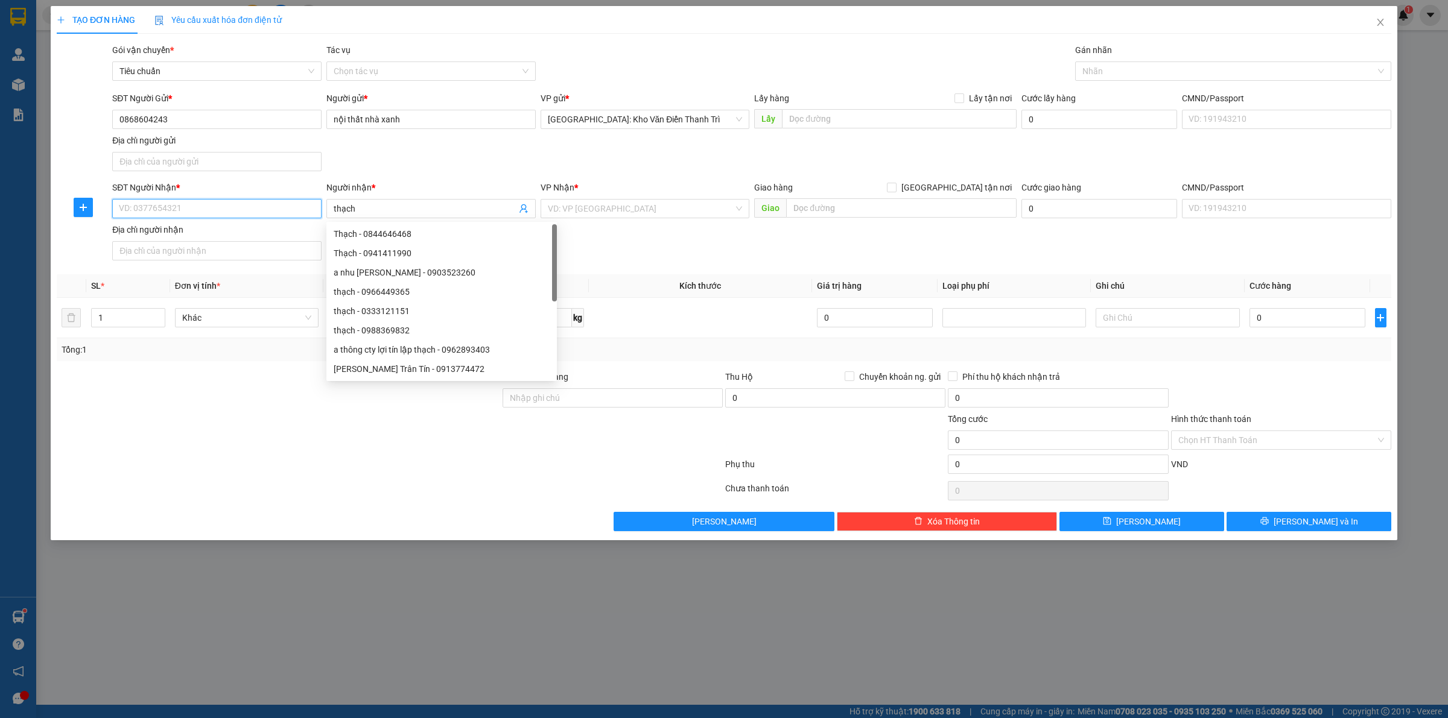
click at [230, 207] on input "SĐT Người Nhận *" at bounding box center [216, 208] width 209 height 19
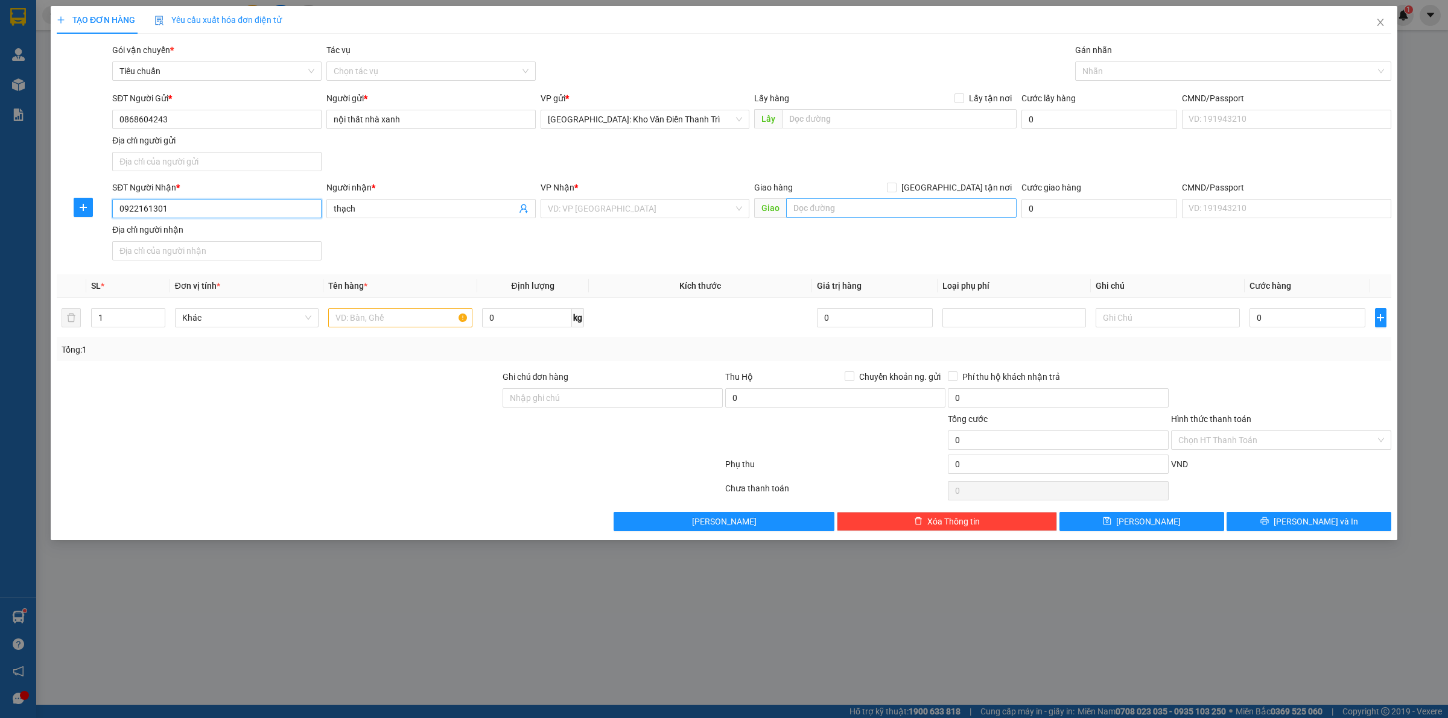
type input "0922161301"
click at [829, 210] on input "text" at bounding box center [901, 207] width 230 height 19
type input "a"
type input "â"
type input "ấp phước thuận phú tân châu thành sóc trăng"
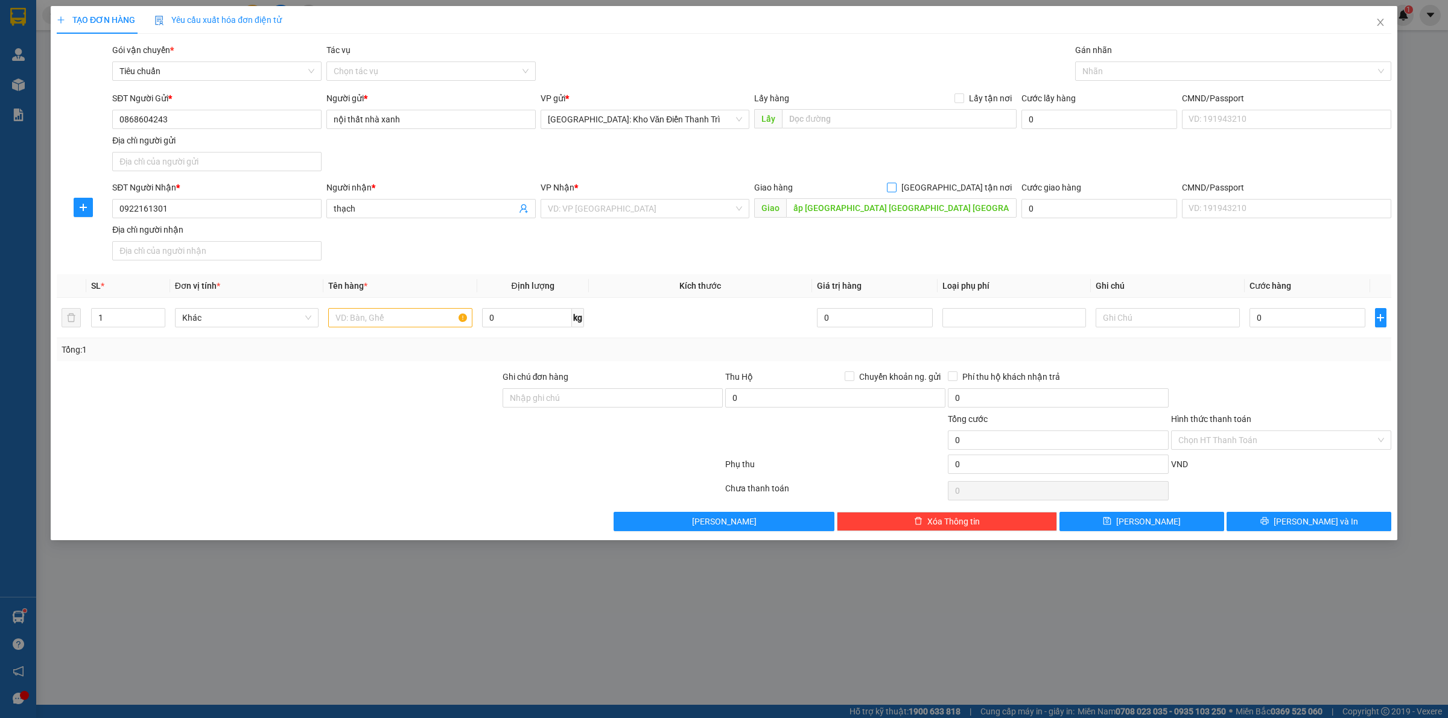
click at [968, 190] on span "[GEOGRAPHIC_DATA] tận nơi" at bounding box center [956, 187] width 120 height 13
click at [895, 190] on input "[GEOGRAPHIC_DATA] tận nơi" at bounding box center [891, 187] width 8 height 8
checkbox input "true"
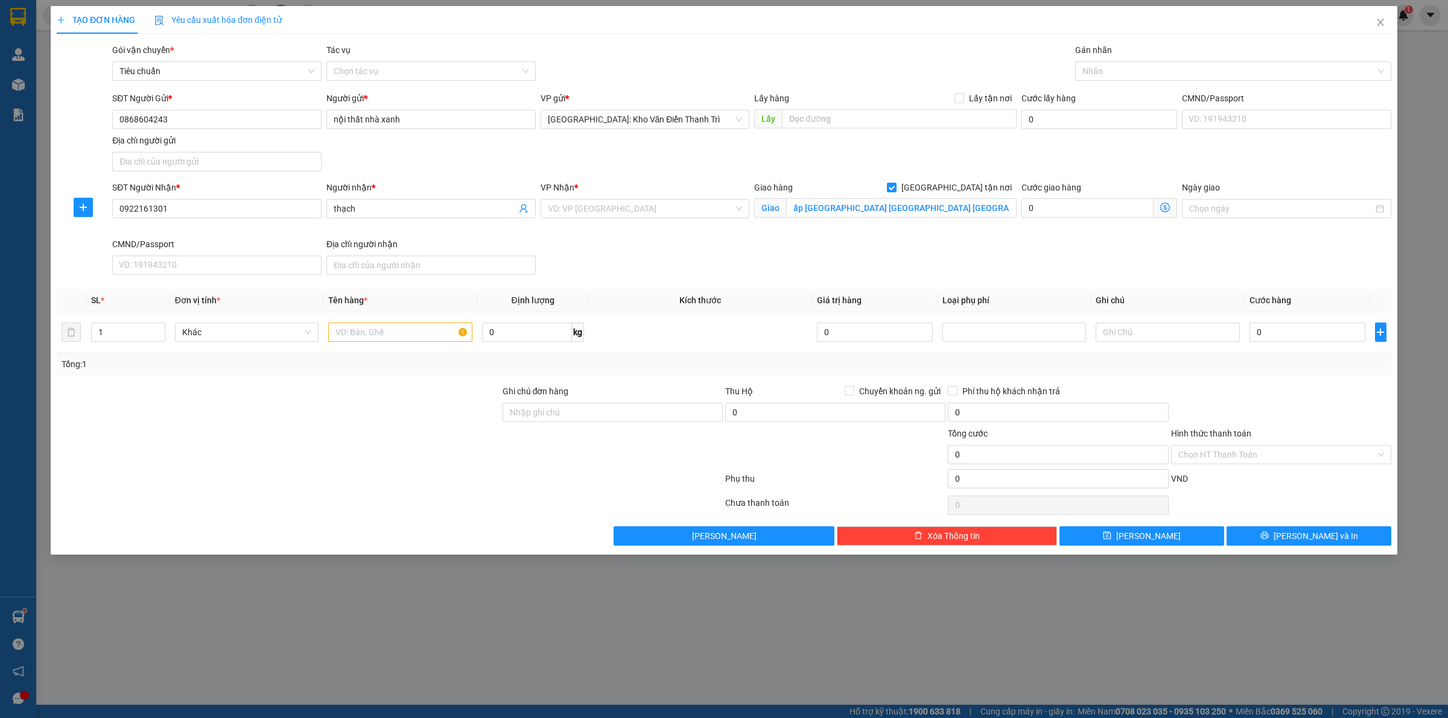
click at [1053, 154] on div "SĐT Người Gửi * 0868604243 Người gửi * nội thất nhà xanh VP gửi * Hà Nội: Kho V…" at bounding box center [752, 134] width 1284 height 84
click at [867, 393] on span "Chuyển khoản ng. gửi" at bounding box center [899, 391] width 91 height 13
click at [853, 393] on input "Chuyển khoản ng. gửi" at bounding box center [849, 390] width 8 height 8
checkbox input "true"
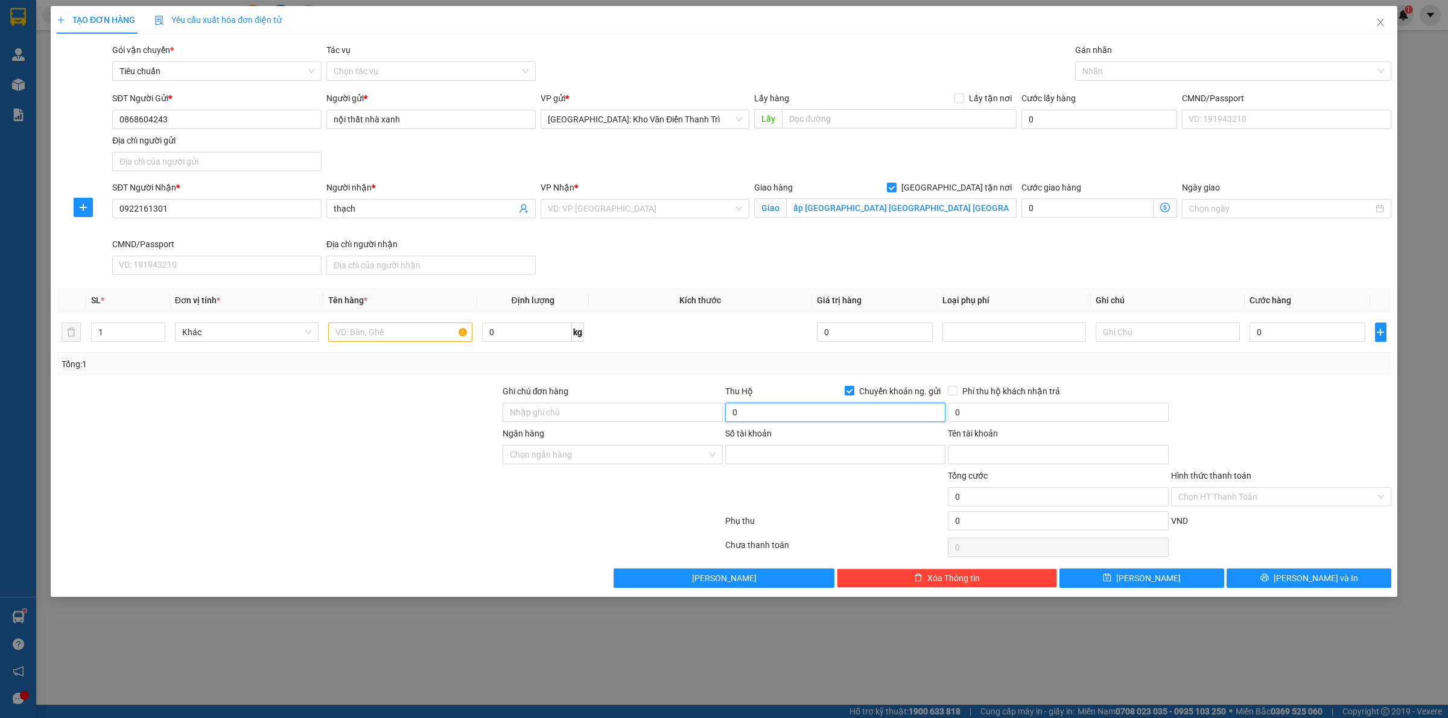
click at [801, 416] on input "0" at bounding box center [835, 412] width 220 height 19
type input "3.990.000"
click at [920, 442] on div "Số tài khoản" at bounding box center [835, 436] width 220 height 18
click at [1023, 418] on input "0" at bounding box center [1058, 412] width 220 height 19
type input "20.000"
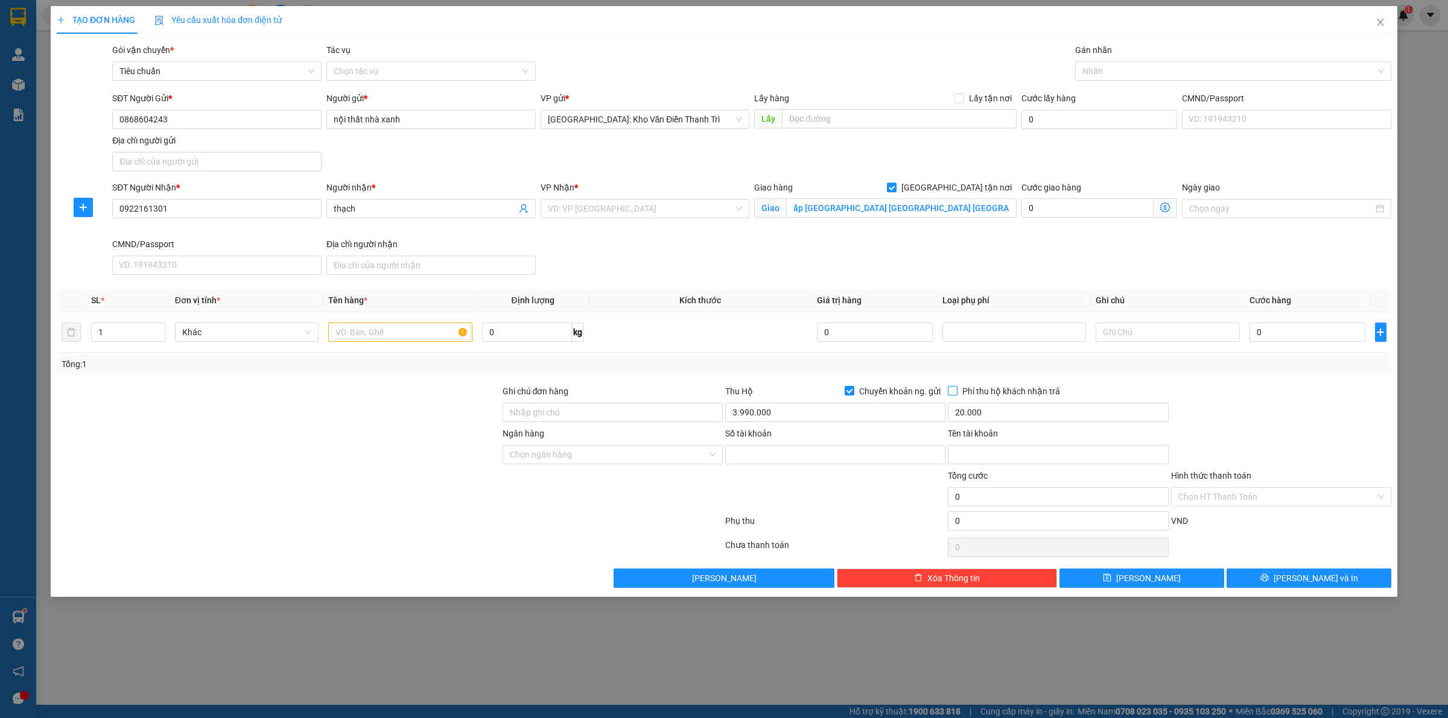
click at [1039, 390] on span "Phí thu hộ khách nhận trả" at bounding box center [1010, 391] width 107 height 13
click at [956, 390] on input "Phí thu hộ khách nhận trả" at bounding box center [952, 390] width 8 height 8
checkbox input "true"
click at [752, 452] on input "Số tài khoản" at bounding box center [835, 454] width 220 height 19
click at [418, 331] on input "text" at bounding box center [400, 332] width 144 height 19
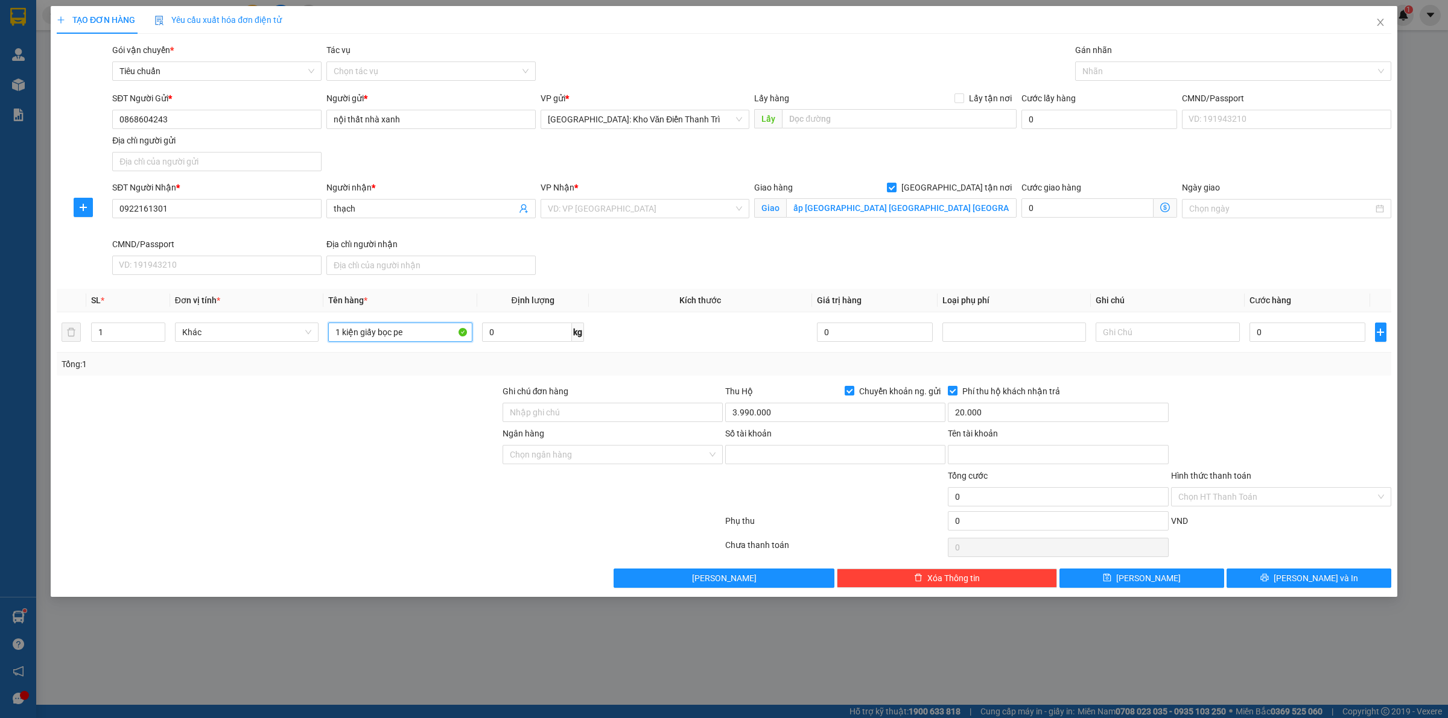
type input "1 kiện giấy bọc pe"
click at [912, 439] on div "Số tài khoản" at bounding box center [835, 436] width 220 height 18
click at [1117, 68] on div at bounding box center [1227, 71] width 298 height 14
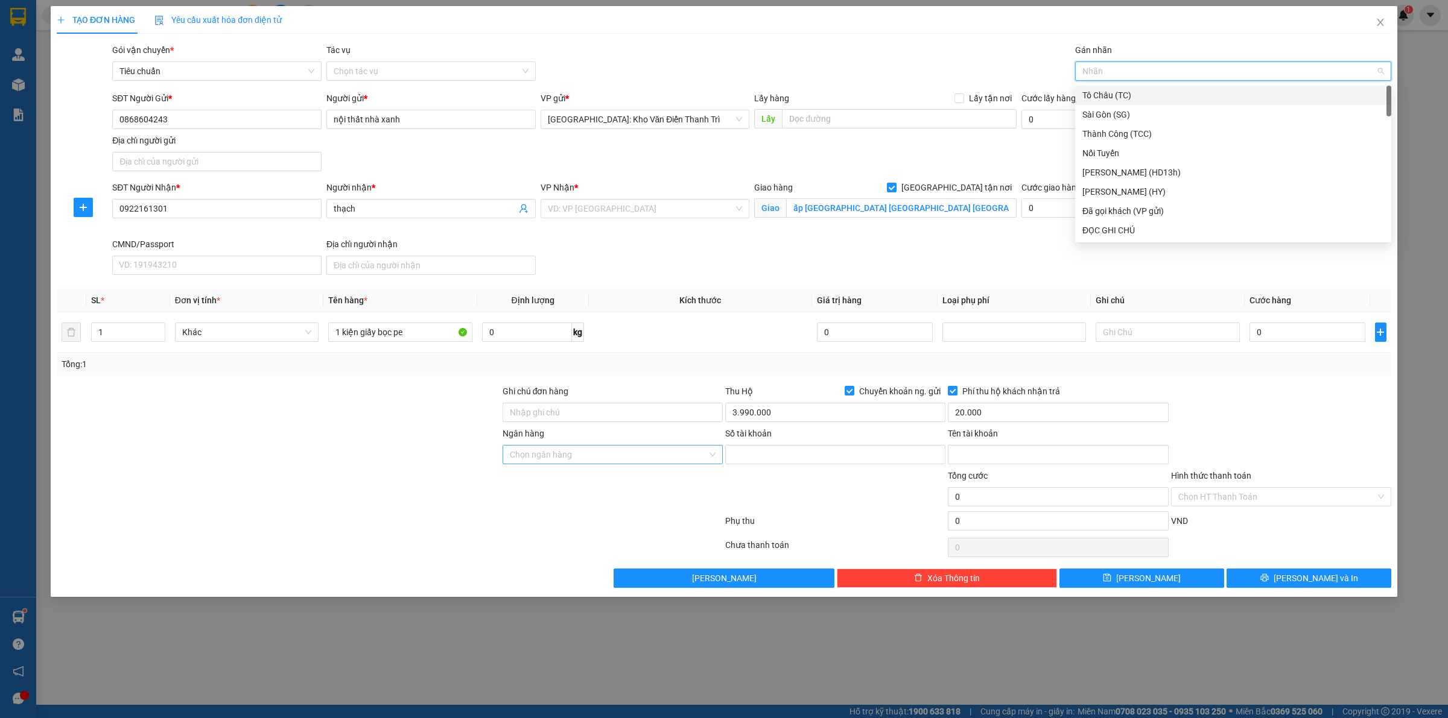
click at [652, 460] on input "Ngân hàng" at bounding box center [608, 455] width 197 height 18
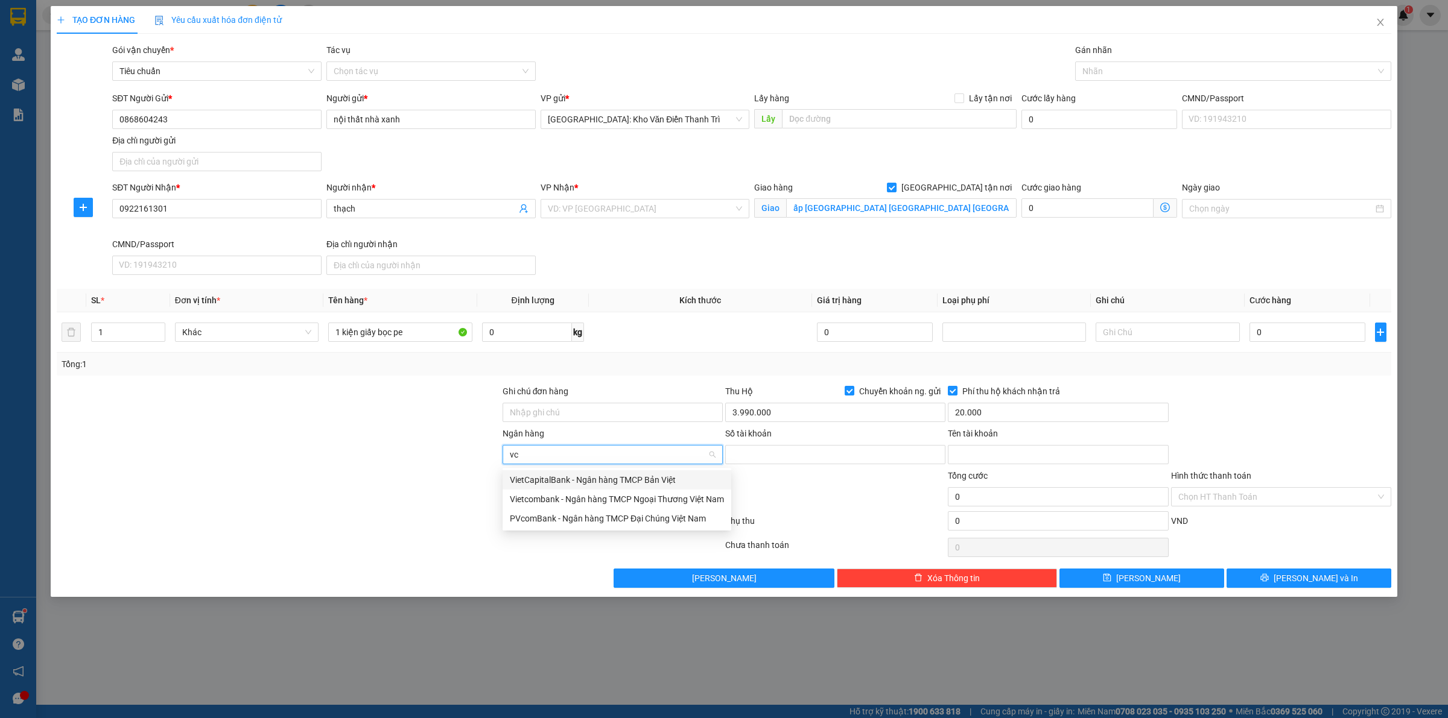
type input "vcb"
click at [617, 477] on div "Vietcombank - Ngân hàng TMCP Ngoại Thương Việt Nam" at bounding box center [617, 480] width 214 height 13
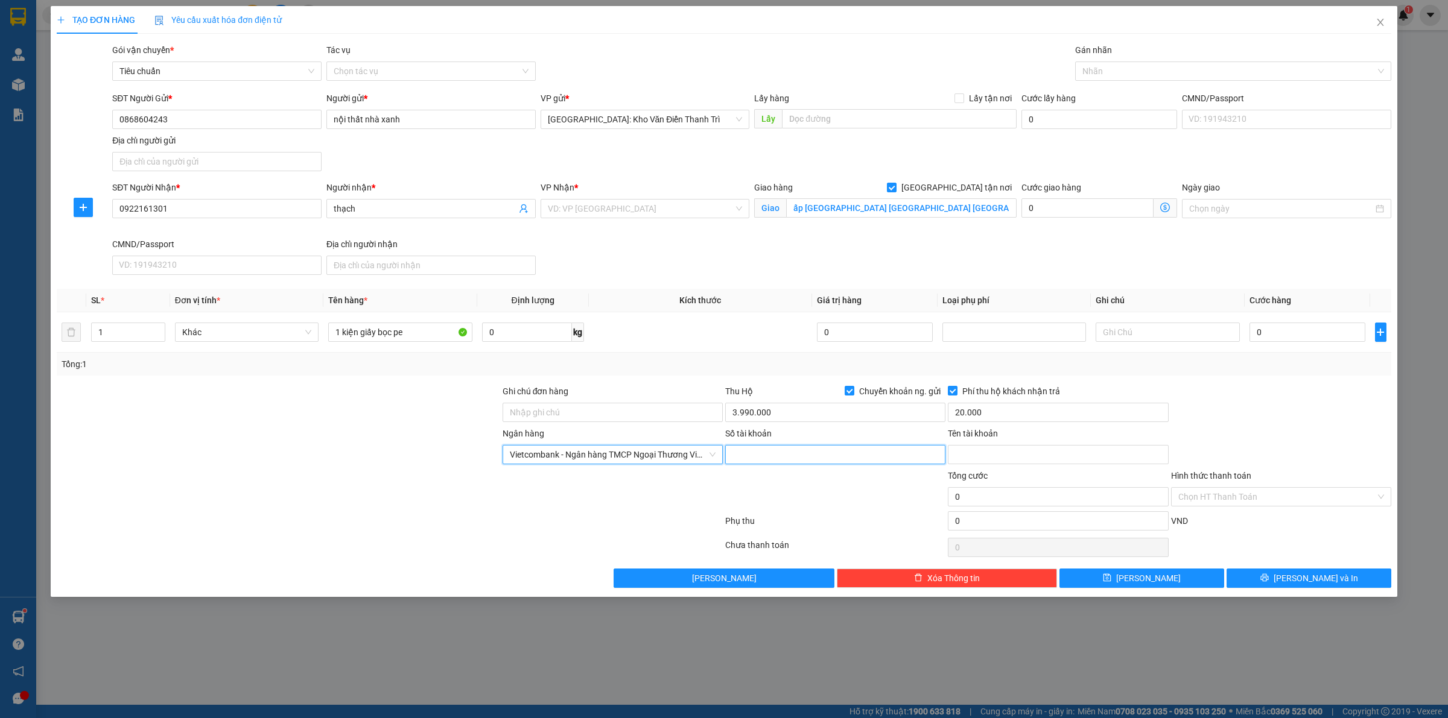
click at [744, 455] on input "Số tài khoản" at bounding box center [835, 454] width 220 height 19
type input "0451000412351"
click at [981, 452] on input "Tên tài khoản" at bounding box center [1058, 454] width 220 height 19
type input "Nguyen Van Sy"
click at [1257, 424] on div at bounding box center [1281, 406] width 223 height 42
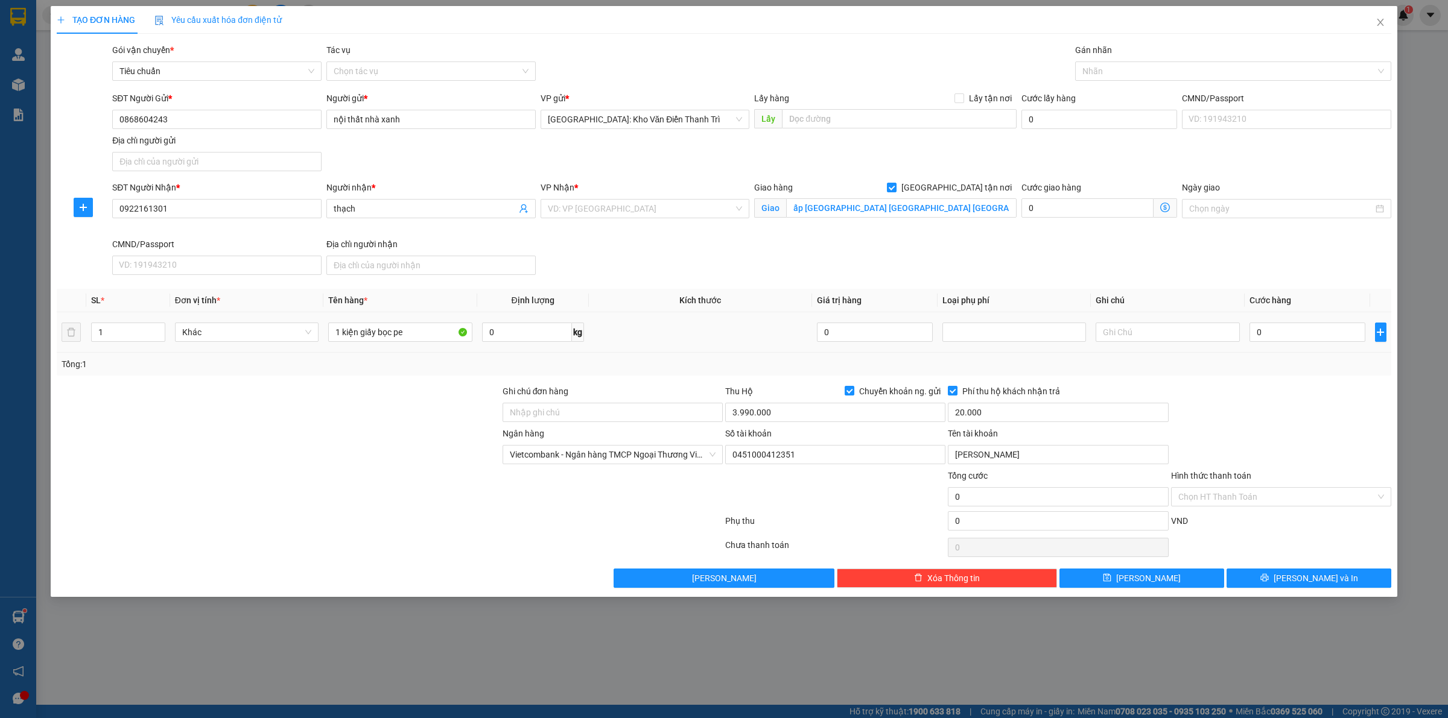
click at [1273, 321] on div "0" at bounding box center [1307, 332] width 116 height 24
click at [646, 209] on input "search" at bounding box center [641, 209] width 186 height 18
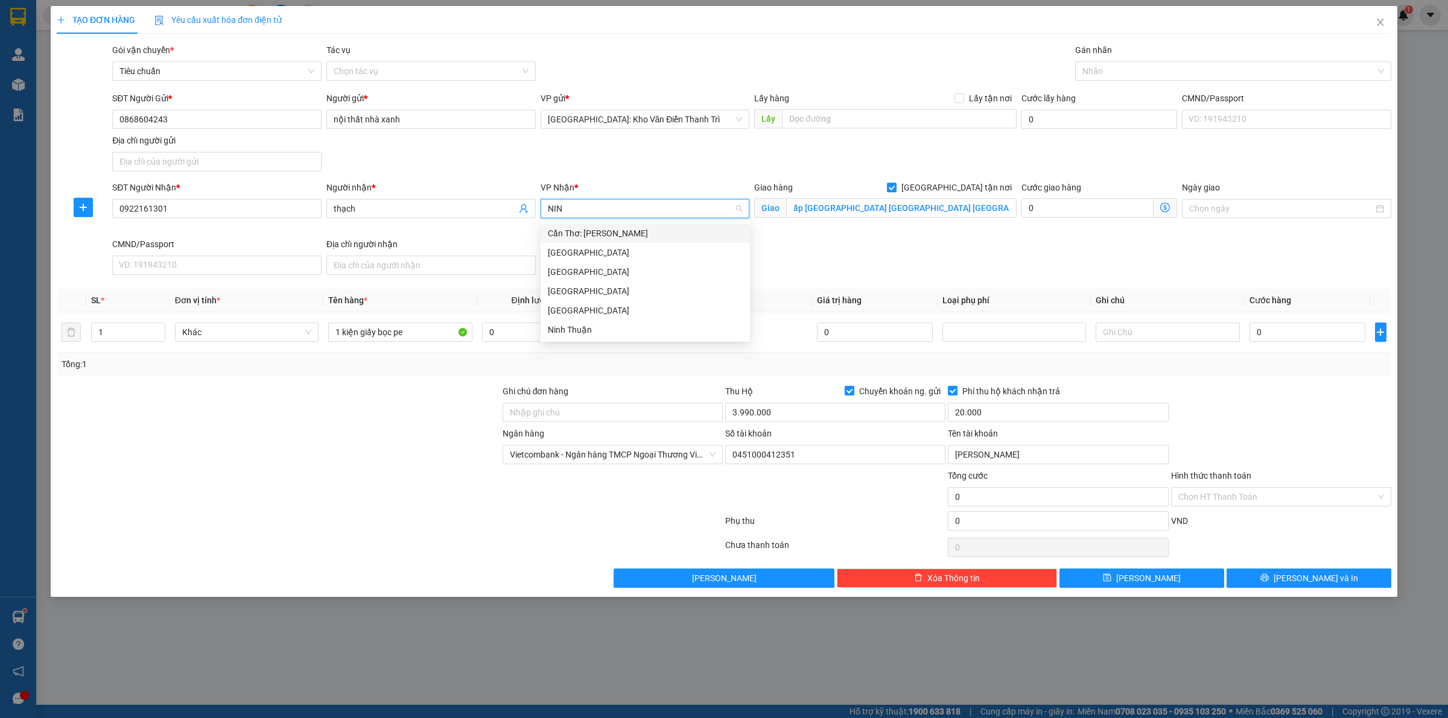
type input "NINH"
click at [641, 236] on div "Cần Thơ: [PERSON_NAME]" at bounding box center [645, 233] width 195 height 13
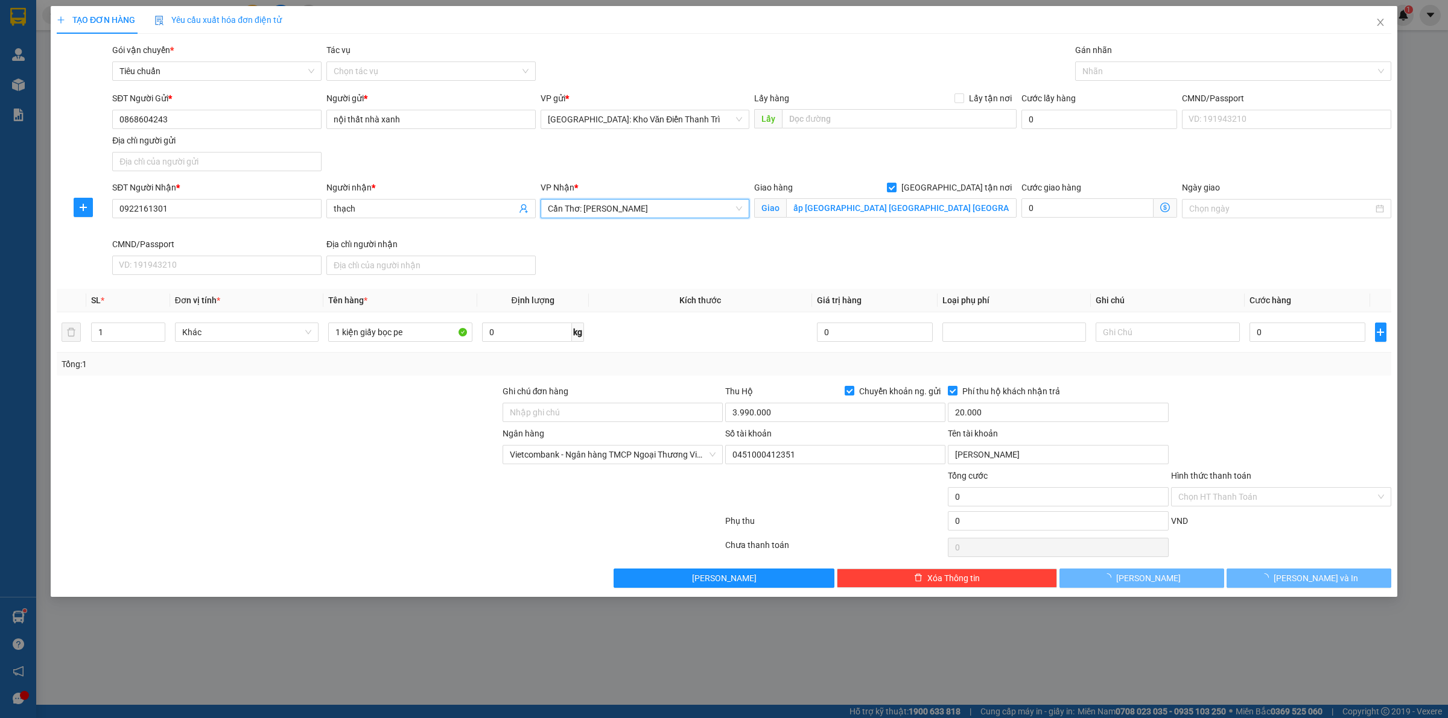
click at [861, 276] on div "SĐT Người Nhận * 0922161301 Người nhận * thạch VP Nhận * Cần Thơ: Kho Ninh Kiều…" at bounding box center [752, 230] width 1284 height 99
click at [1099, 73] on div at bounding box center [1227, 71] width 298 height 14
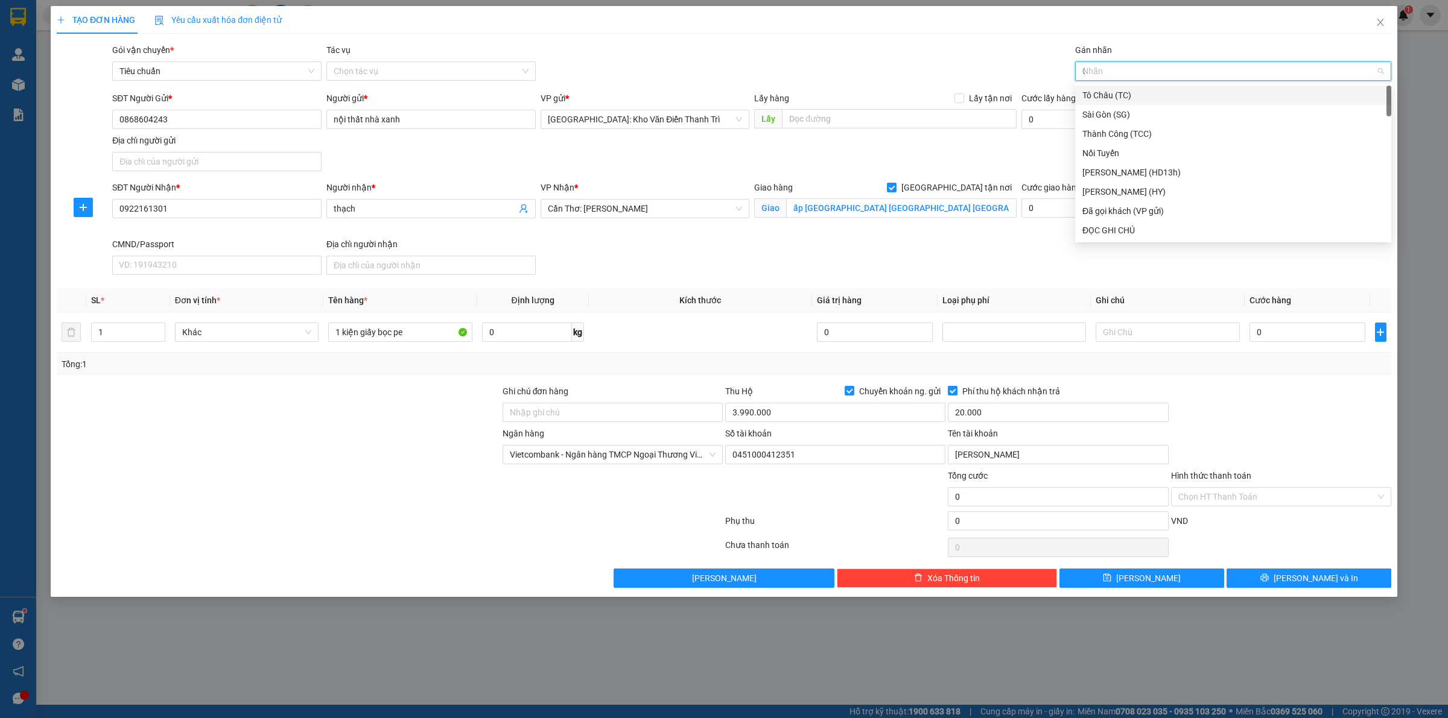
type input "GT"
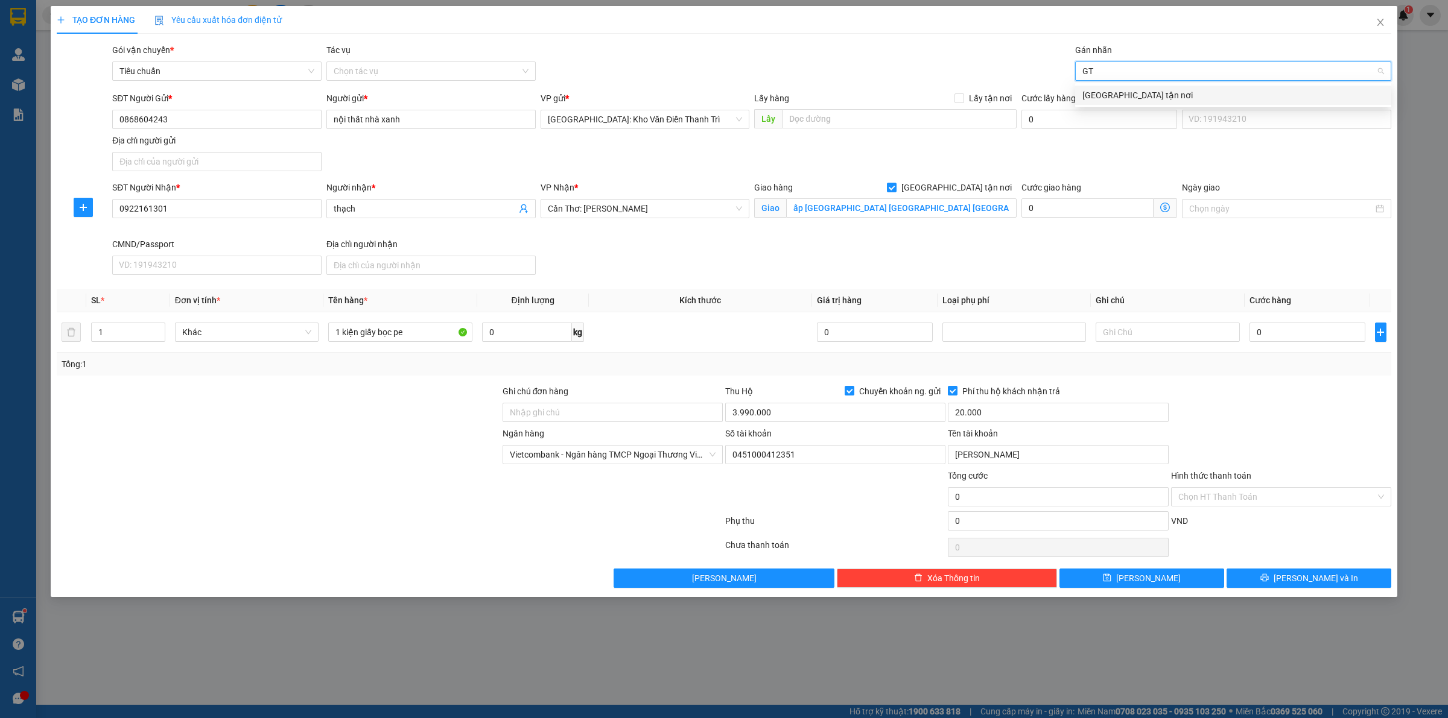
drag, startPoint x: 1123, startPoint y: 95, endPoint x: 982, endPoint y: 47, distance: 149.0
click at [1121, 95] on div "[GEOGRAPHIC_DATA] tận nơi" at bounding box center [1233, 95] width 302 height 13
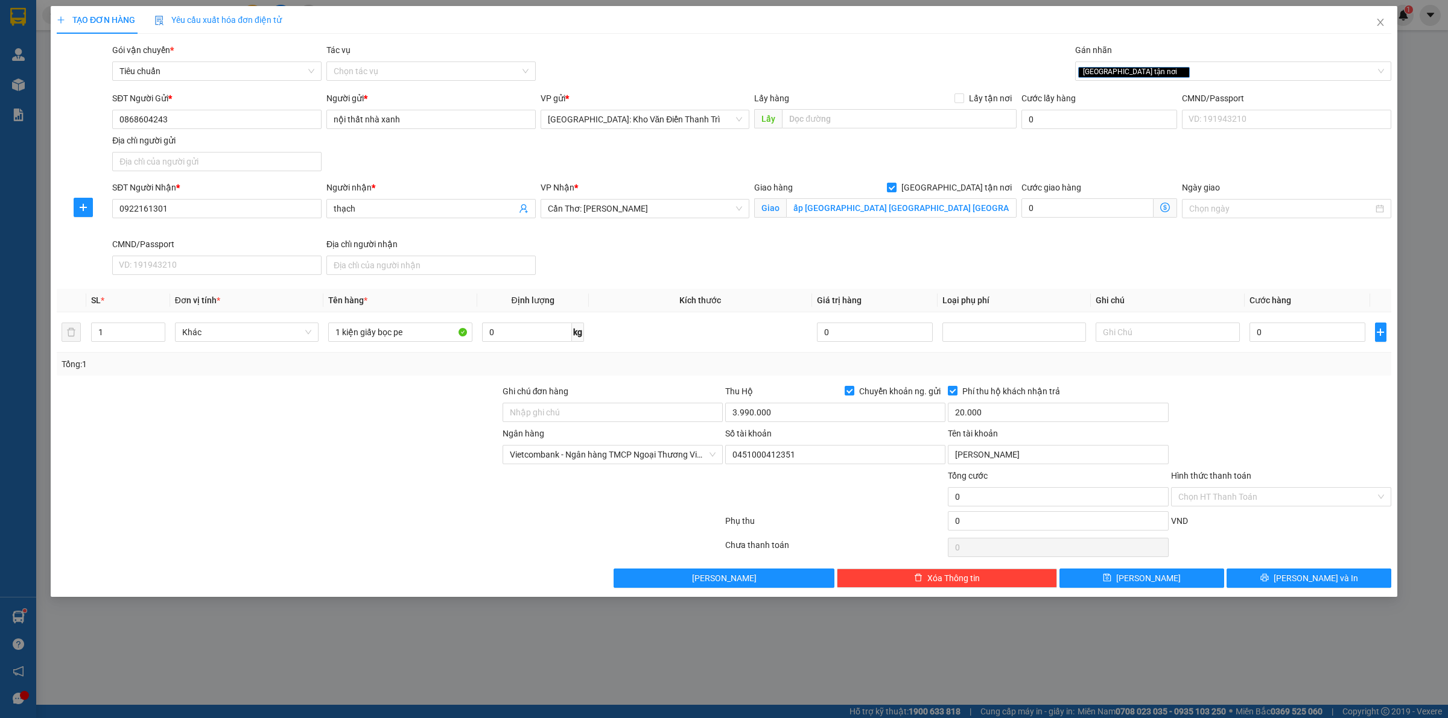
click at [982, 46] on div "Gói vận chuyển * Tiêu chuẩn Tác vụ Chọn tác vụ Gán nhãn Giao tận nơi" at bounding box center [752, 64] width 1284 height 42
click at [1284, 333] on input "0" at bounding box center [1307, 332] width 116 height 19
type input "5"
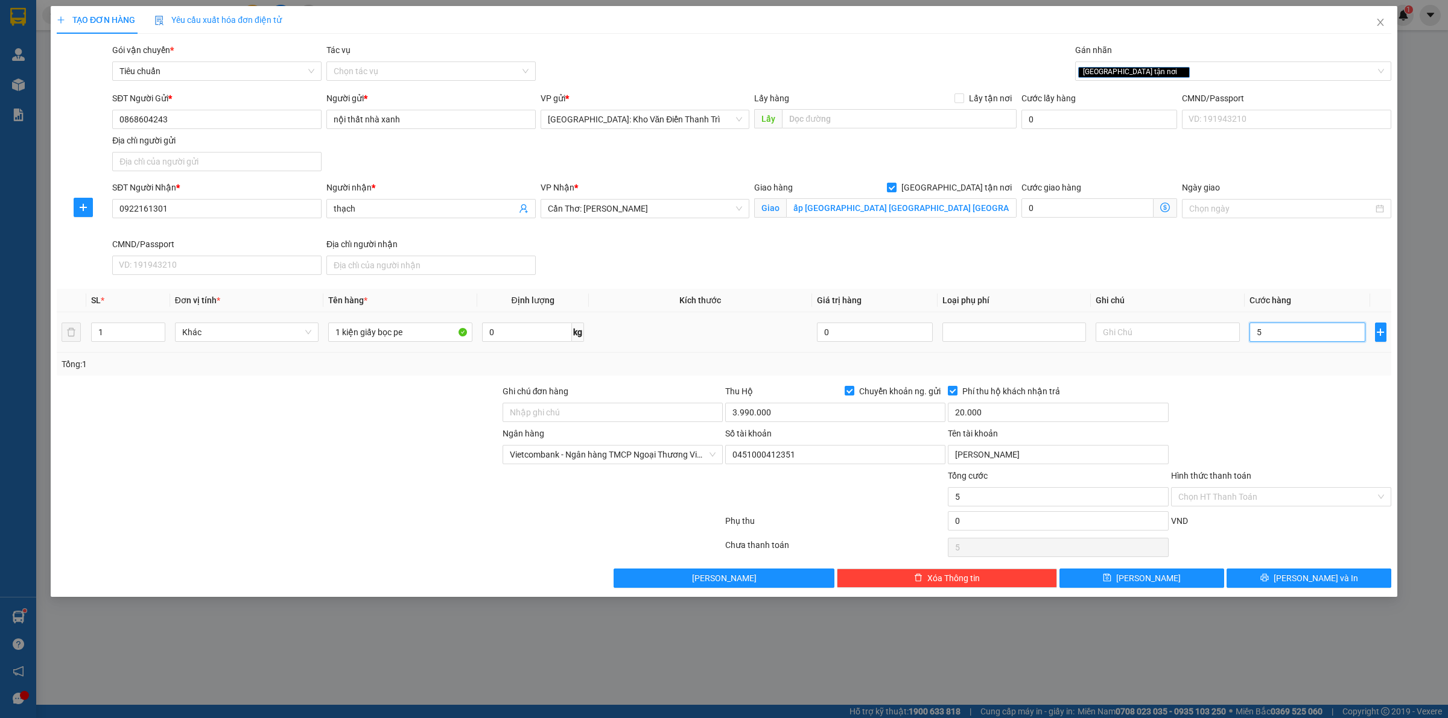
type input "50"
type input "500"
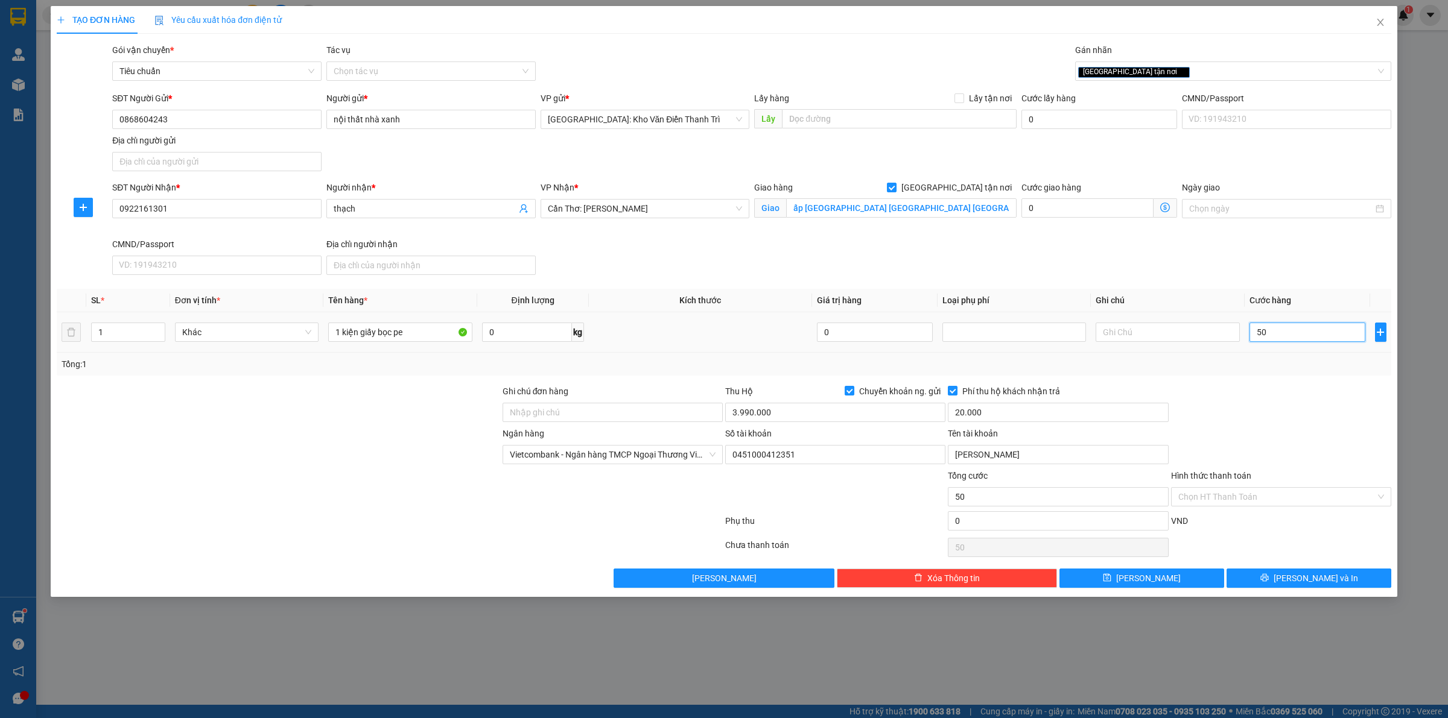
type input "500"
type input "5.000"
type input "50.000"
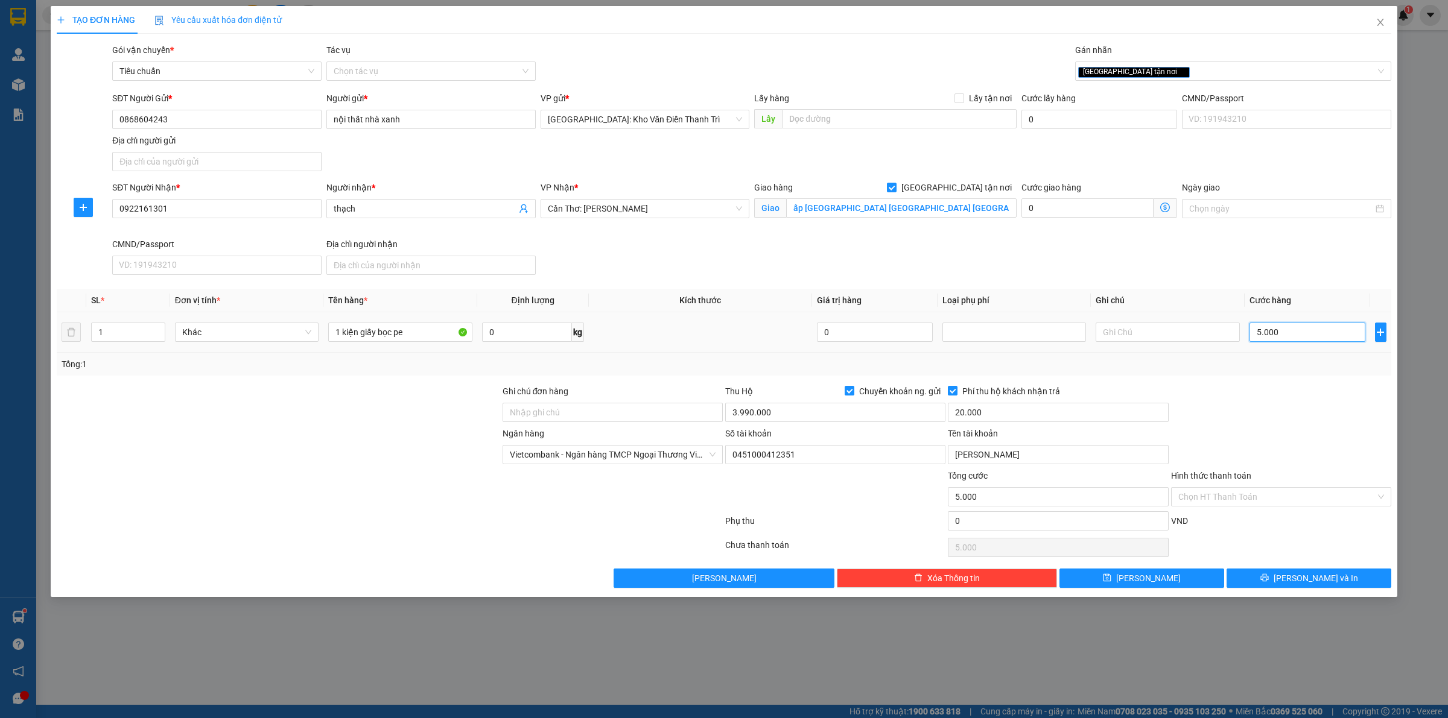
type input "50.000"
type input "500.000"
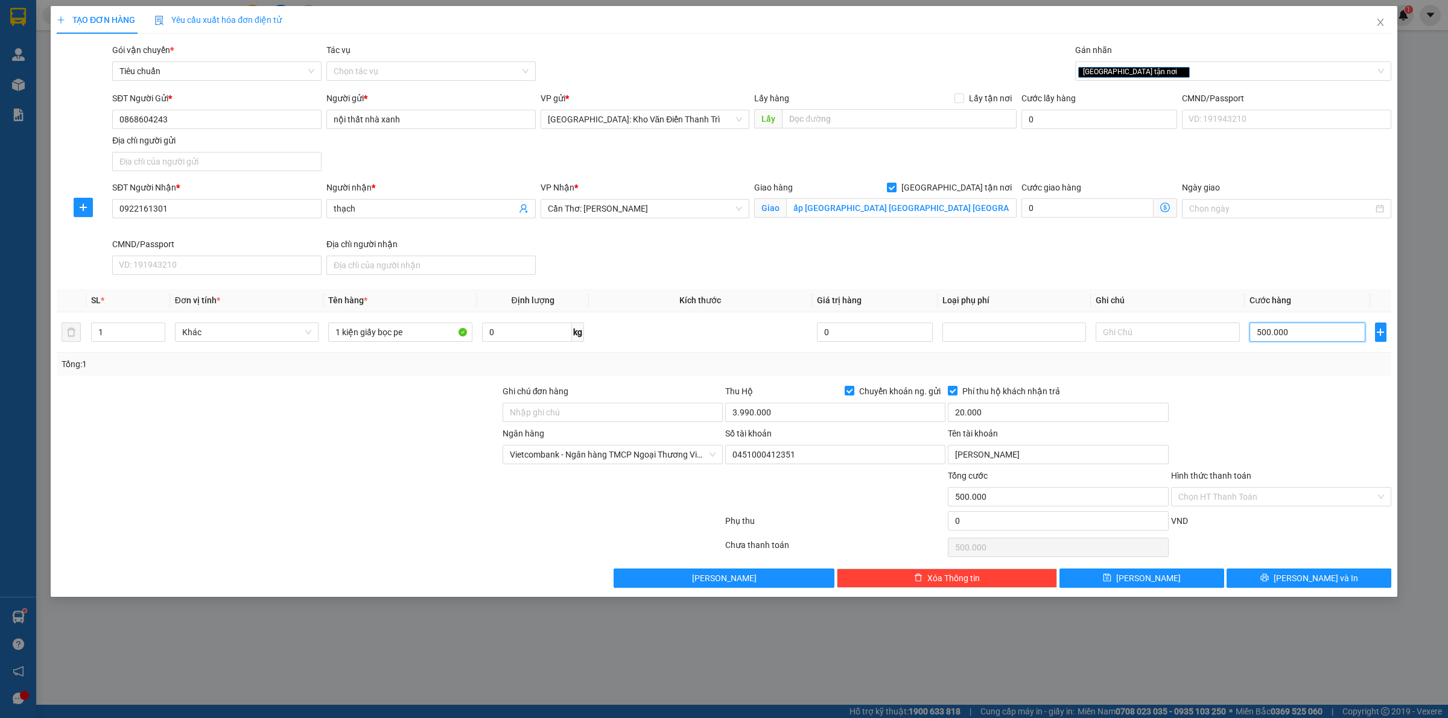
type input "500.000"
click at [1300, 399] on div at bounding box center [1281, 406] width 223 height 42
click at [957, 390] on span at bounding box center [953, 391] width 10 height 10
click at [956, 390] on input "Phí thu hộ khách nhận trả" at bounding box center [952, 390] width 8 height 8
checkbox input "false"
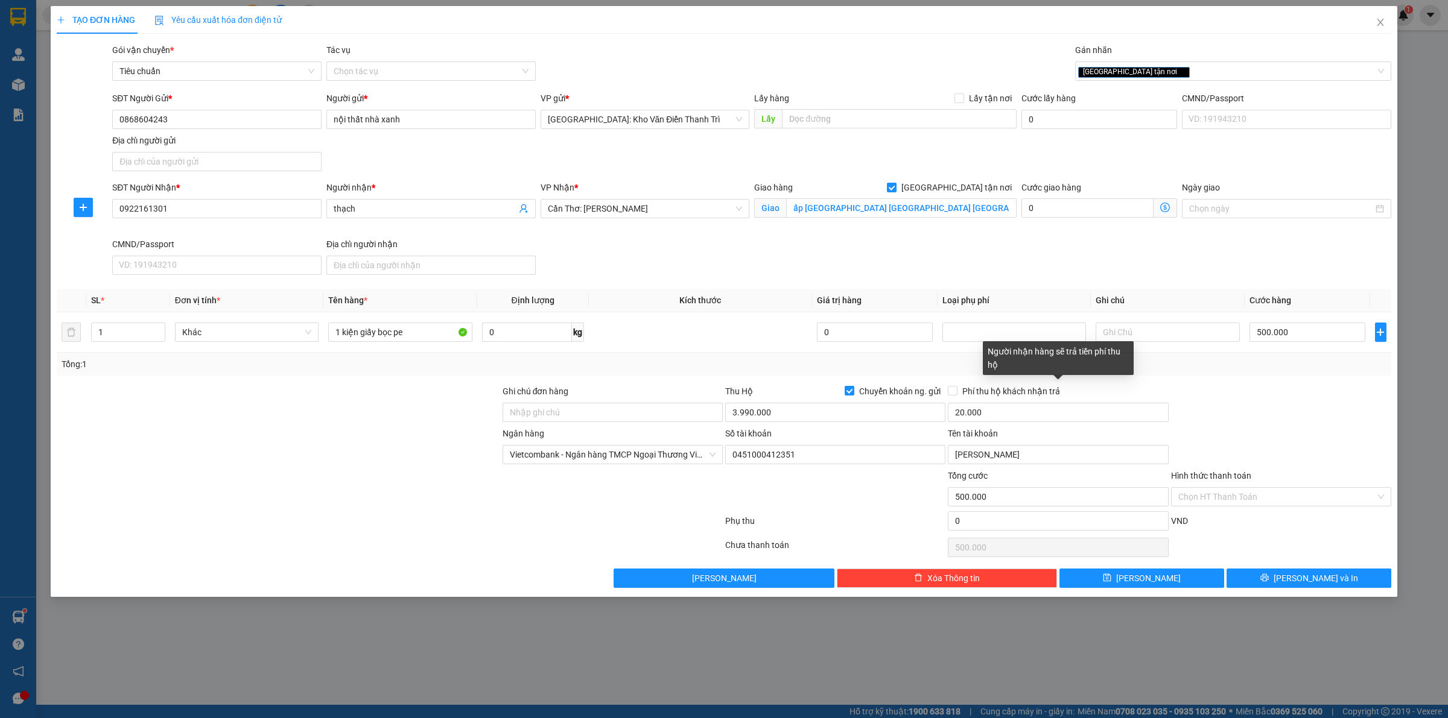
click at [1042, 377] on div "Người nhận hàng sẽ trả tiền phí thu hộ" at bounding box center [1058, 362] width 151 height 42
click at [659, 418] on input "Ghi chú đơn hàng" at bounding box center [613, 412] width 220 height 19
type input "hàng giao nguyên kiện, hư vỡ ko đền"
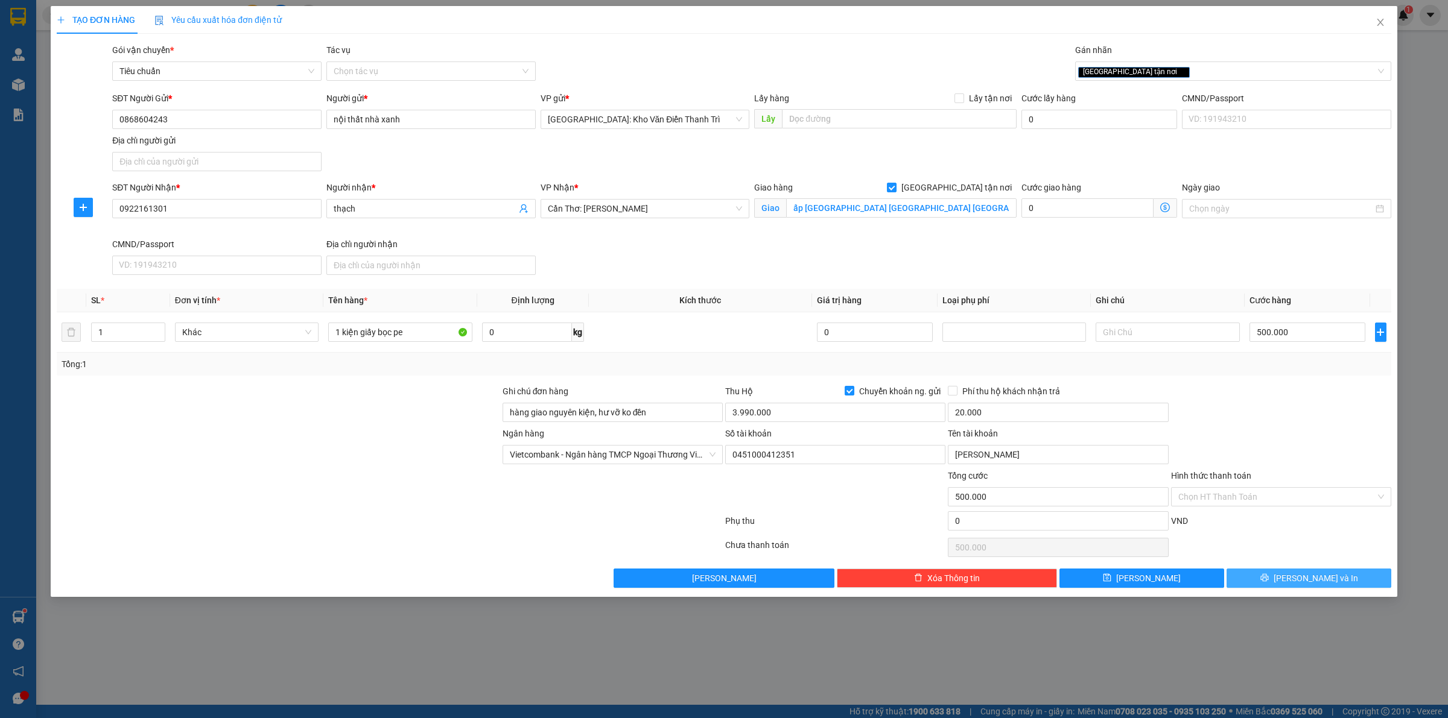
click at [1316, 576] on span "[PERSON_NAME] và In" at bounding box center [1315, 578] width 84 height 13
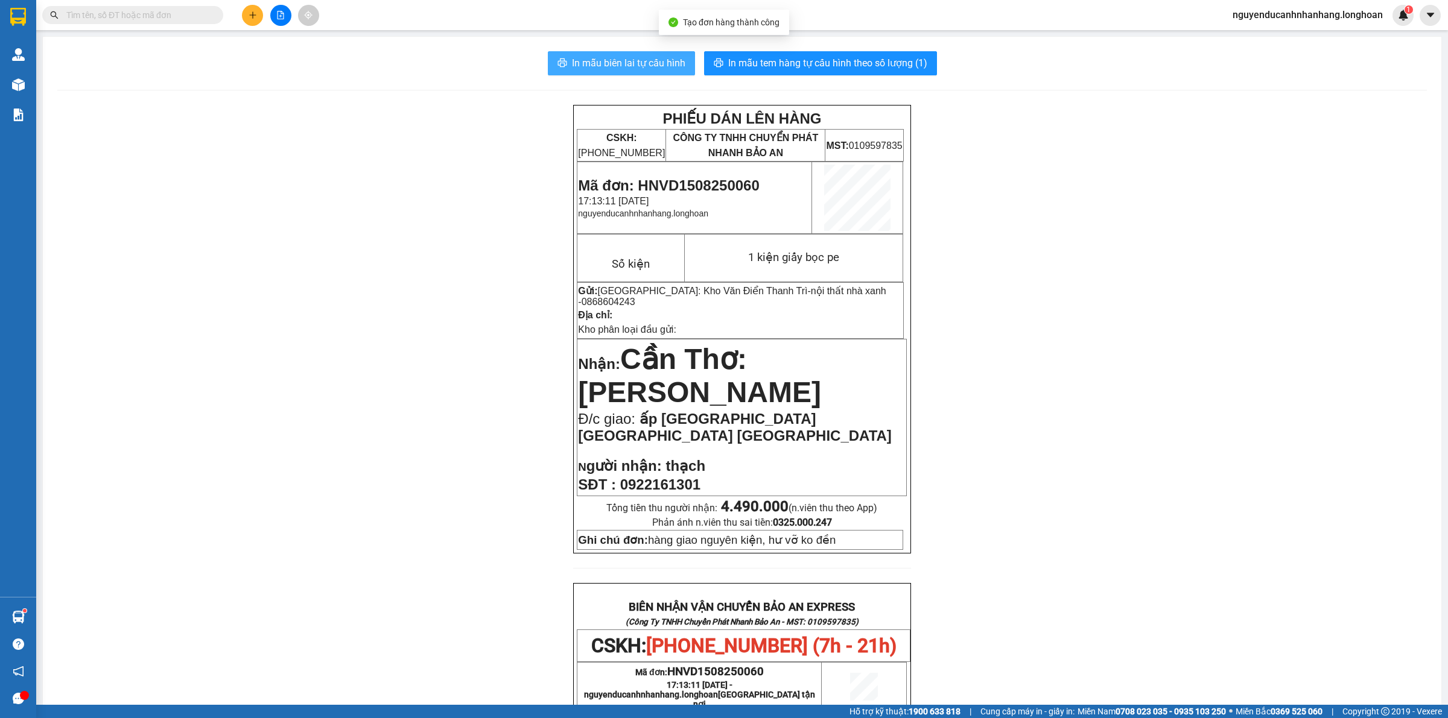
click at [665, 65] on span "In mẫu biên lai tự cấu hình" at bounding box center [628, 62] width 113 height 15
click at [737, 178] on span "Mã đơn: HNVD1508250060" at bounding box center [668, 185] width 181 height 16
click at [756, 62] on span "In mẫu tem hàng tự cấu hình theo số lượng (1)" at bounding box center [827, 62] width 199 height 15
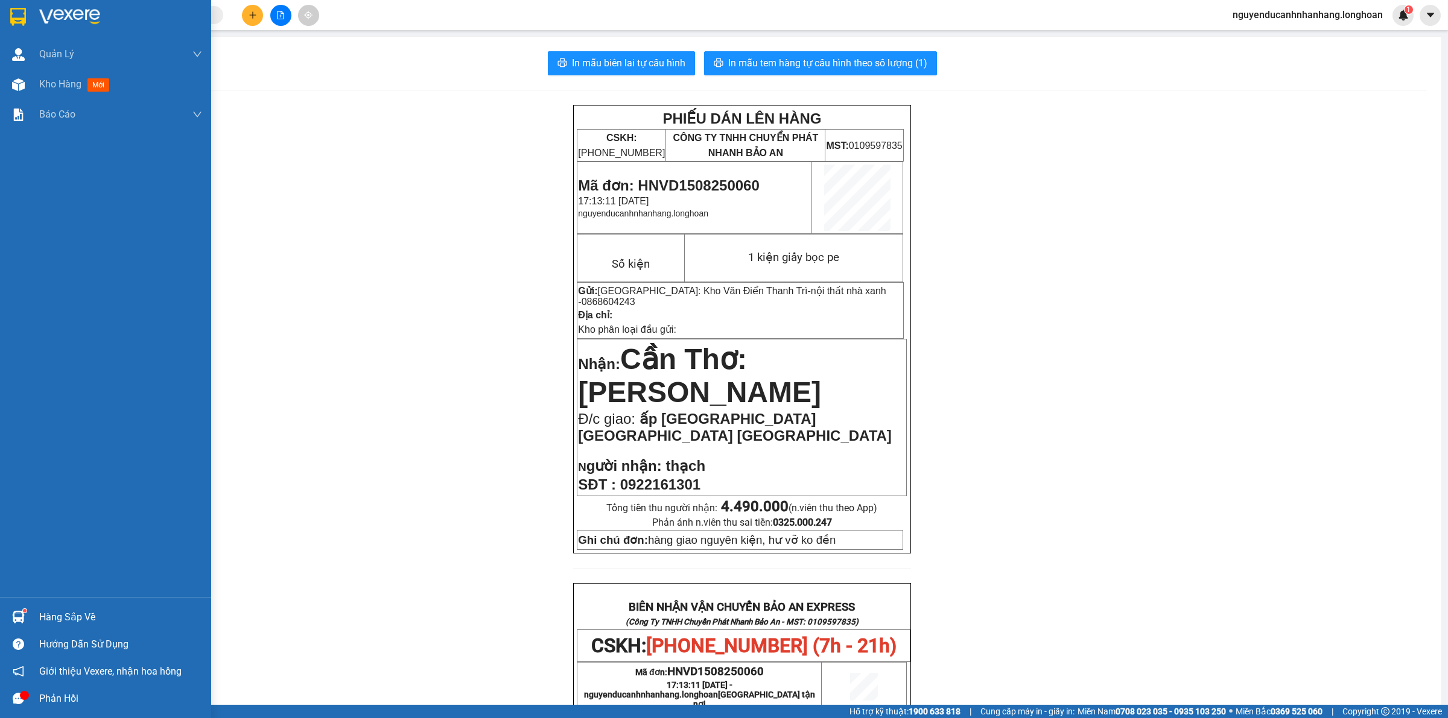
click at [25, 16] on img at bounding box center [18, 17] width 16 height 18
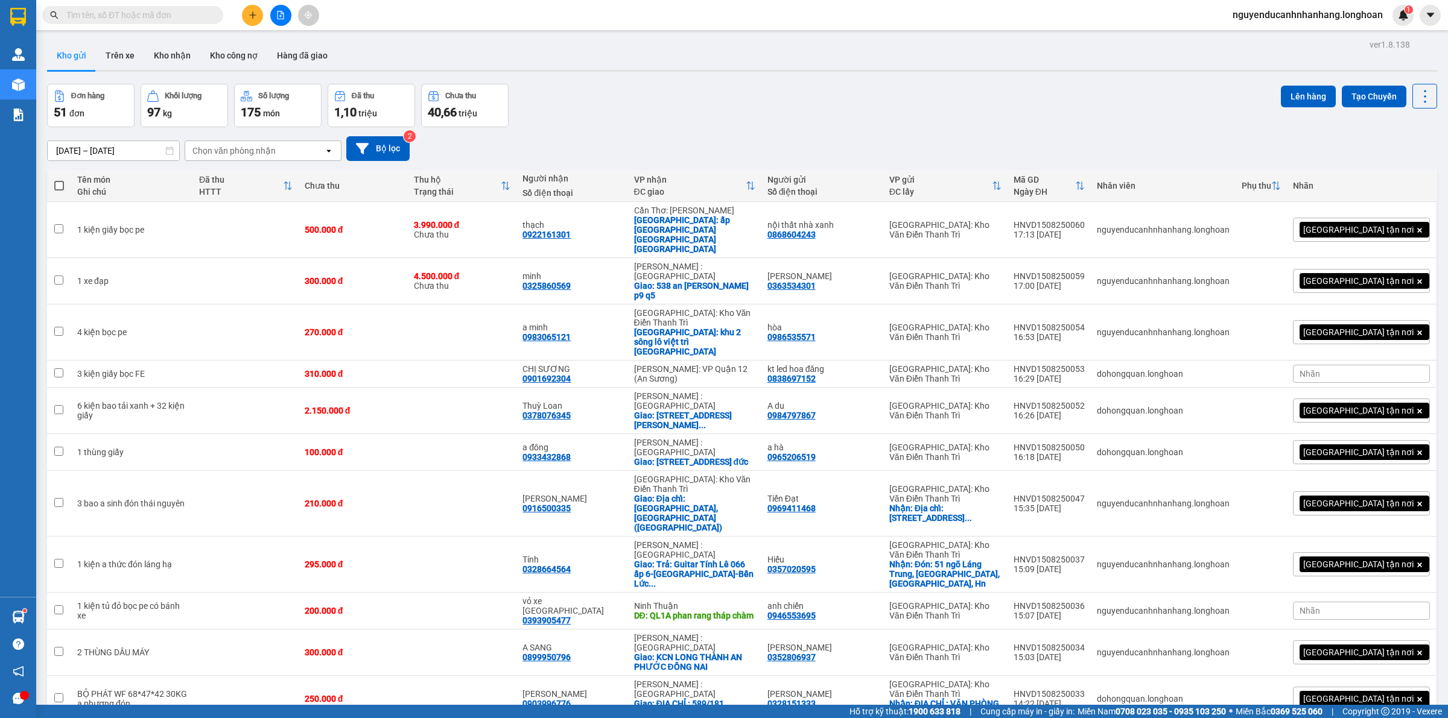
click at [611, 142] on div "17/07/2025 – 15/08/2025 Press the down arrow key to interact with the calendar …" at bounding box center [742, 148] width 1390 height 25
click at [186, 17] on input "text" at bounding box center [137, 14] width 142 height 13
paste input "0397854262"
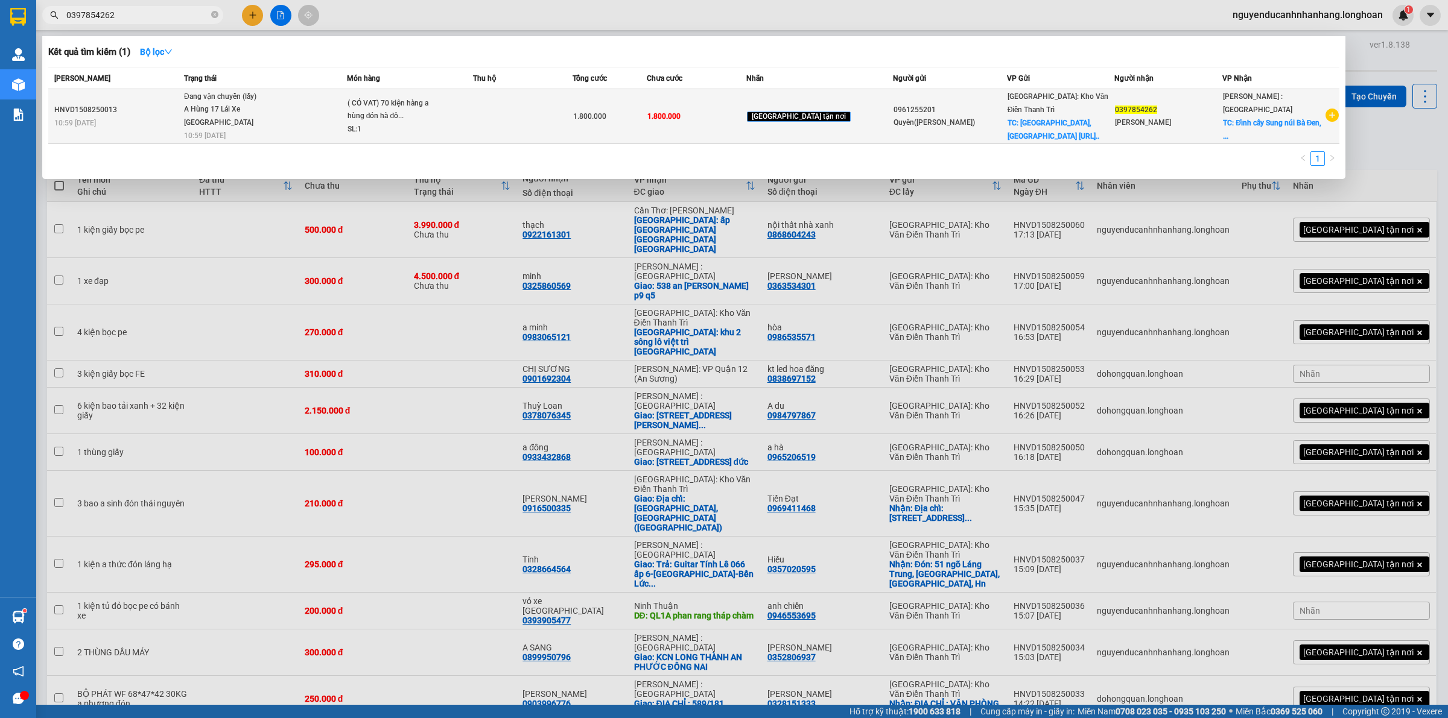
type input "0397854262"
click at [291, 135] on td "Đang vận chuyển (lấy) A Hùng 17 Lái Xe Hà Nội 0325666247 10:59 - 15/08" at bounding box center [264, 116] width 166 height 55
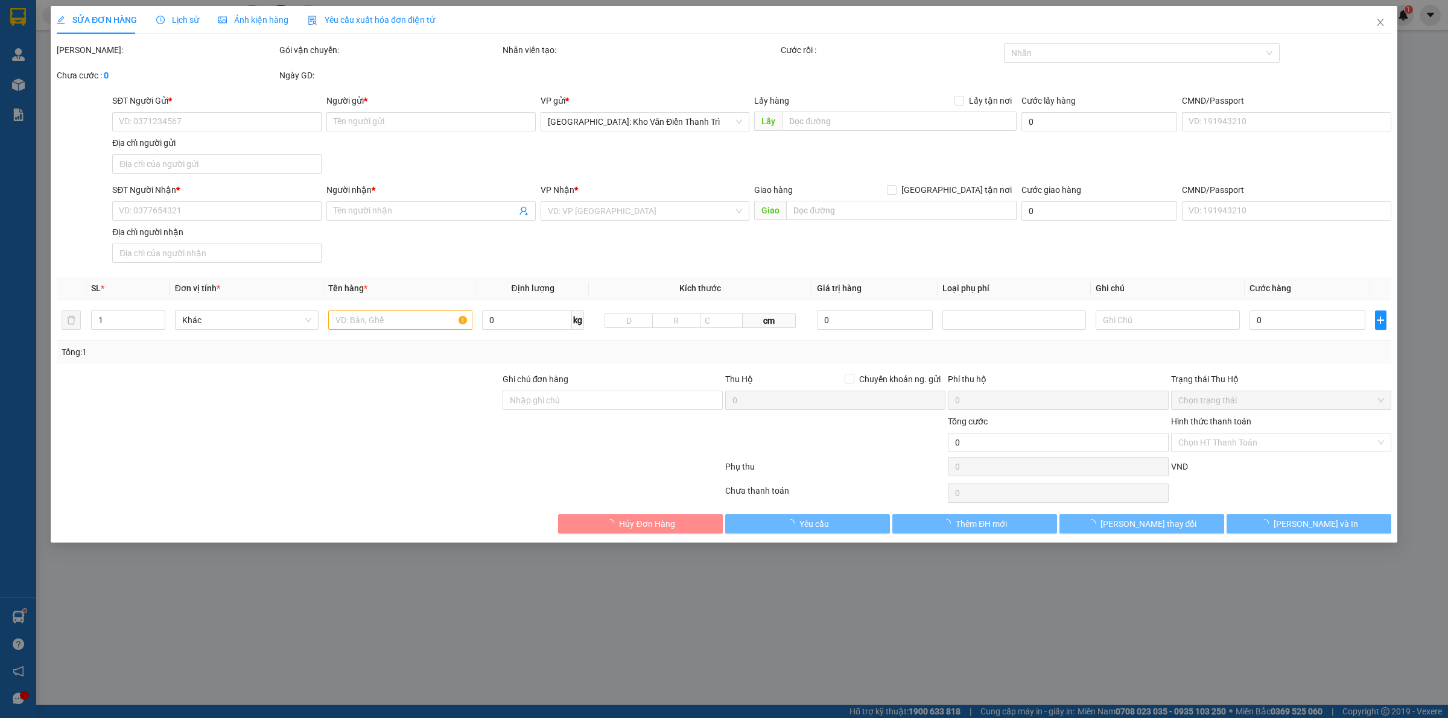
type input "0961255201"
type input "Quyên(Chỗ sơn c Điệp)"
checkbox input "true"
type input "Hà Đông, Hà Nội https://maps.app.goo.gl/ak8vmgbrN9G9pkmTA"
type input "0397854262"
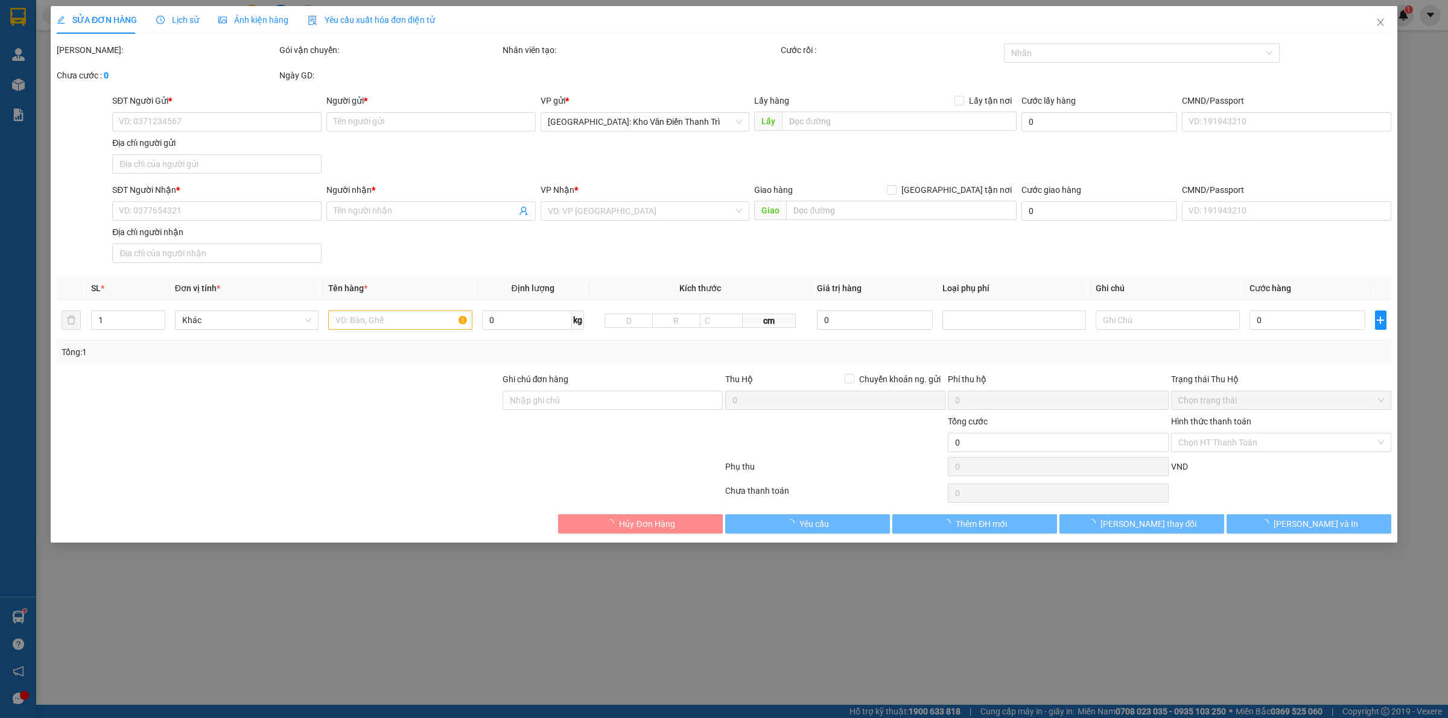
type input "Anh Quốc Huy"
checkbox input "true"
type input "Đỉnh cây Sung núi Bà Đen, Khu phố Ninh Phú, Phường Ninh Sơn, Tỉnh Tây Ninh."
type input "- đón báo lấy hàng đi núi bà đen tây ninh - gọi hẹn trước bên gửi xuất hàng - t…"
type input "1.800.000"
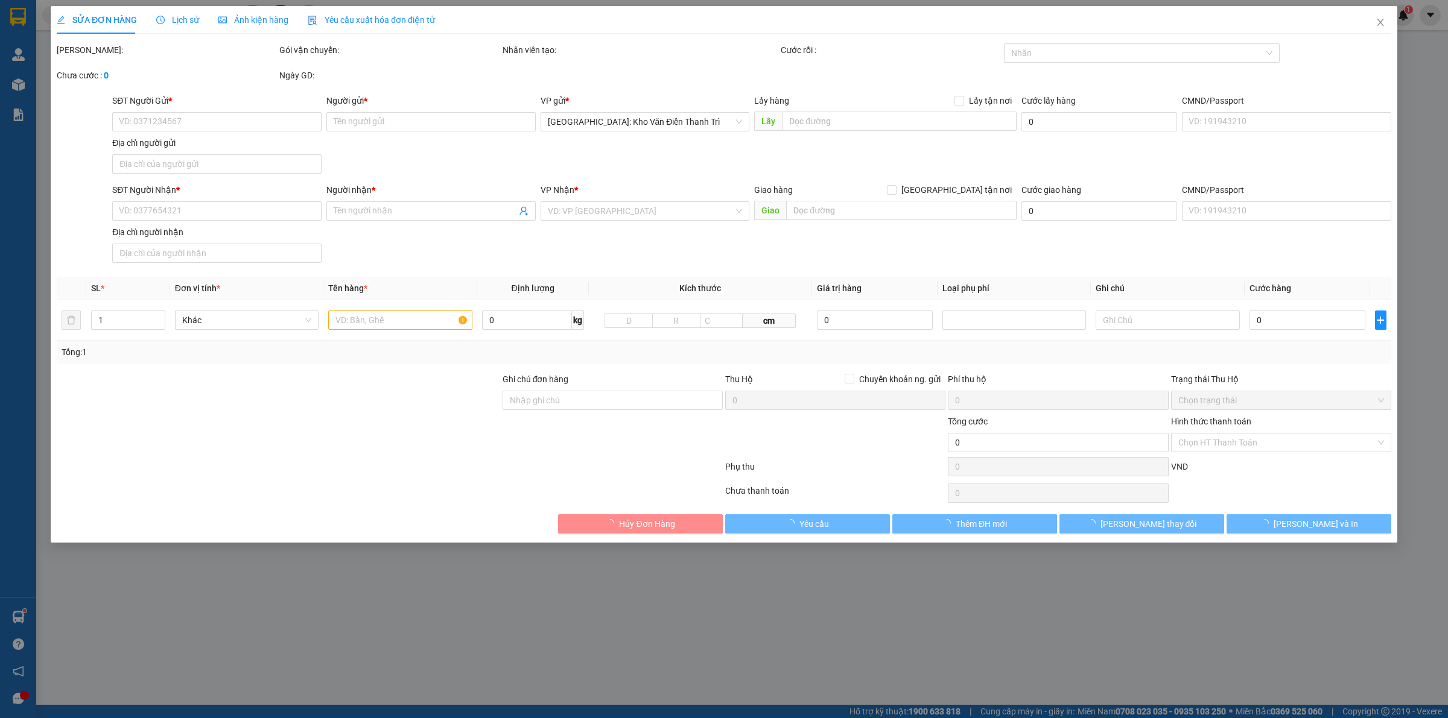
type input "1.800.000"
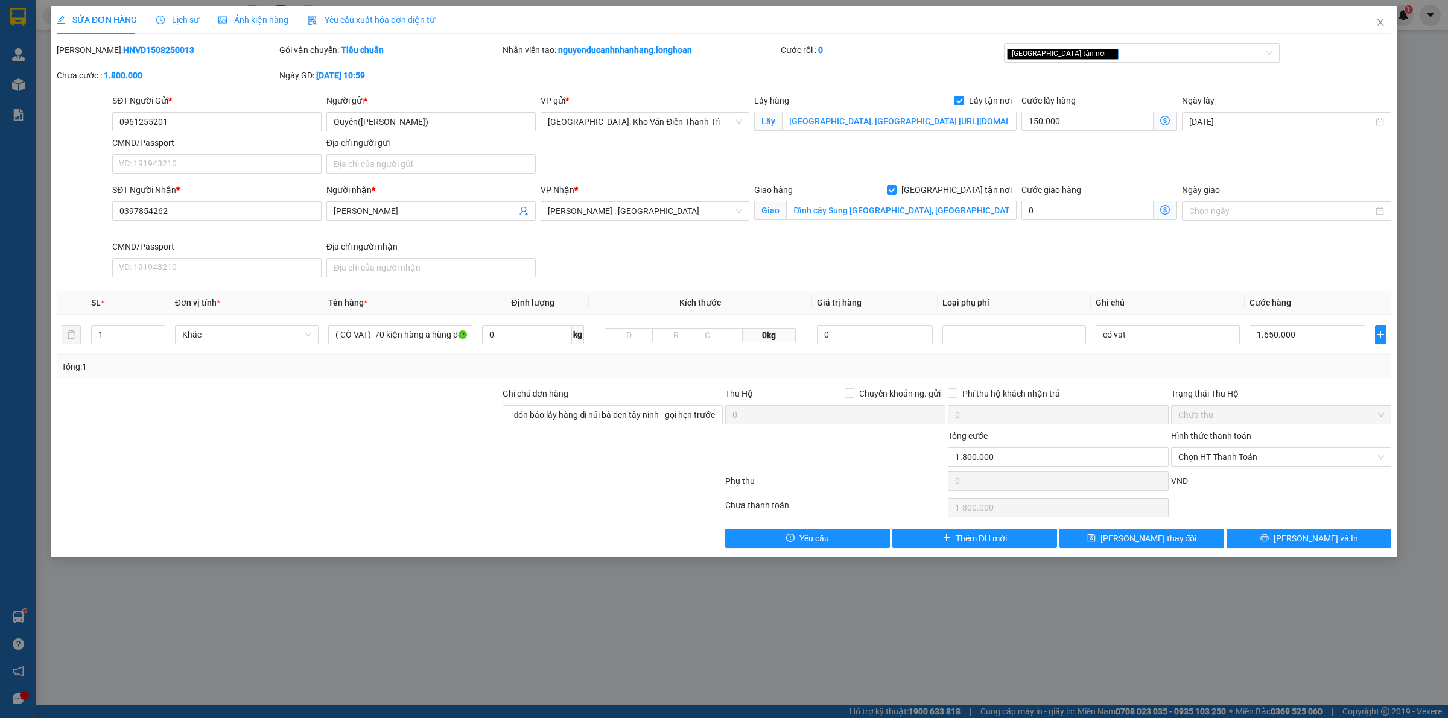
click at [183, 25] on div "Lịch sử" at bounding box center [177, 19] width 43 height 13
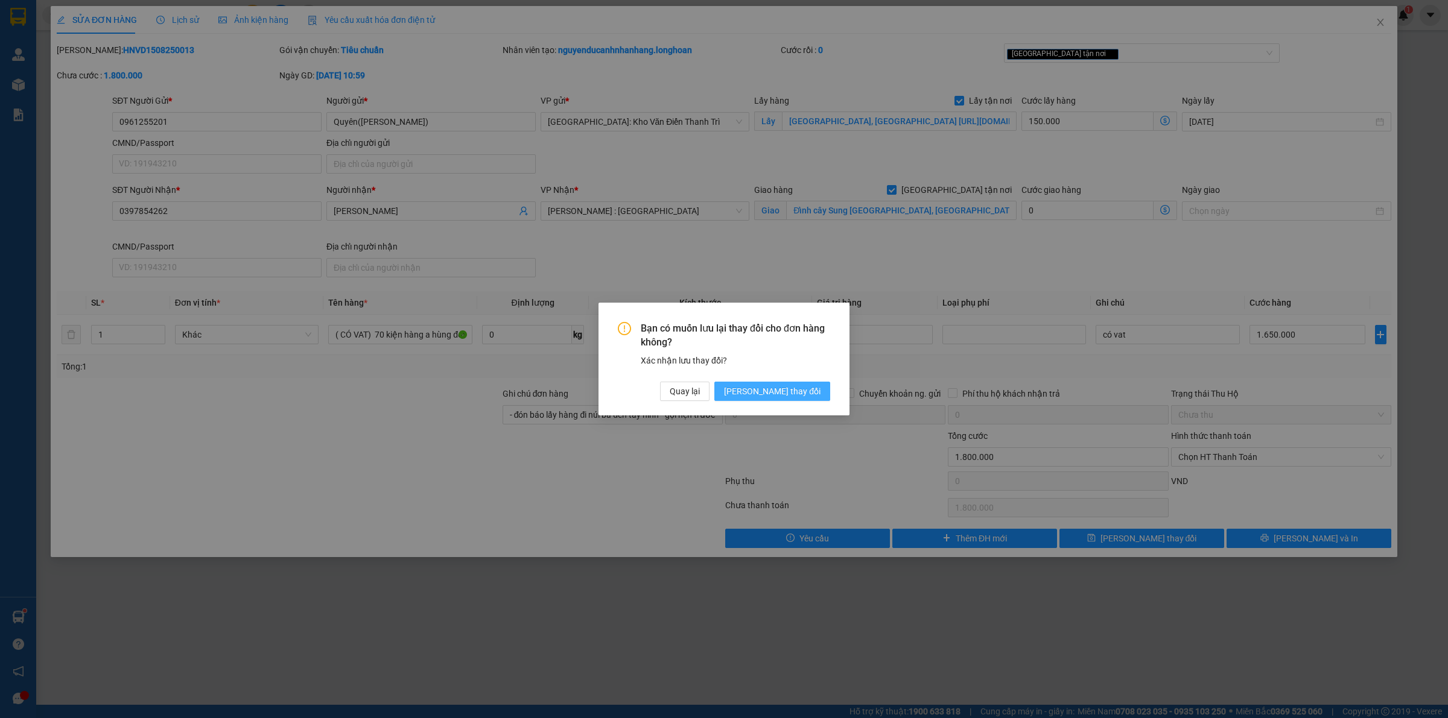
click at [812, 392] on span "[PERSON_NAME] thay đổi" at bounding box center [772, 391] width 97 height 13
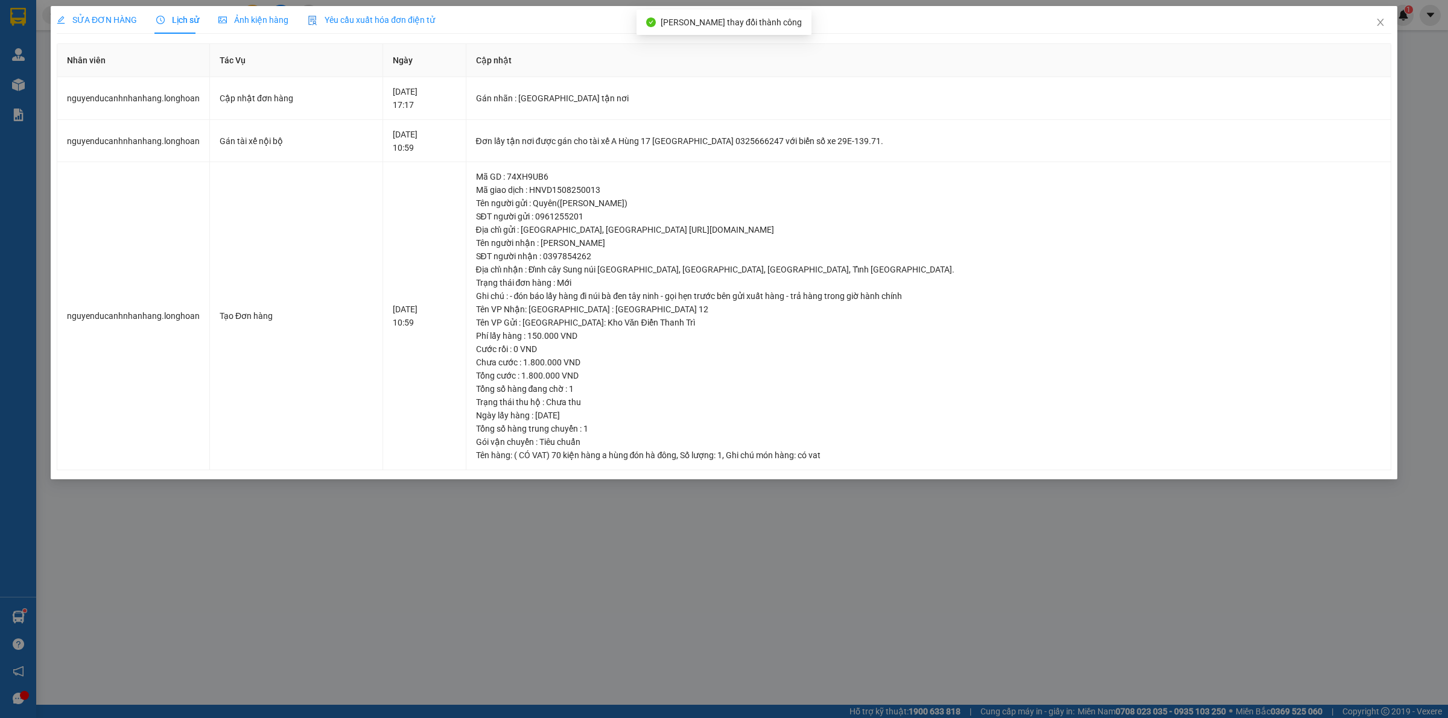
click at [115, 27] on div "SỬA ĐƠN HÀNG" at bounding box center [97, 20] width 80 height 28
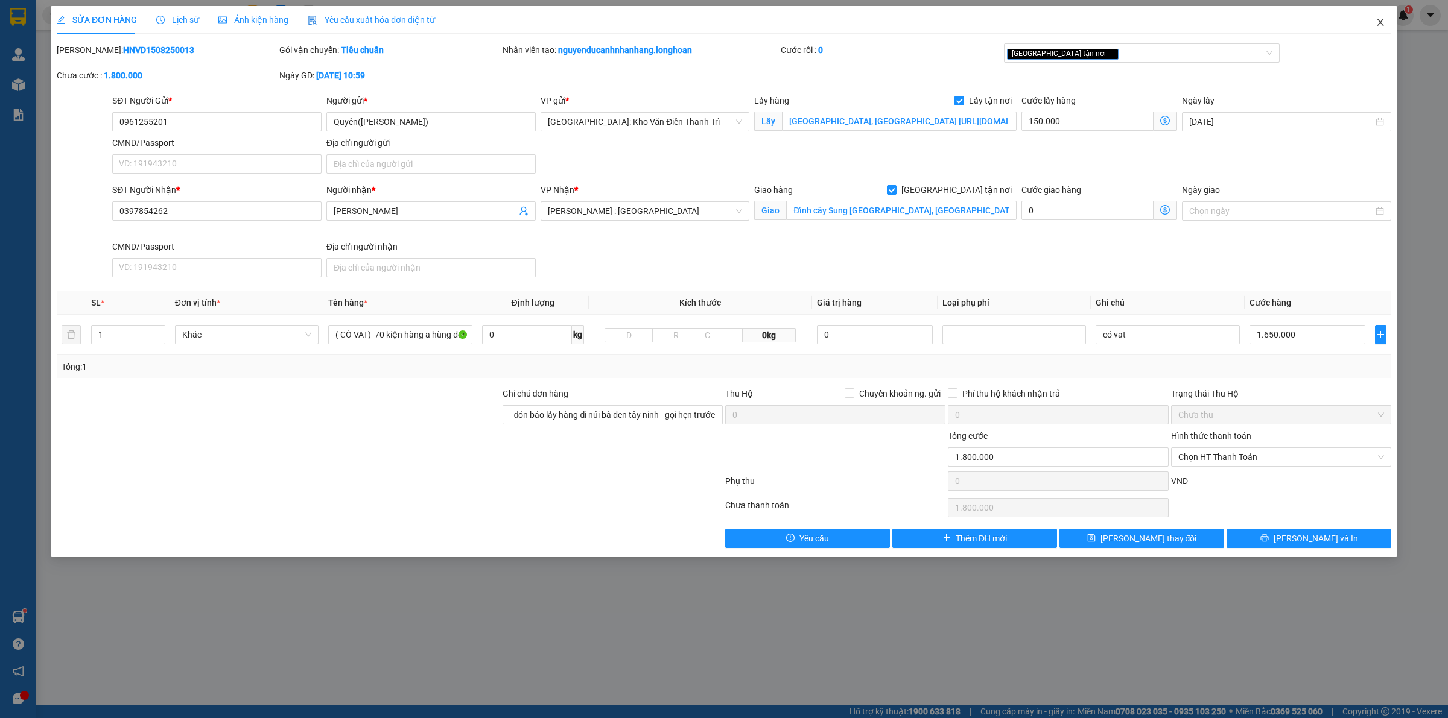
click at [1381, 24] on icon "close" at bounding box center [1380, 22] width 7 height 7
